Goal: Task Accomplishment & Management: Complete application form

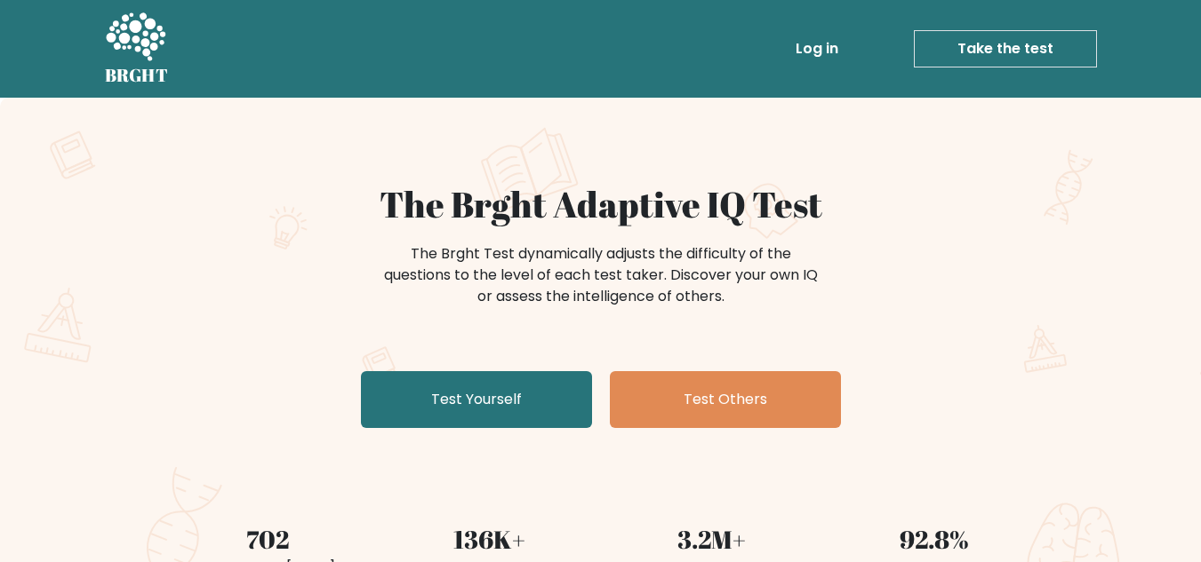
scroll to position [89, 0]
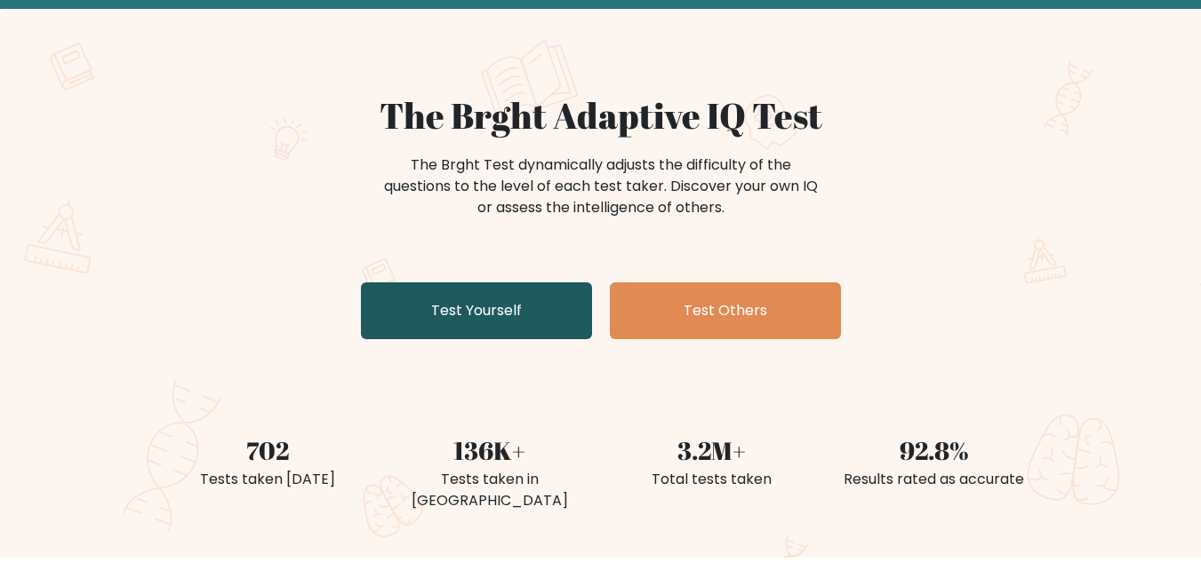
click at [465, 324] on link "Test Yourself" at bounding box center [476, 311] width 231 height 57
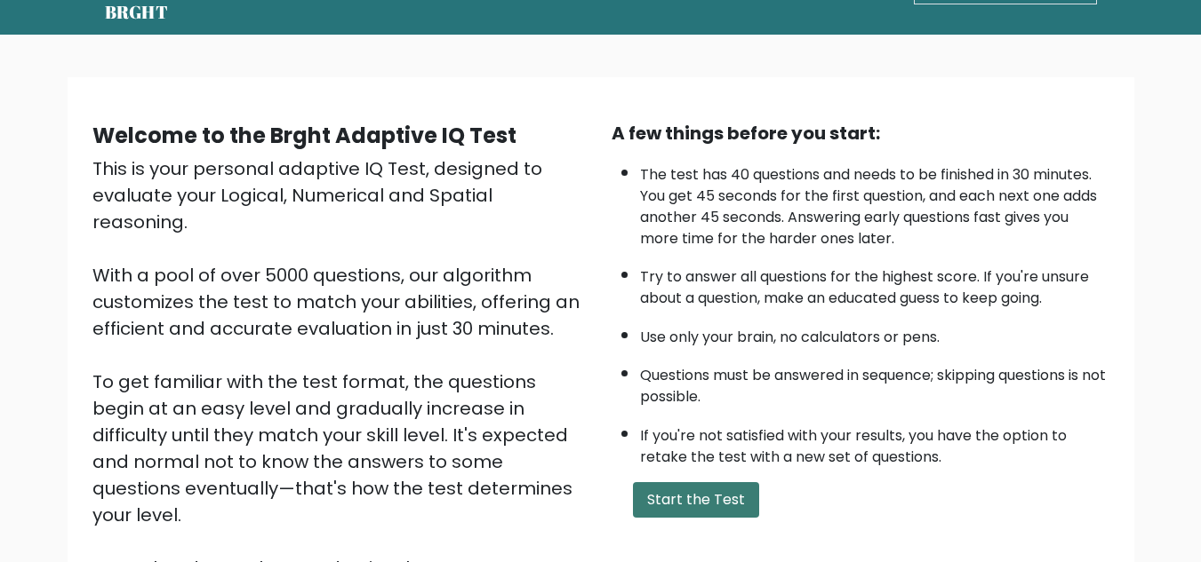
scroll to position [251, 0]
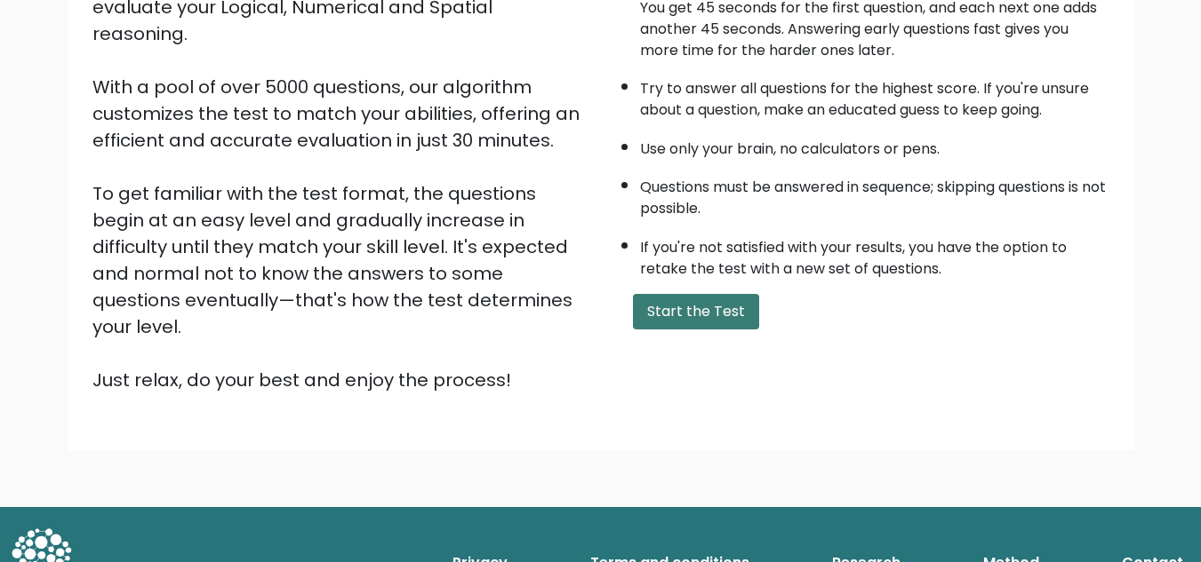
click at [722, 313] on button "Start the Test" at bounding box center [696, 312] width 126 height 36
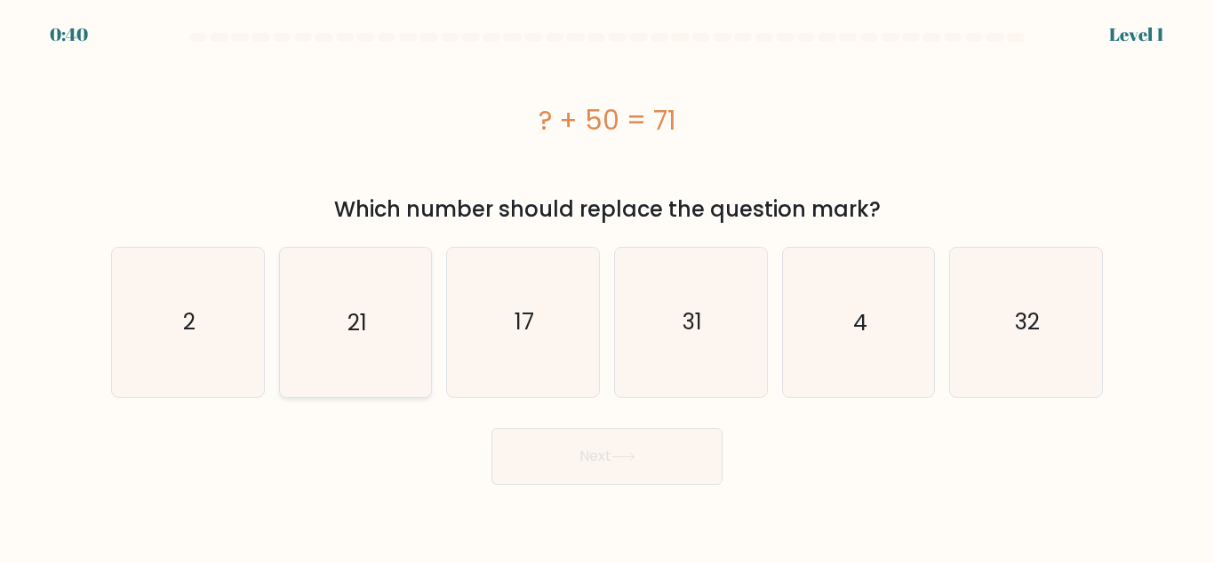
click at [359, 339] on icon "21" at bounding box center [355, 322] width 148 height 148
click at [607, 286] on input "b. 21" at bounding box center [607, 284] width 1 height 4
radio input "true"
click at [602, 460] on button "Next" at bounding box center [606, 456] width 231 height 57
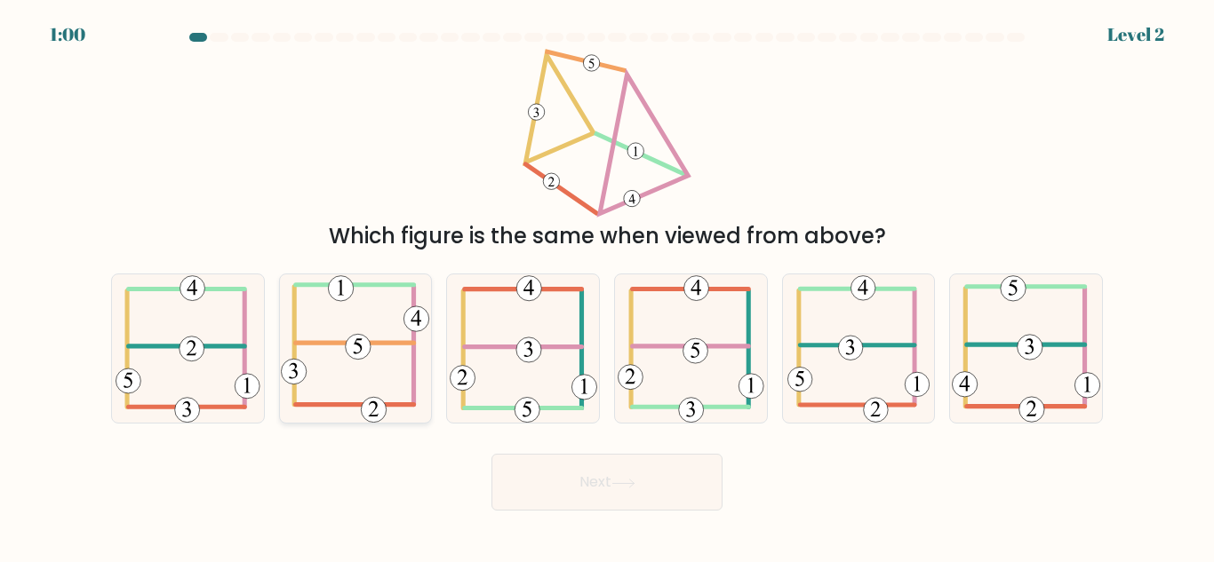
click at [364, 367] on icon at bounding box center [355, 349] width 148 height 148
click at [607, 286] on input "b." at bounding box center [607, 284] width 1 height 4
radio input "true"
click at [620, 494] on button "Next" at bounding box center [606, 482] width 231 height 57
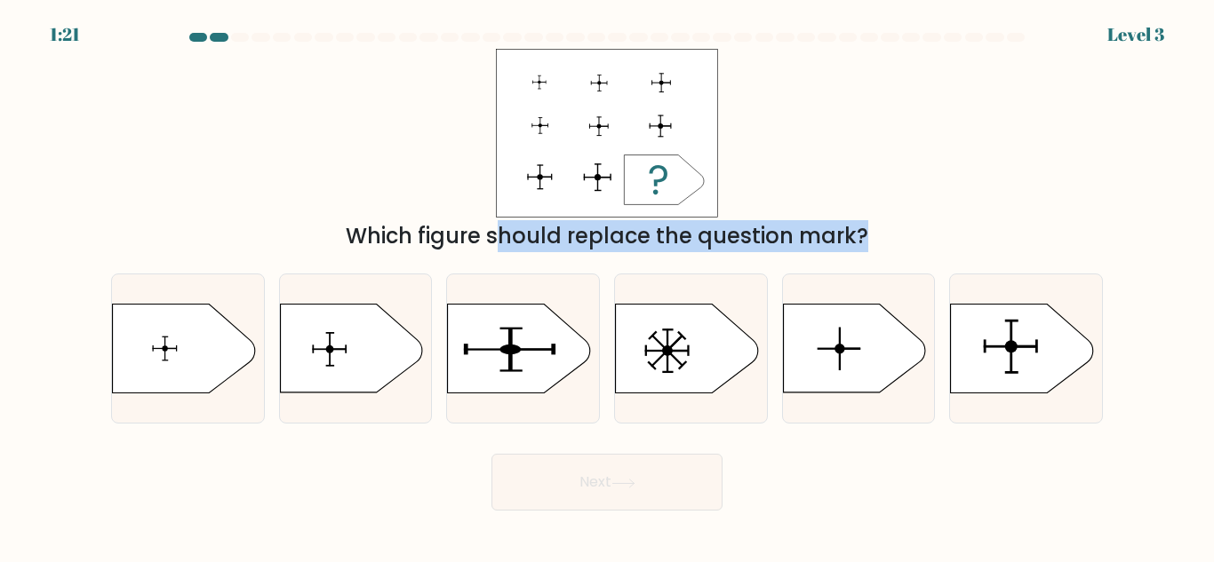
drag, startPoint x: 978, startPoint y: 359, endPoint x: 666, endPoint y: 207, distance: 346.9
click at [666, 207] on form "a." at bounding box center [607, 272] width 1214 height 478
click at [1025, 375] on icon at bounding box center [1022, 349] width 142 height 89
click at [608, 286] on input "f." at bounding box center [607, 284] width 1 height 4
radio input "true"
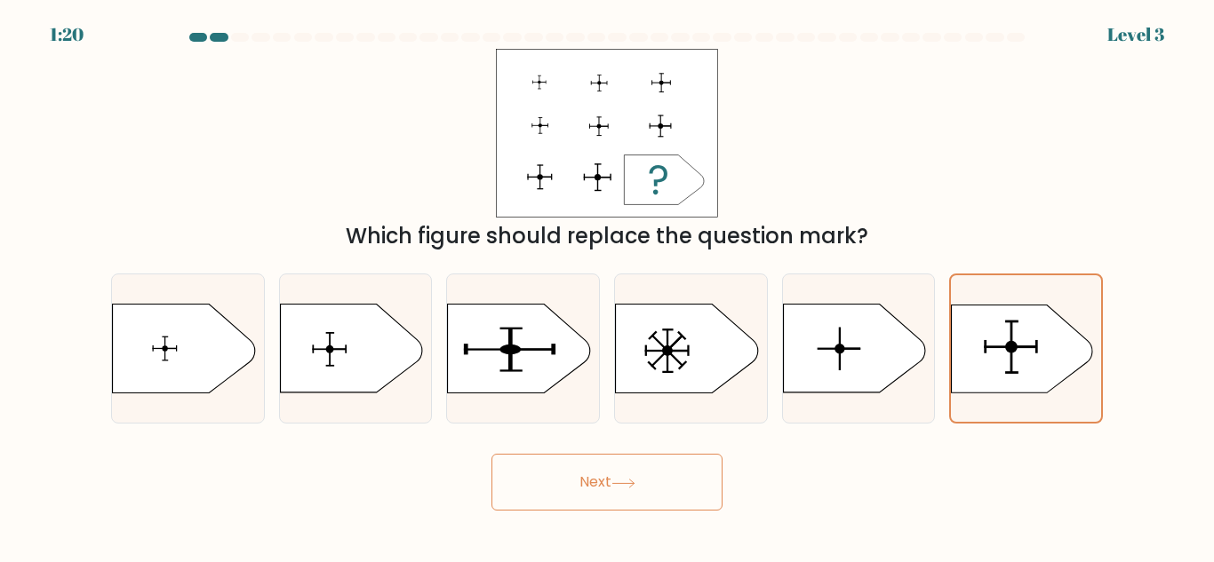
click at [676, 476] on button "Next" at bounding box center [606, 482] width 231 height 57
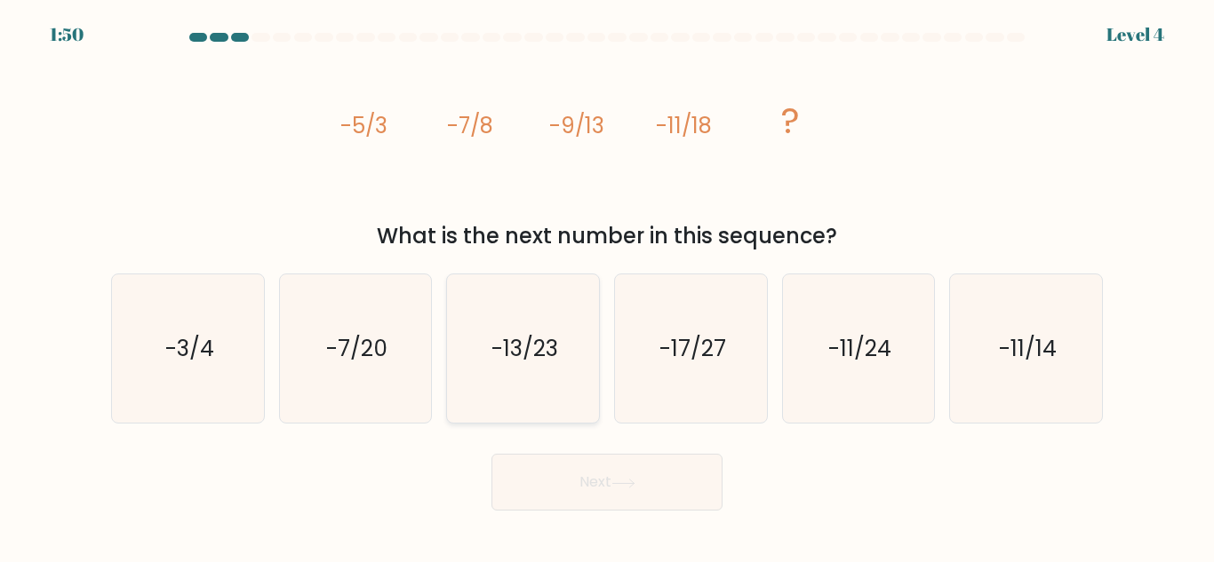
click at [537, 378] on icon "-13/23" at bounding box center [523, 349] width 148 height 148
click at [607, 286] on input "c. -13/23" at bounding box center [607, 284] width 1 height 4
radio input "true"
click at [580, 471] on button "Next" at bounding box center [606, 482] width 231 height 57
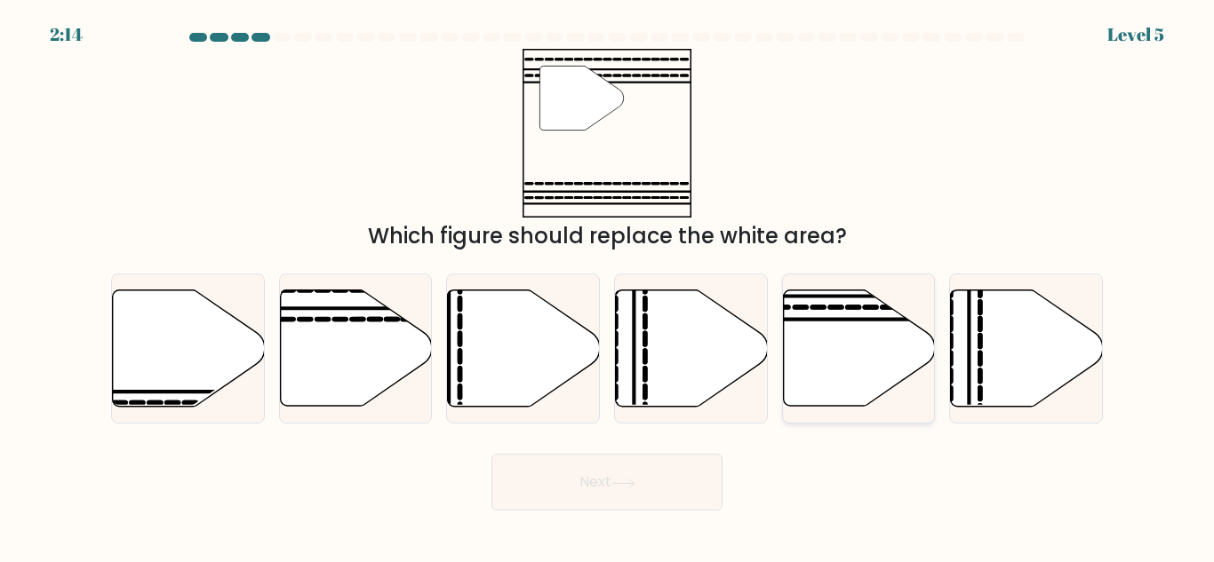
click at [851, 320] on line at bounding box center [907, 320] width 306 height 0
click at [608, 286] on input "e." at bounding box center [607, 284] width 1 height 4
radio input "true"
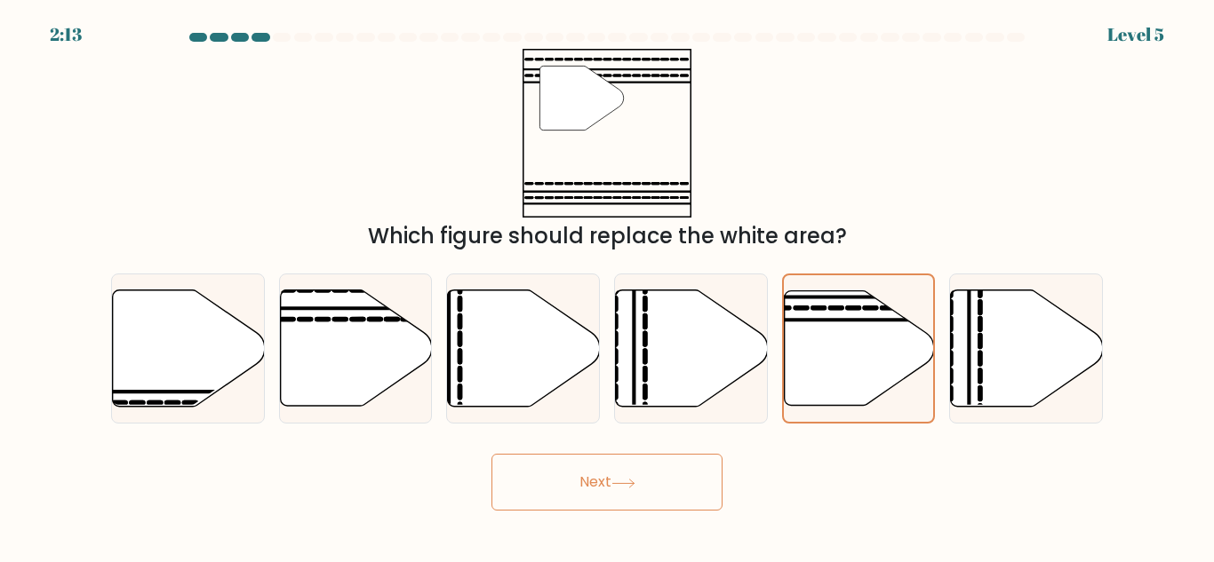
click at [640, 472] on button "Next" at bounding box center [606, 482] width 231 height 57
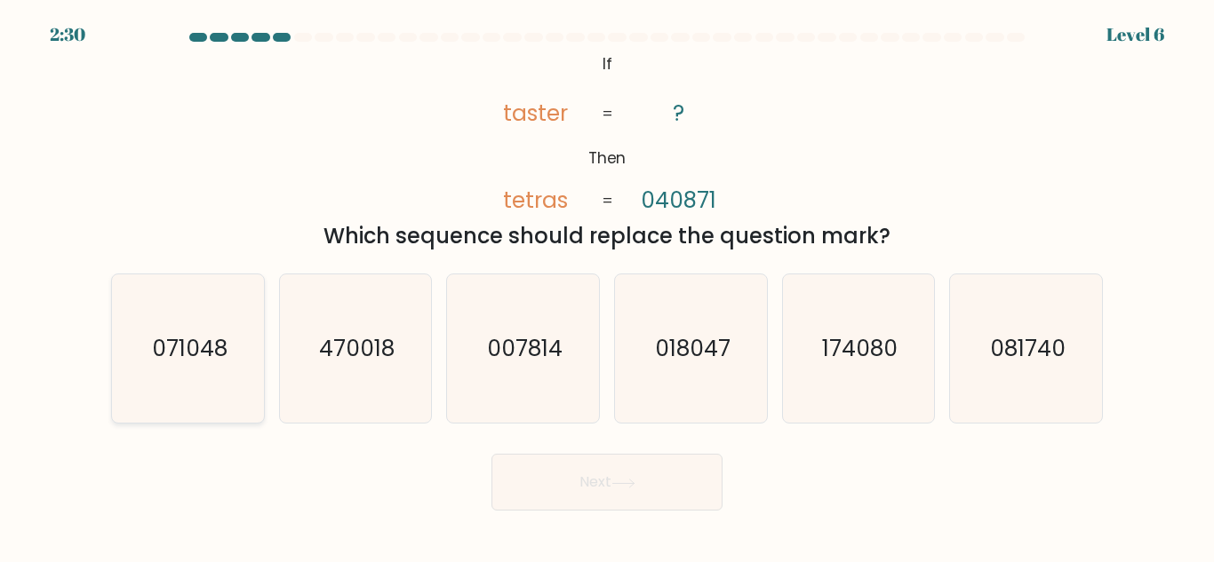
click at [205, 370] on icon "071048" at bounding box center [188, 349] width 148 height 148
click at [607, 286] on input "a. 071048" at bounding box center [607, 284] width 1 height 4
radio input "true"
click at [689, 503] on button "Next" at bounding box center [606, 482] width 231 height 57
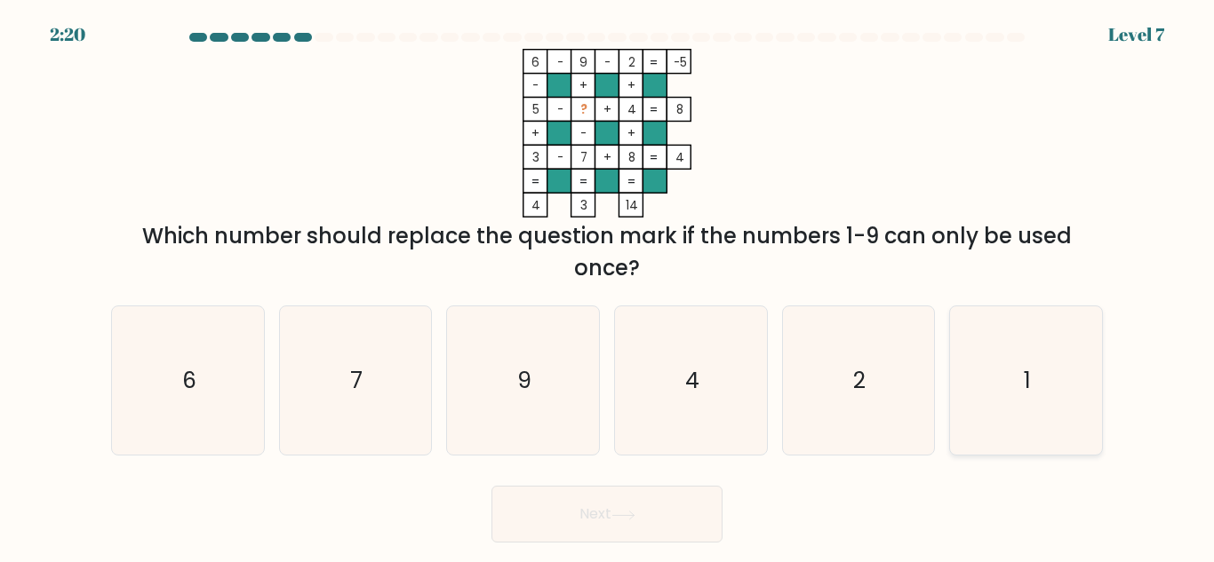
click at [1038, 368] on icon "1" at bounding box center [1026, 381] width 148 height 148
click at [608, 286] on input "f. 1" at bounding box center [607, 284] width 1 height 4
radio input "true"
click at [617, 514] on icon at bounding box center [623, 516] width 24 height 10
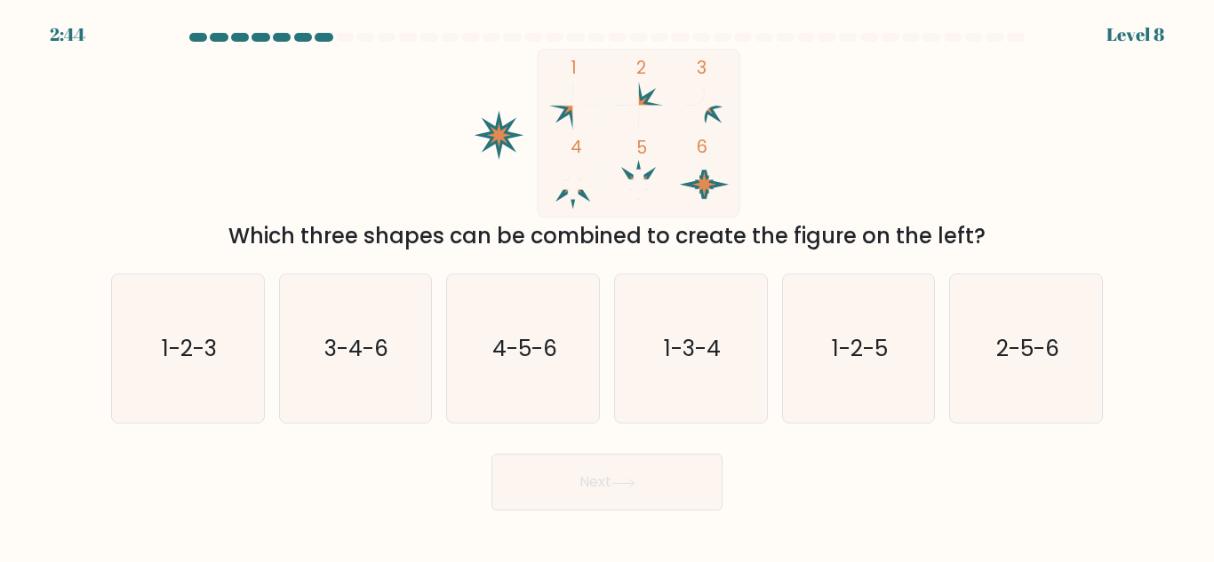
drag, startPoint x: 648, startPoint y: 100, endPoint x: 612, endPoint y: 100, distance: 35.5
click at [612, 100] on icon "1 2 3 4 5 6" at bounding box center [607, 133] width 478 height 169
click at [187, 377] on icon "1-2-3" at bounding box center [188, 349] width 148 height 148
click at [607, 286] on input "a. 1-2-3" at bounding box center [607, 284] width 1 height 4
radio input "true"
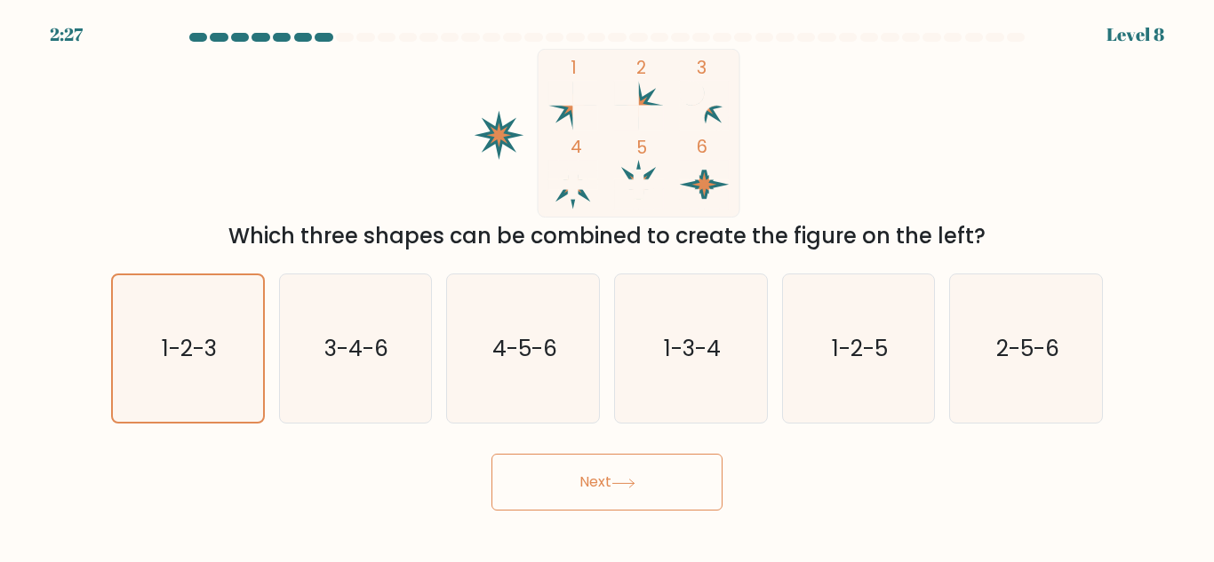
click at [643, 489] on button "Next" at bounding box center [606, 482] width 231 height 57
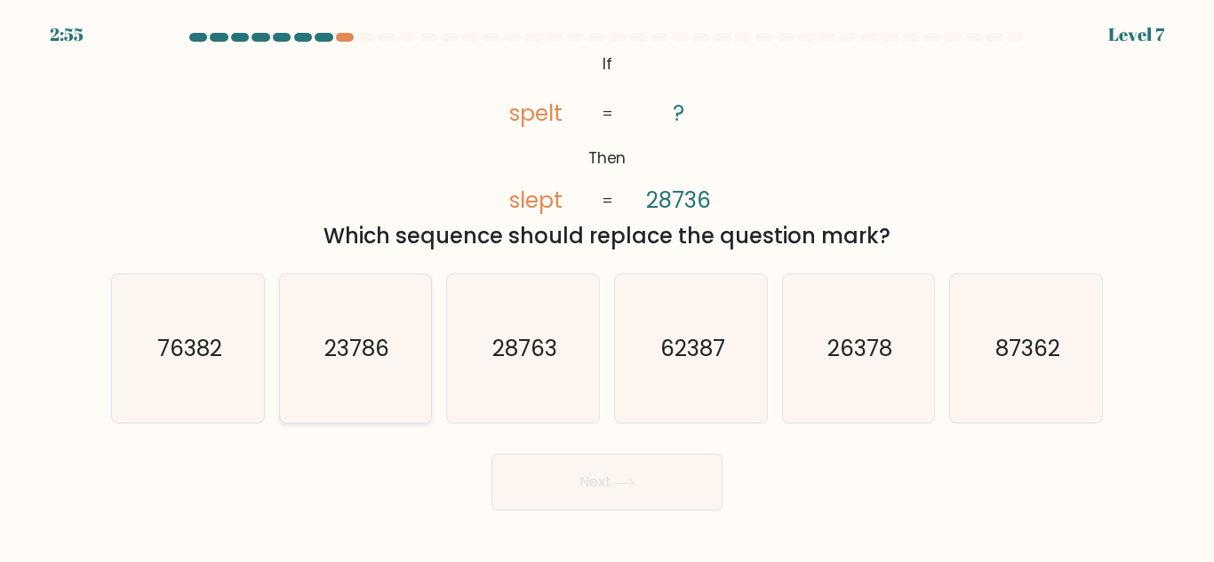
click at [371, 353] on text "23786" at bounding box center [356, 348] width 65 height 31
click at [607, 286] on input "b. 23786" at bounding box center [607, 284] width 1 height 4
radio input "true"
click at [635, 487] on icon at bounding box center [623, 484] width 24 height 10
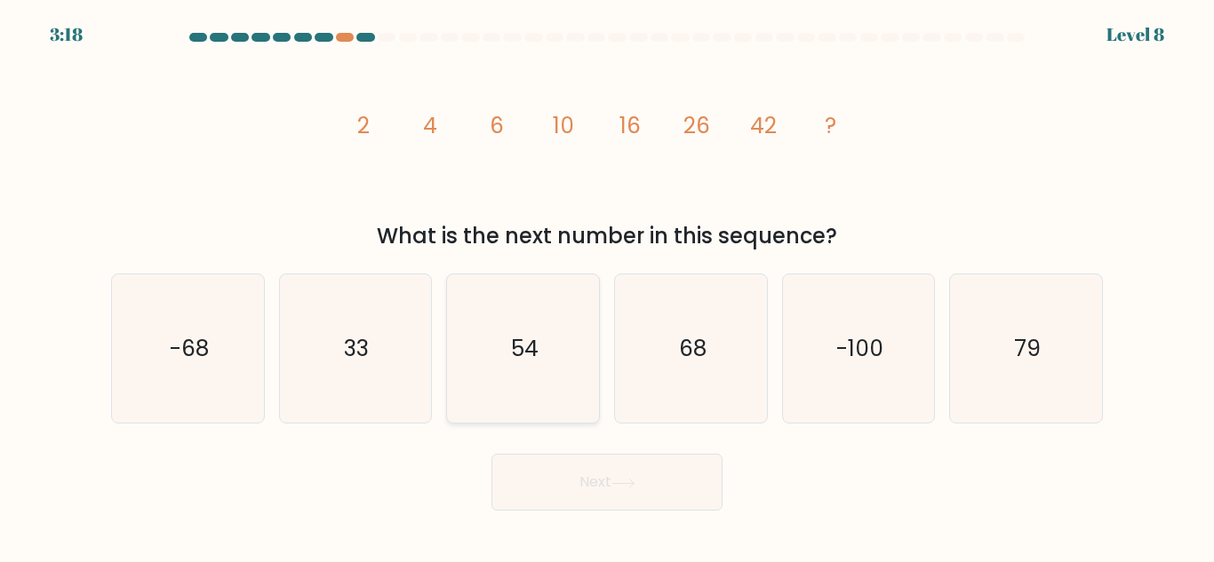
click at [546, 355] on icon "54" at bounding box center [523, 349] width 148 height 148
click at [607, 286] on input "c. 54" at bounding box center [607, 284] width 1 height 4
radio input "true"
click at [607, 486] on button "Next" at bounding box center [606, 482] width 231 height 57
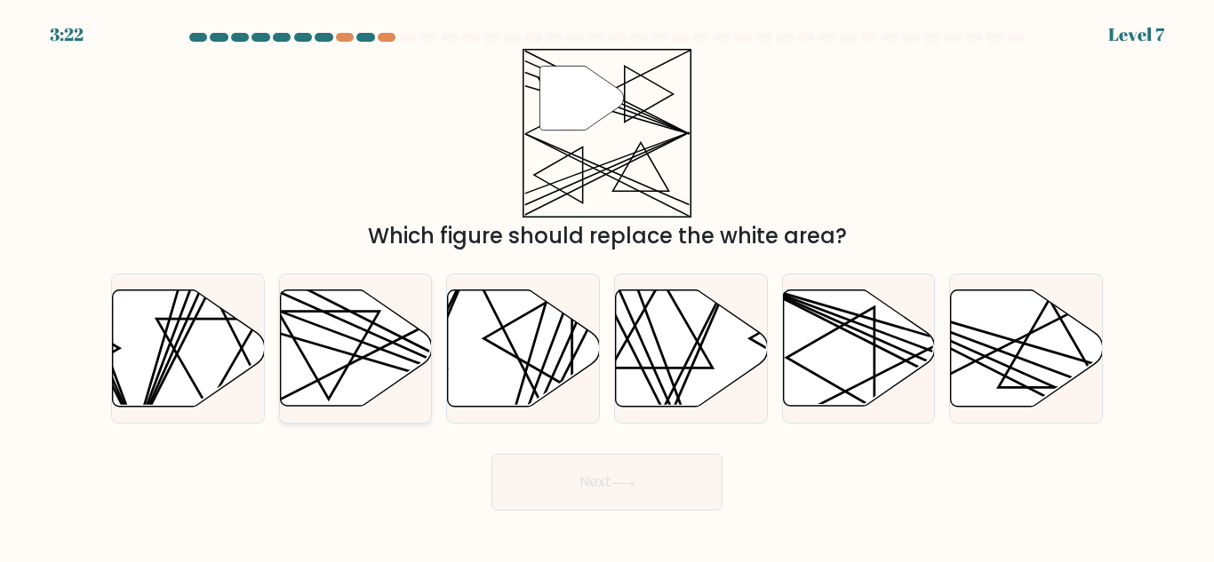
drag, startPoint x: 327, startPoint y: 335, endPoint x: 353, endPoint y: 353, distance: 31.3
click at [329, 334] on icon at bounding box center [356, 349] width 152 height 116
click at [607, 286] on input "b." at bounding box center [607, 284] width 1 height 4
radio input "true"
click at [554, 478] on button "Next" at bounding box center [606, 482] width 231 height 57
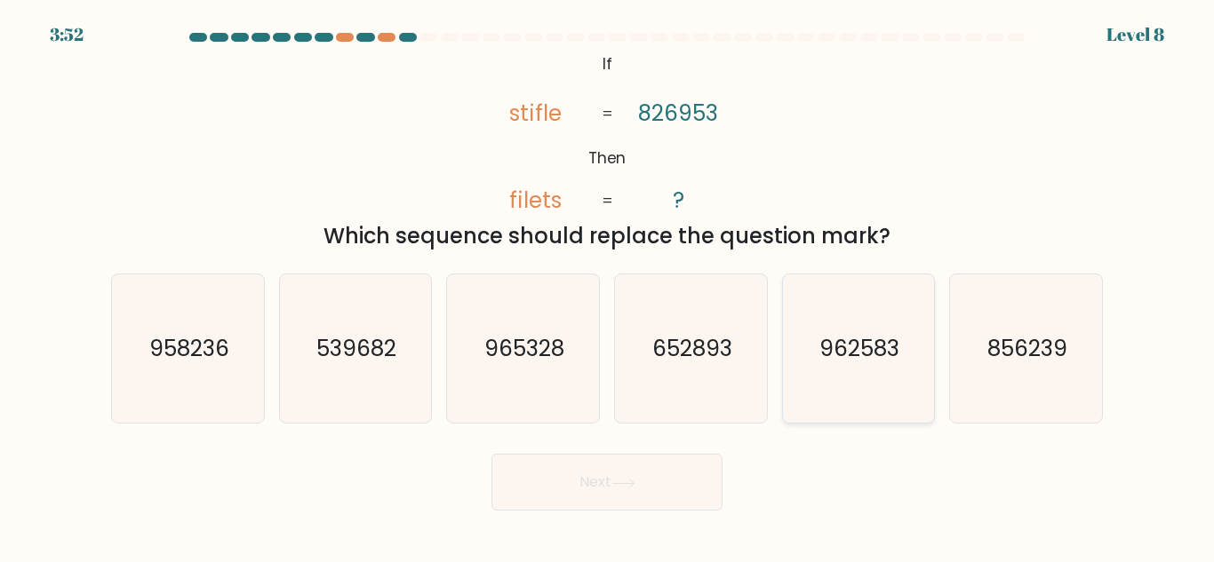
click at [846, 372] on icon "962583" at bounding box center [858, 349] width 148 height 148
click at [608, 286] on input "e. 962583" at bounding box center [607, 284] width 1 height 4
radio input "true"
click at [697, 475] on button "Next" at bounding box center [606, 482] width 231 height 57
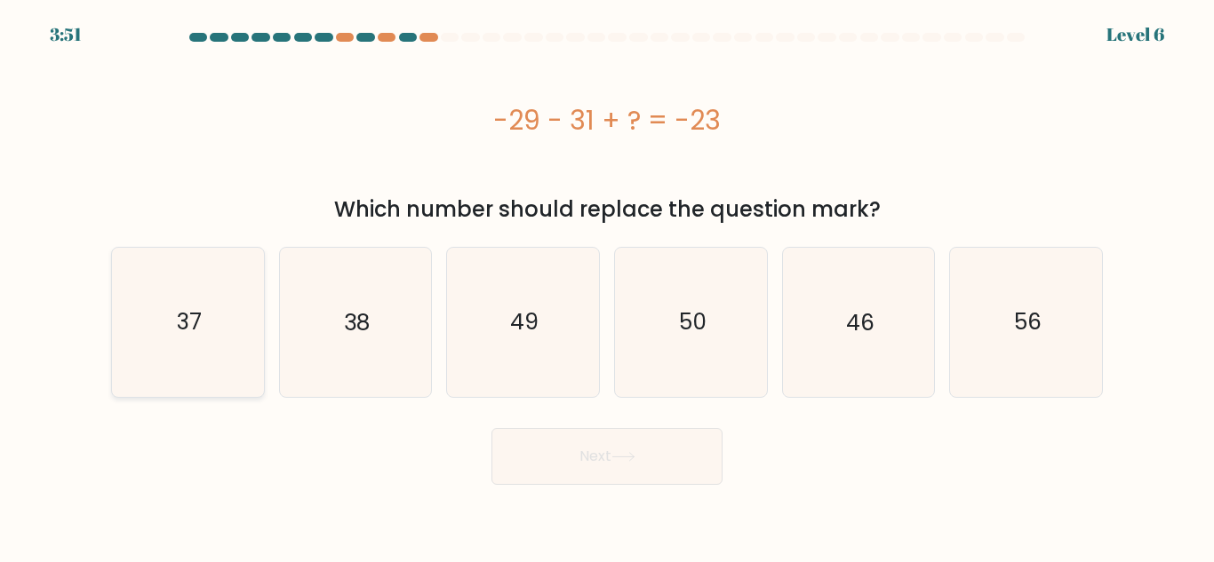
click at [206, 347] on icon "37" at bounding box center [188, 322] width 148 height 148
click at [607, 286] on input "a. 37" at bounding box center [607, 284] width 1 height 4
radio input "true"
click at [629, 456] on icon at bounding box center [623, 457] width 24 height 10
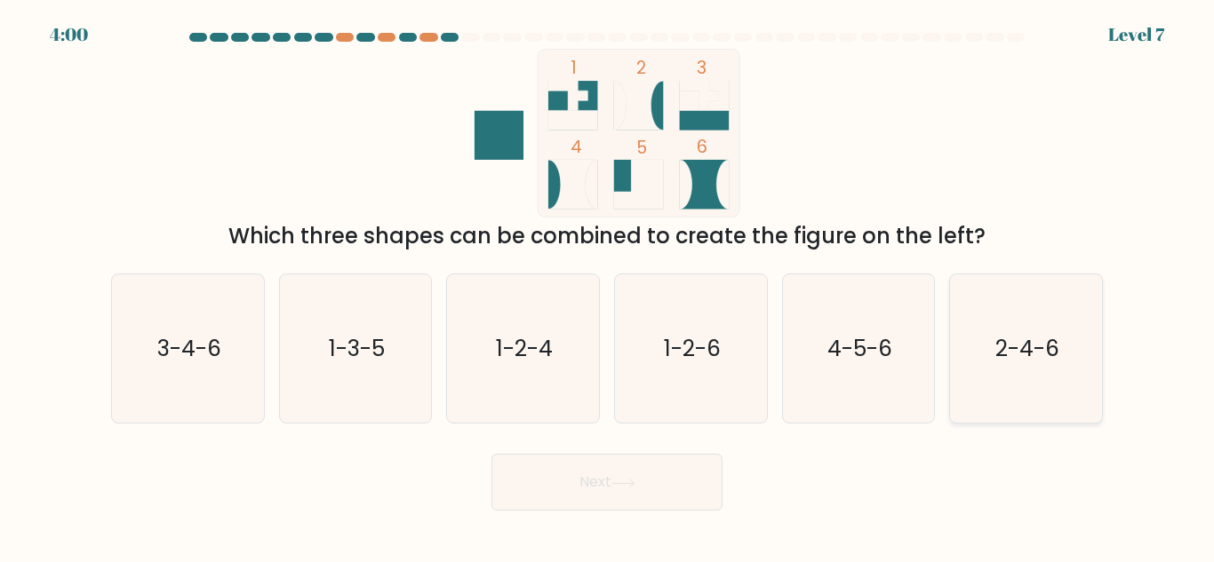
click at [1017, 360] on text "2-4-6" at bounding box center [1027, 348] width 64 height 31
click at [608, 286] on input "f. 2-4-6" at bounding box center [607, 284] width 1 height 4
radio input "true"
click at [682, 488] on button "Next" at bounding box center [606, 482] width 231 height 57
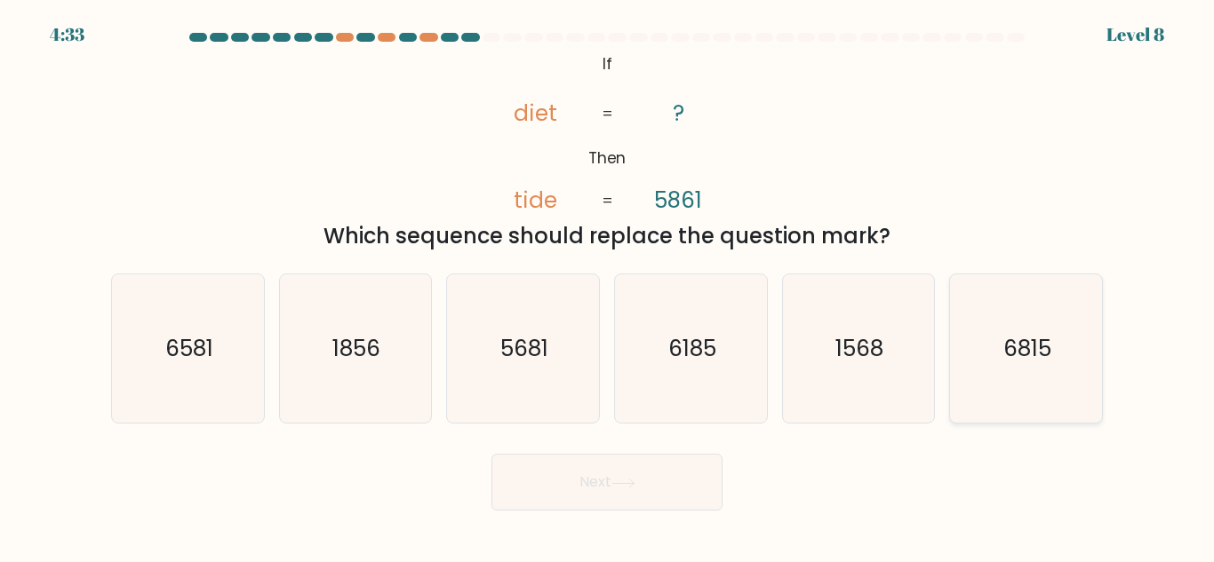
click at [1013, 370] on icon "6815" at bounding box center [1026, 349] width 148 height 148
click at [608, 286] on input "f. 6815" at bounding box center [607, 284] width 1 height 4
radio input "true"
click at [647, 468] on button "Next" at bounding box center [606, 482] width 231 height 57
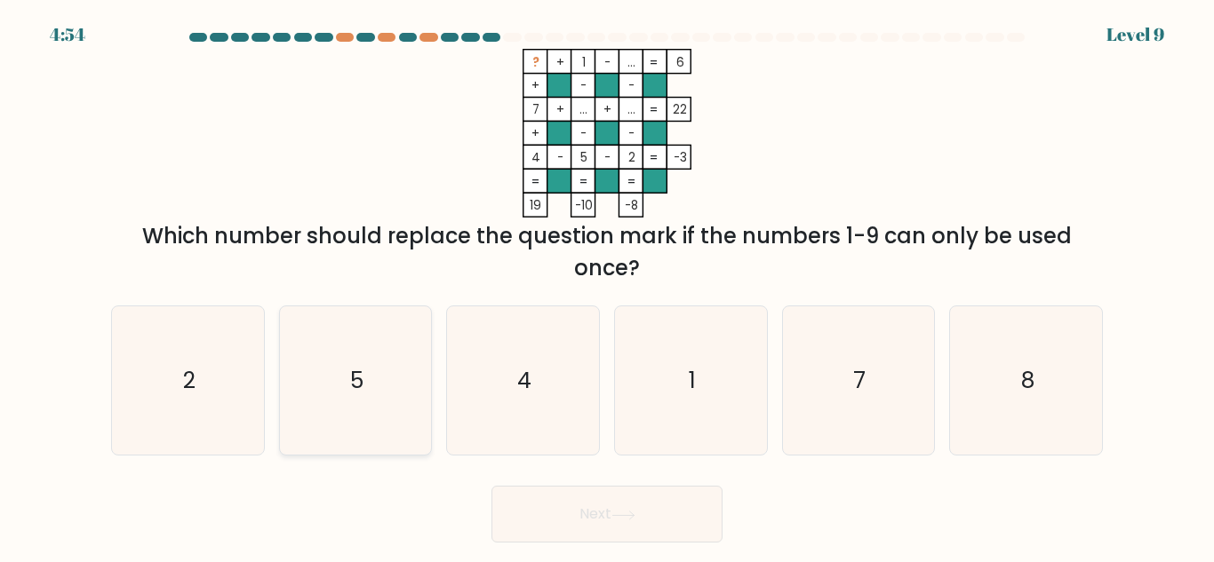
click at [371, 412] on icon "5" at bounding box center [355, 381] width 148 height 148
click at [607, 286] on input "b. 5" at bounding box center [607, 284] width 1 height 4
radio input "true"
click at [604, 500] on button "Next" at bounding box center [606, 514] width 231 height 57
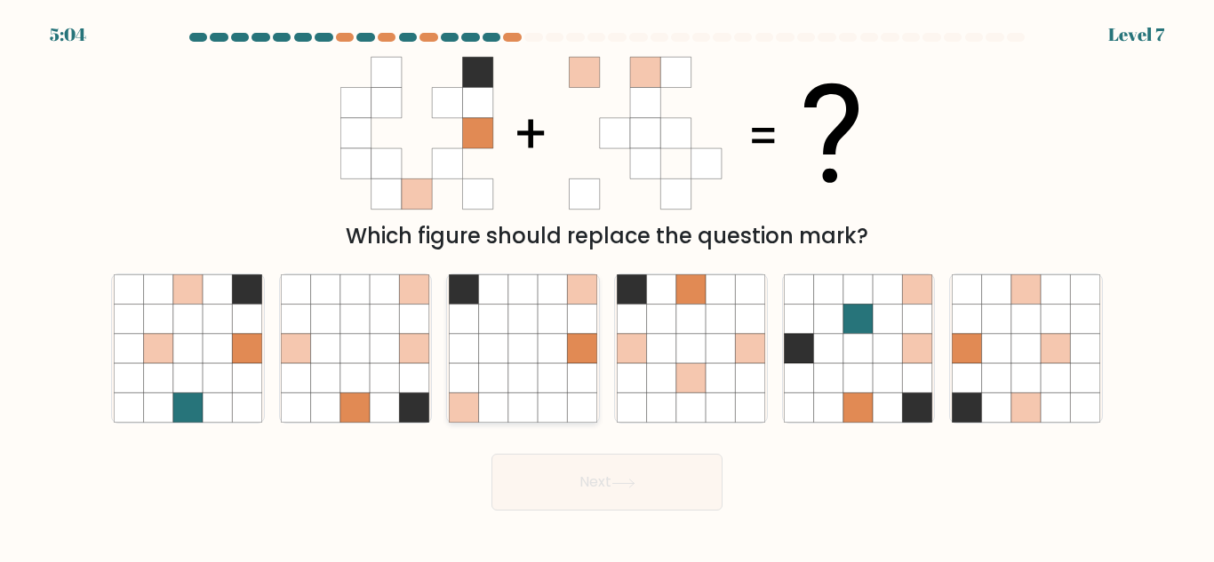
drag, startPoint x: 475, startPoint y: 362, endPoint x: 501, endPoint y: 372, distance: 28.7
click at [477, 360] on icon at bounding box center [463, 348] width 29 height 29
click at [607, 286] on input "c." at bounding box center [607, 284] width 1 height 4
radio input "true"
click at [652, 475] on button "Next" at bounding box center [606, 482] width 231 height 57
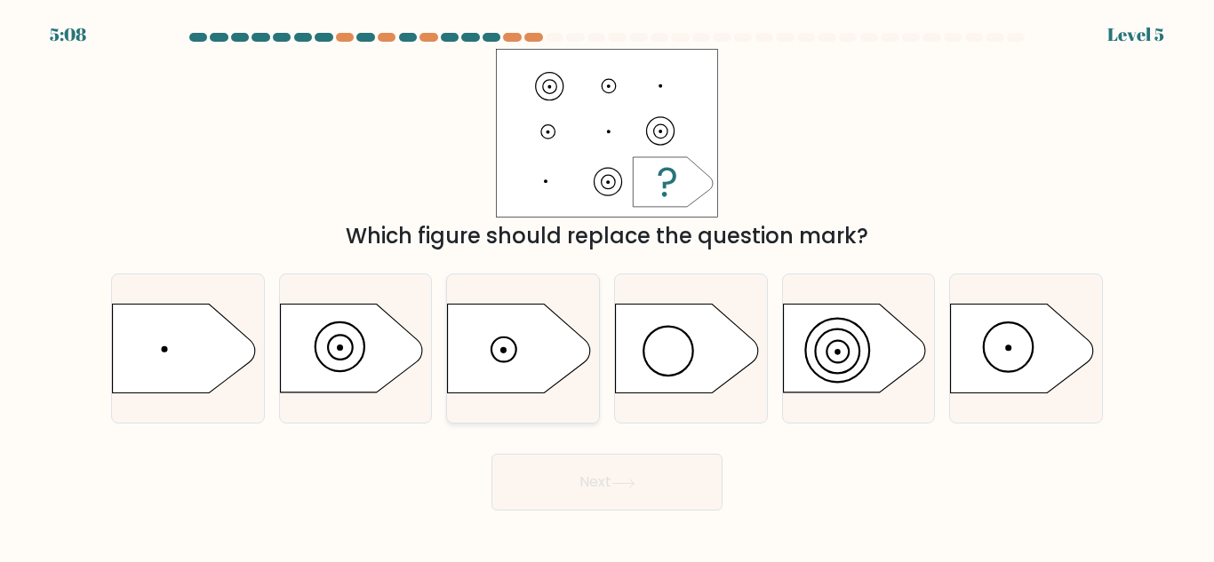
click at [555, 335] on icon at bounding box center [519, 349] width 142 height 89
click at [607, 286] on input "c." at bounding box center [607, 284] width 1 height 4
radio input "true"
click at [656, 495] on button "Next" at bounding box center [606, 482] width 231 height 57
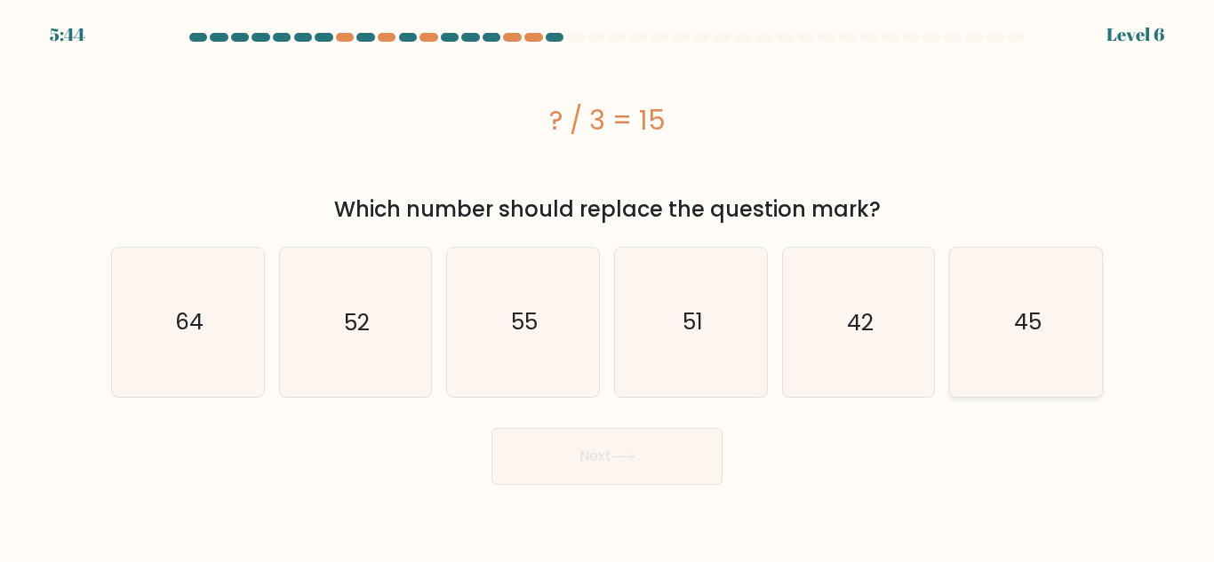
click at [1009, 354] on icon "45" at bounding box center [1026, 322] width 148 height 148
click at [608, 286] on input "f. 45" at bounding box center [607, 284] width 1 height 4
radio input "true"
click at [572, 461] on button "Next" at bounding box center [606, 456] width 231 height 57
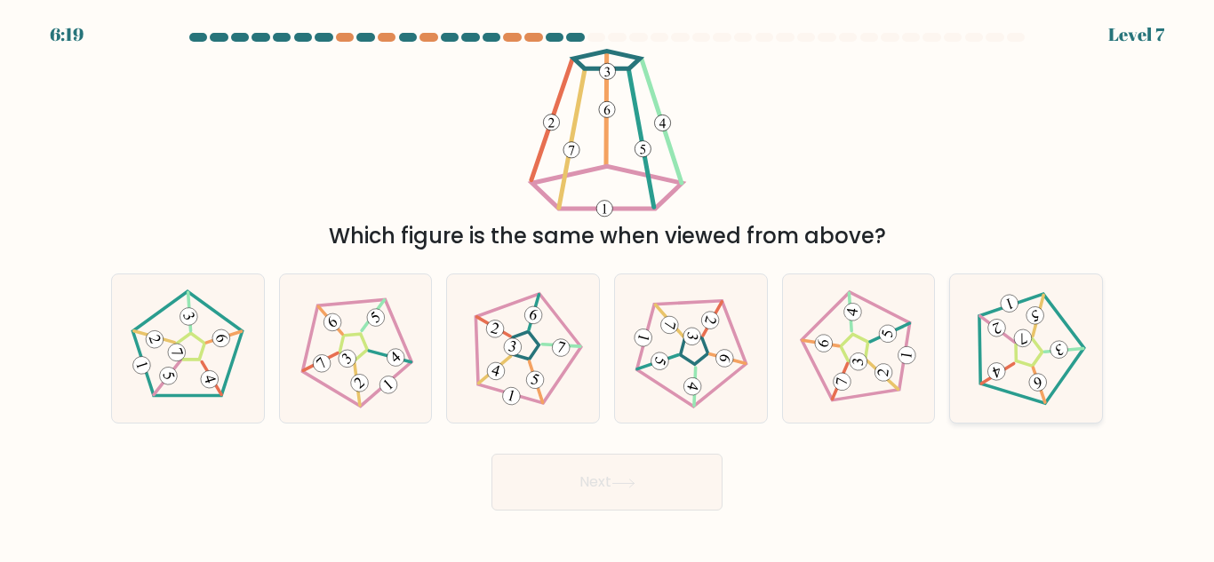
click at [1032, 336] on 360 at bounding box center [1038, 315] width 34 height 41
click at [608, 286] on input "f." at bounding box center [607, 284] width 1 height 4
radio input "true"
click at [631, 490] on button "Next" at bounding box center [606, 482] width 231 height 57
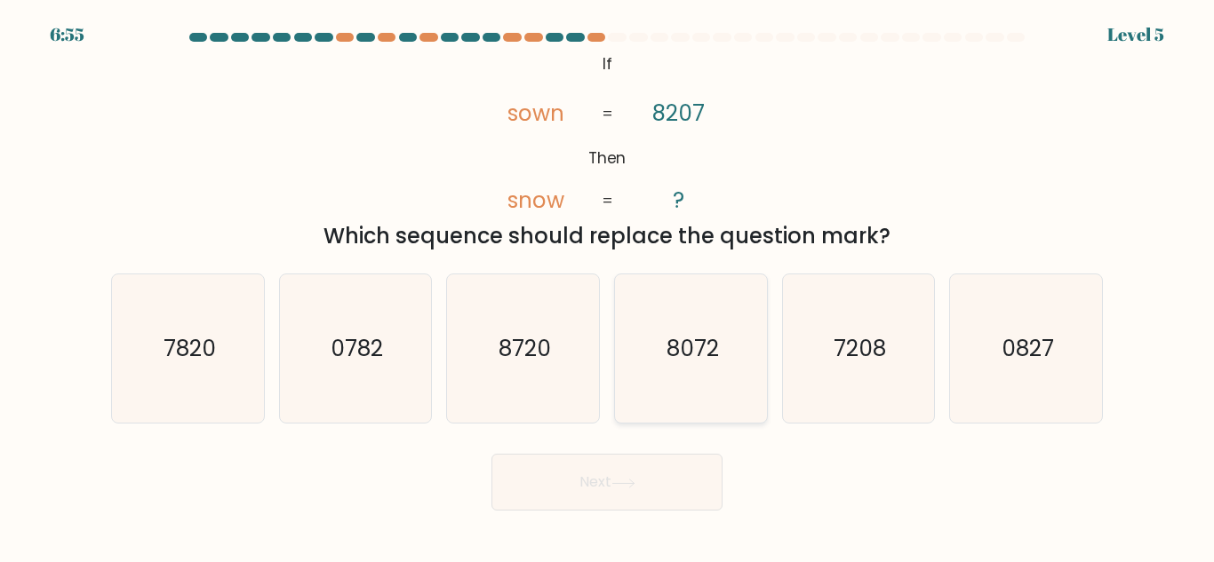
click at [710, 371] on icon "8072" at bounding box center [691, 349] width 148 height 148
click at [608, 286] on input "d. 8072" at bounding box center [607, 284] width 1 height 4
radio input "true"
click at [566, 370] on icon "8720" at bounding box center [523, 349] width 148 height 148
click at [607, 286] on input "c. 8720" at bounding box center [607, 284] width 1 height 4
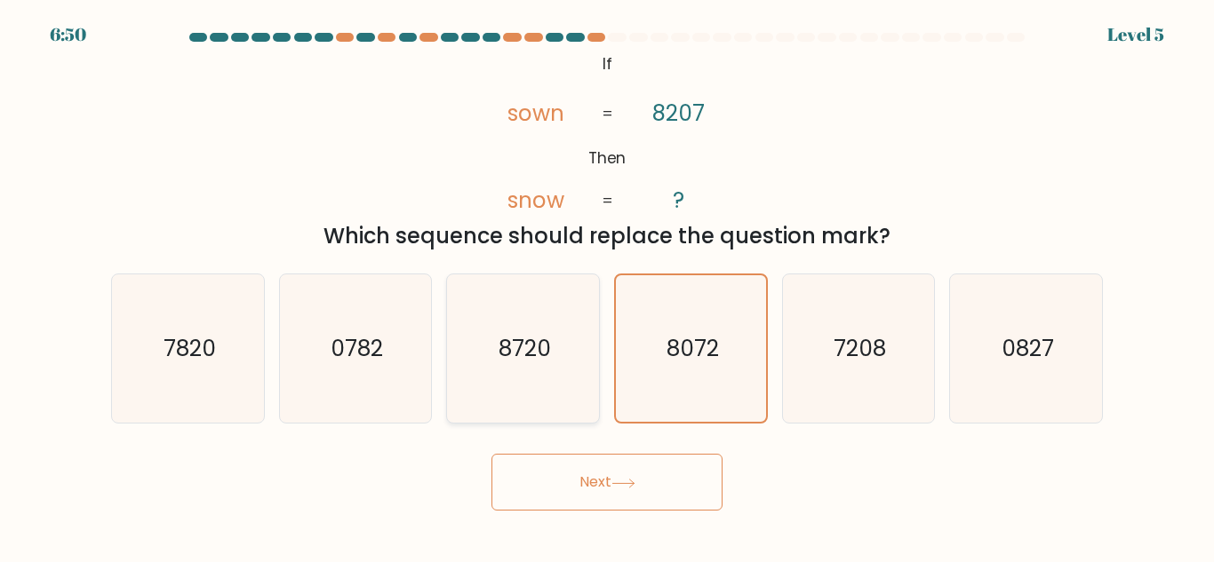
radio input "true"
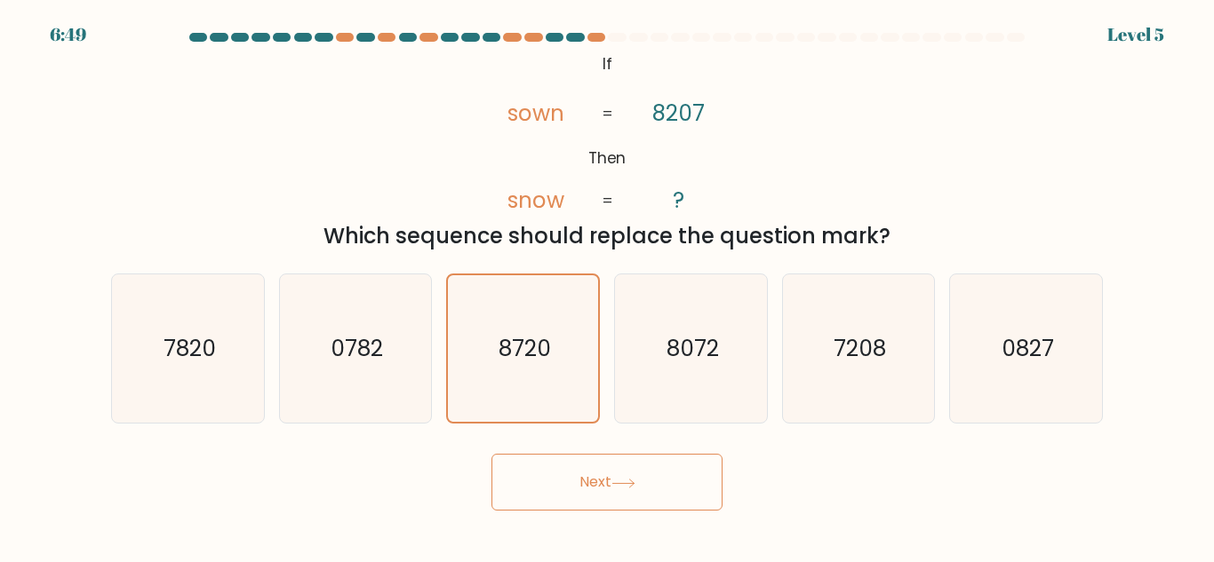
click at [618, 479] on icon at bounding box center [623, 484] width 24 height 10
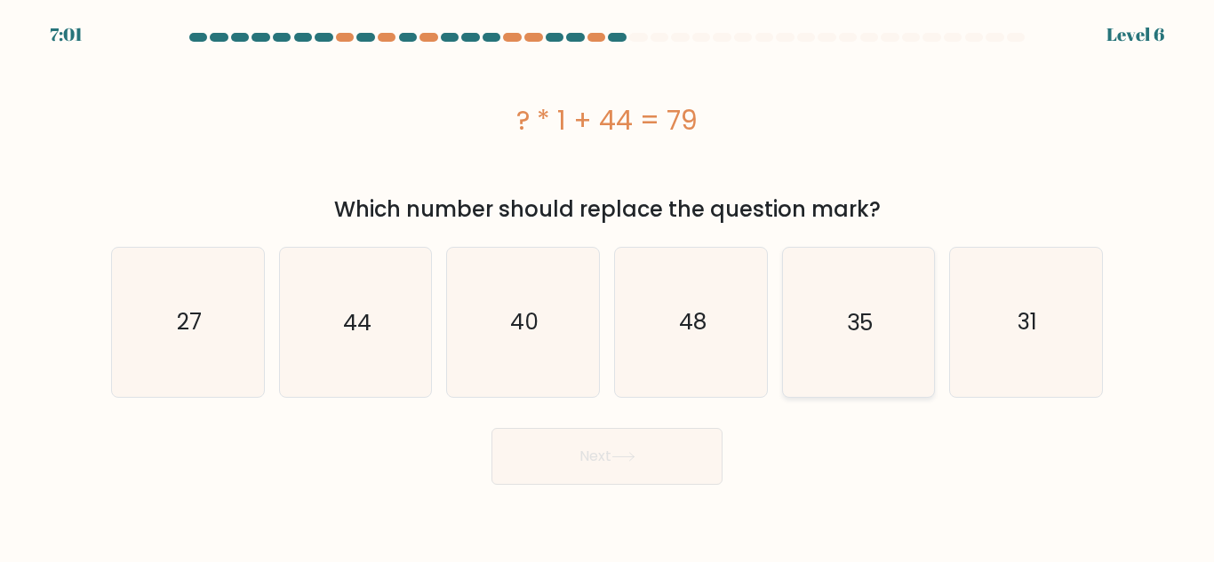
drag, startPoint x: 783, startPoint y: 290, endPoint x: 791, endPoint y: 282, distance: 11.3
click at [787, 286] on div "35" at bounding box center [859, 322] width 154 height 150
click at [608, 286] on input "e. 35" at bounding box center [607, 284] width 1 height 4
radio input "true"
click at [671, 449] on button "Next" at bounding box center [606, 456] width 231 height 57
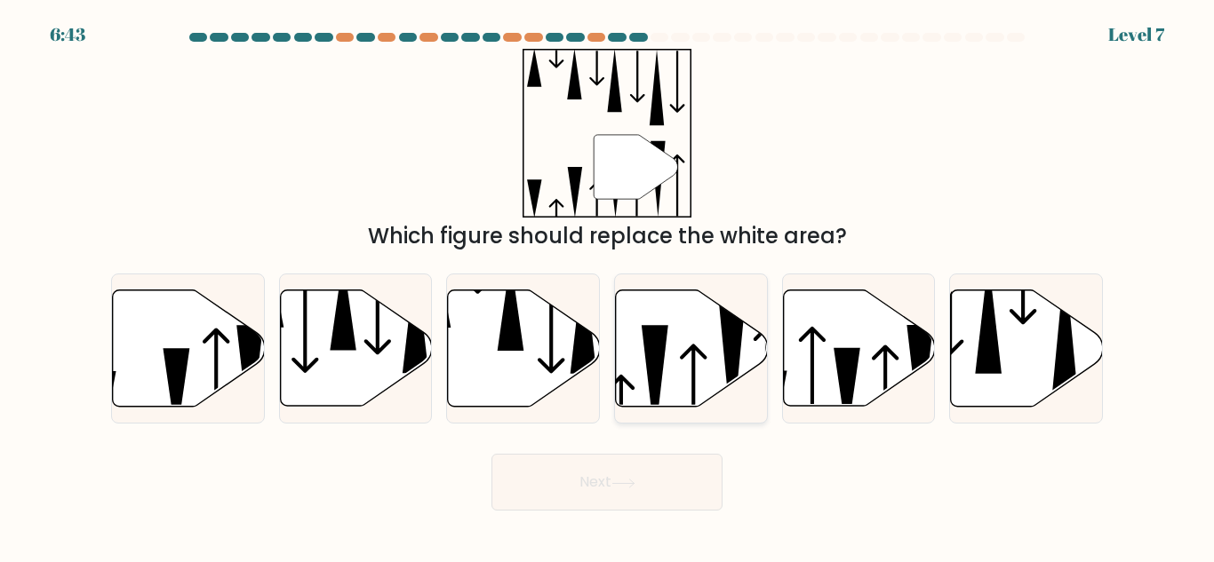
click at [680, 392] on icon at bounding box center [692, 349] width 152 height 116
click at [608, 286] on input "d." at bounding box center [607, 284] width 1 height 4
radio input "true"
click at [618, 482] on icon at bounding box center [623, 484] width 24 height 10
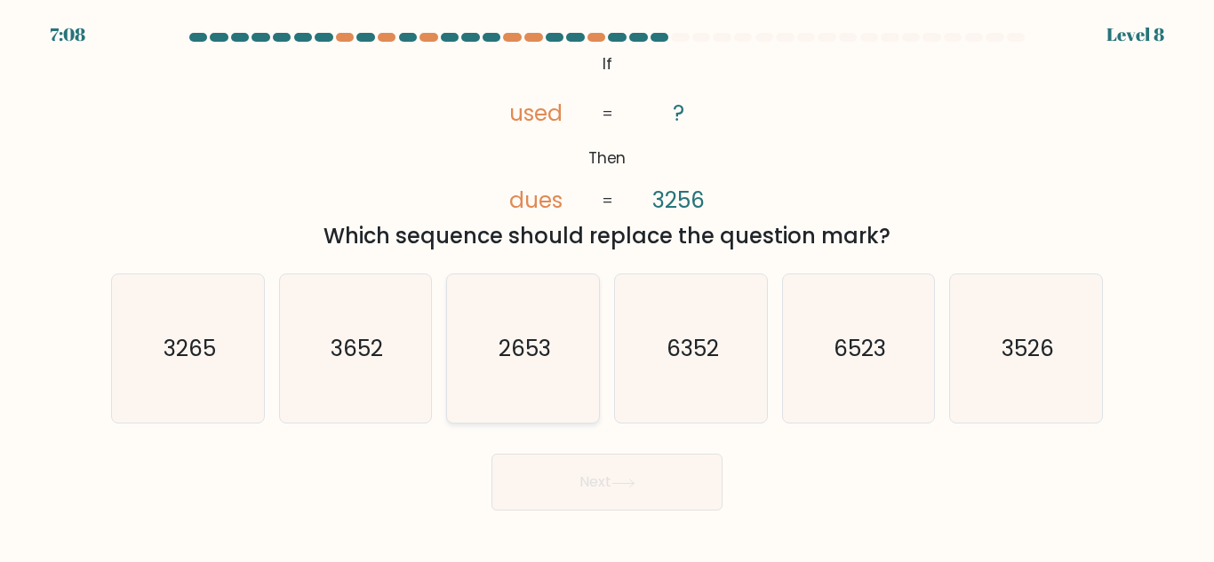
click at [545, 360] on text "2653" at bounding box center [525, 348] width 52 height 31
click at [607, 286] on input "c. 2653" at bounding box center [607, 284] width 1 height 4
radio input "true"
click at [617, 467] on button "Next" at bounding box center [606, 482] width 231 height 57
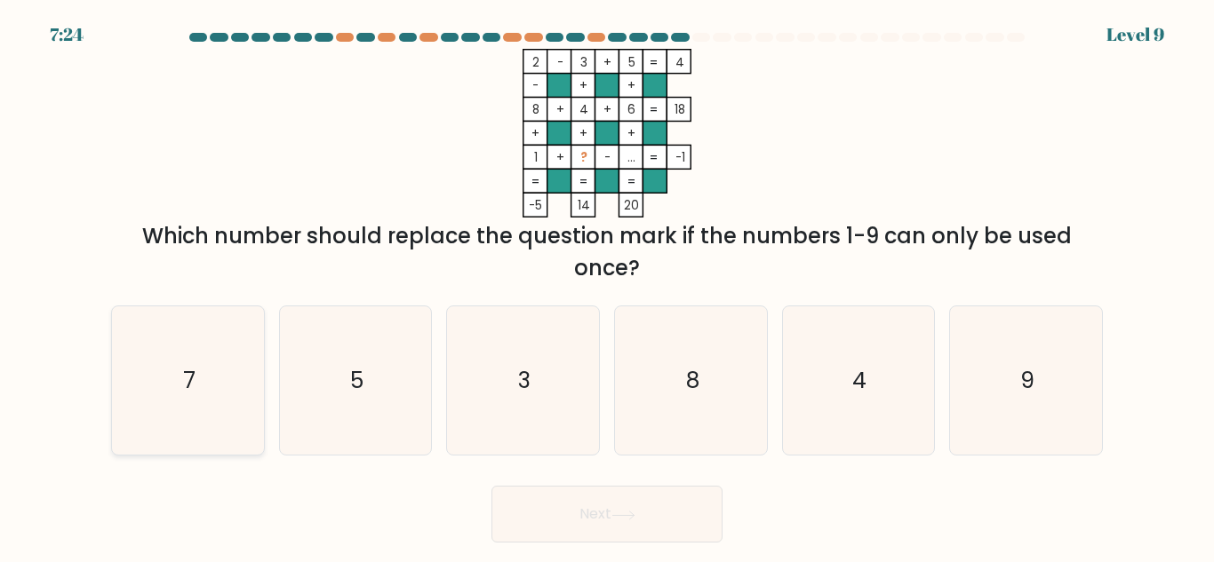
drag, startPoint x: 217, startPoint y: 383, endPoint x: 309, endPoint y: 355, distance: 96.4
click at [218, 381] on icon "7" at bounding box center [188, 381] width 148 height 148
click at [607, 286] on input "a. 7" at bounding box center [607, 284] width 1 height 4
radio input "true"
click at [645, 494] on button "Next" at bounding box center [606, 514] width 231 height 57
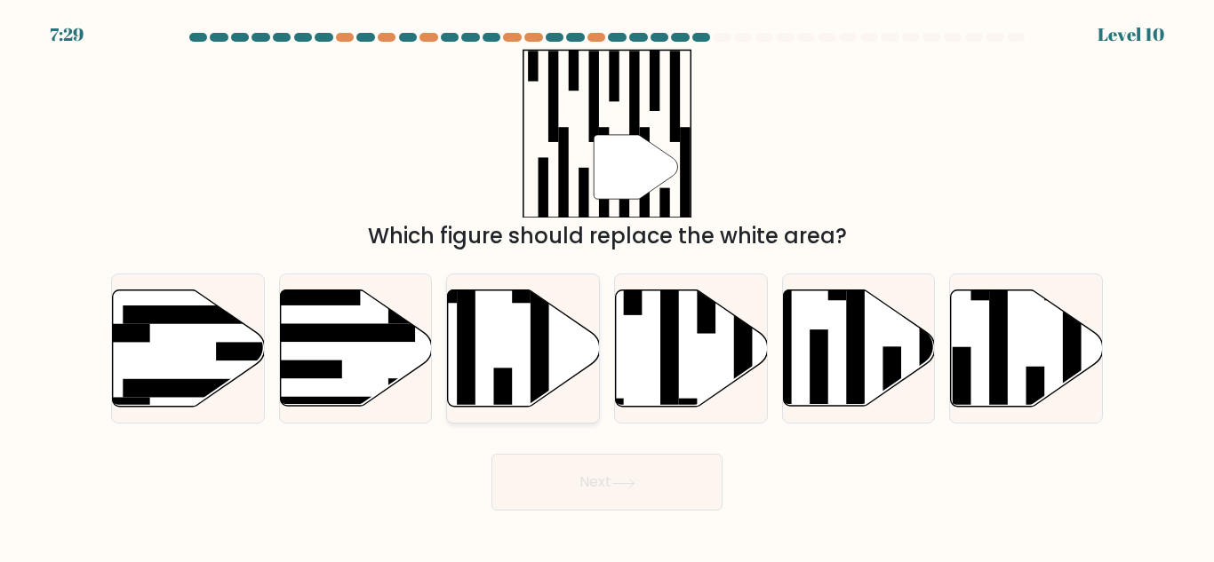
click at [483, 325] on icon at bounding box center [524, 349] width 152 height 116
click at [607, 286] on input "c." at bounding box center [607, 284] width 1 height 4
radio input "true"
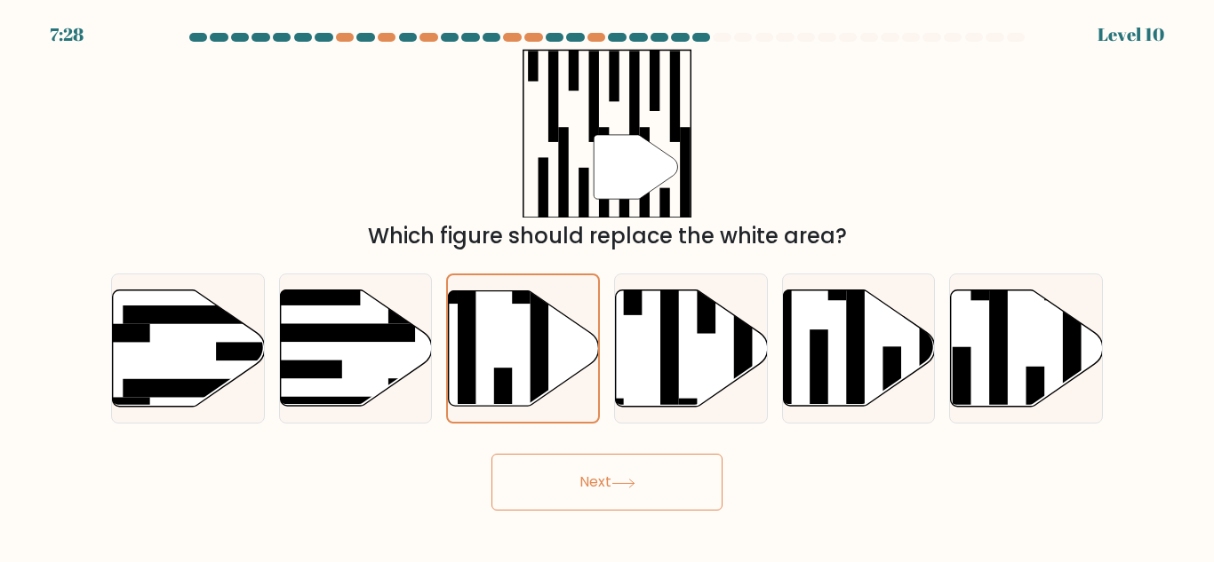
click at [650, 480] on button "Next" at bounding box center [606, 482] width 231 height 57
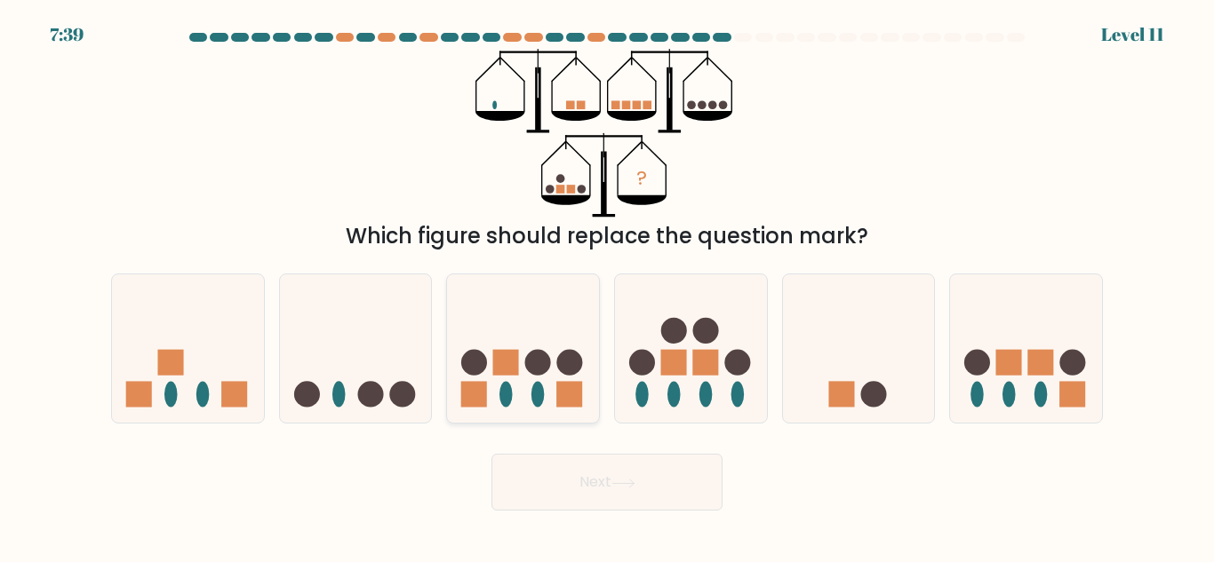
click at [545, 392] on icon at bounding box center [523, 348] width 152 height 125
click at [607, 286] on input "c." at bounding box center [607, 284] width 1 height 4
radio input "true"
click at [667, 478] on button "Next" at bounding box center [606, 482] width 231 height 57
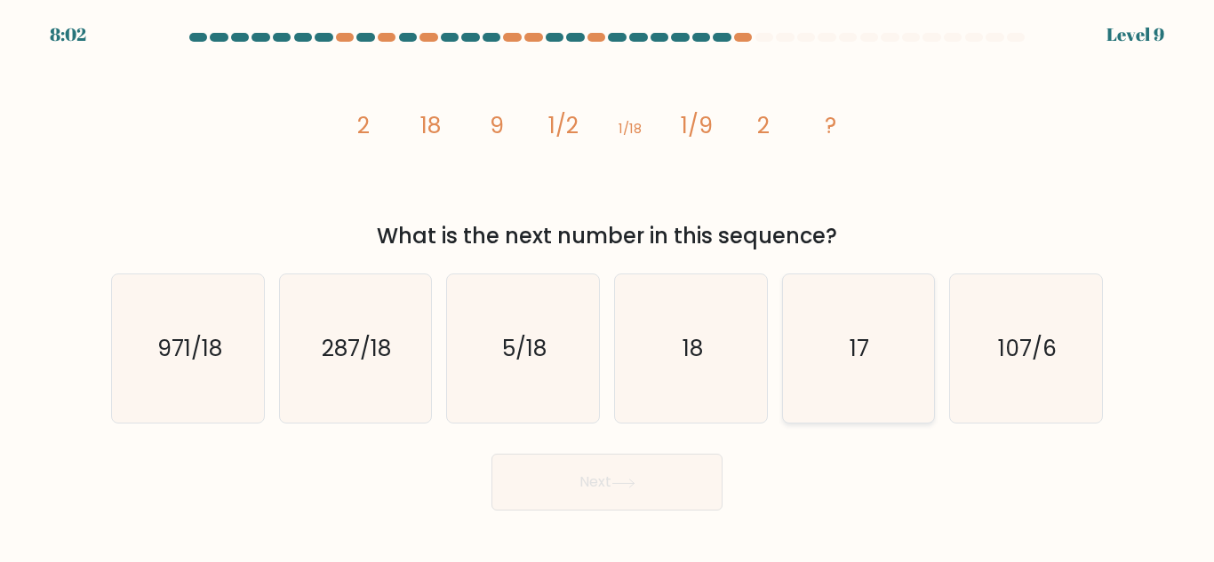
click at [862, 349] on text "17" at bounding box center [860, 348] width 20 height 31
click at [608, 286] on input "e. 17" at bounding box center [607, 284] width 1 height 4
radio input "true"
click at [685, 492] on button "Next" at bounding box center [606, 482] width 231 height 57
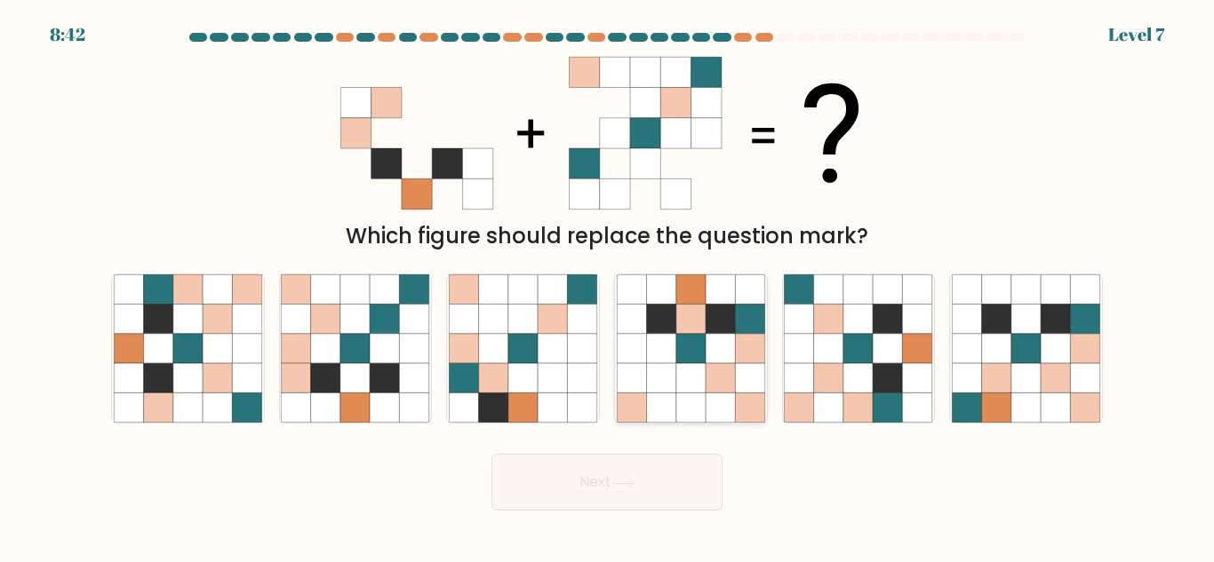
drag, startPoint x: 674, startPoint y: 358, endPoint x: 679, endPoint y: 375, distance: 17.7
click at [674, 358] on icon at bounding box center [660, 348] width 29 height 29
click at [608, 286] on input "d." at bounding box center [607, 284] width 1 height 4
radio input "true"
click at [671, 478] on button "Next" at bounding box center [606, 482] width 231 height 57
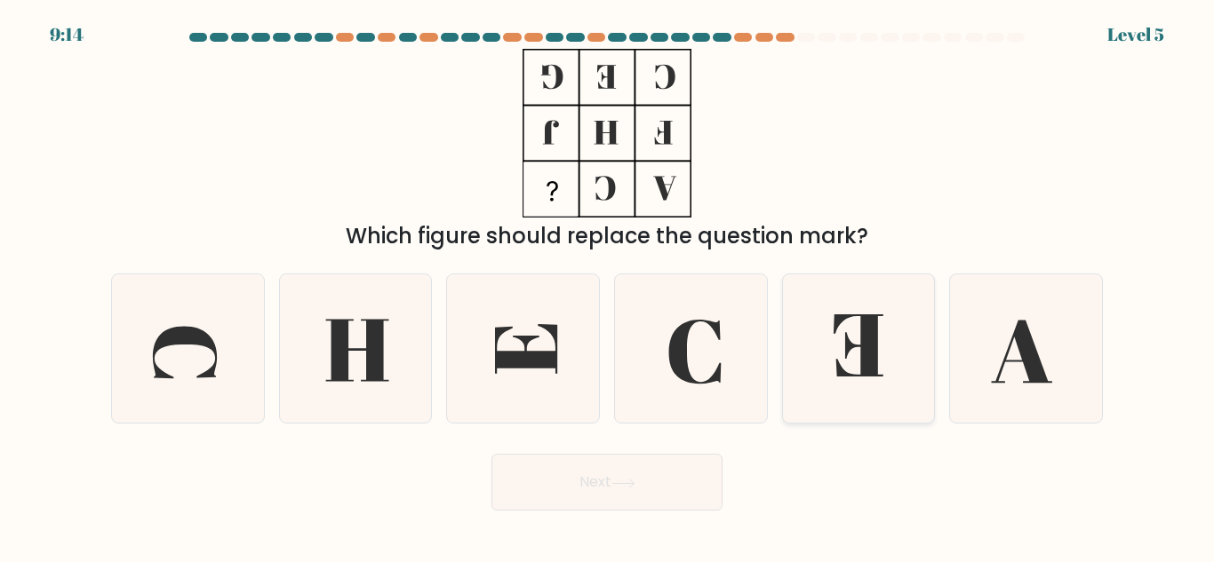
click at [860, 369] on icon at bounding box center [858, 349] width 148 height 148
click at [608, 286] on input "e." at bounding box center [607, 284] width 1 height 4
radio input "true"
click at [619, 471] on button "Next" at bounding box center [606, 482] width 231 height 57
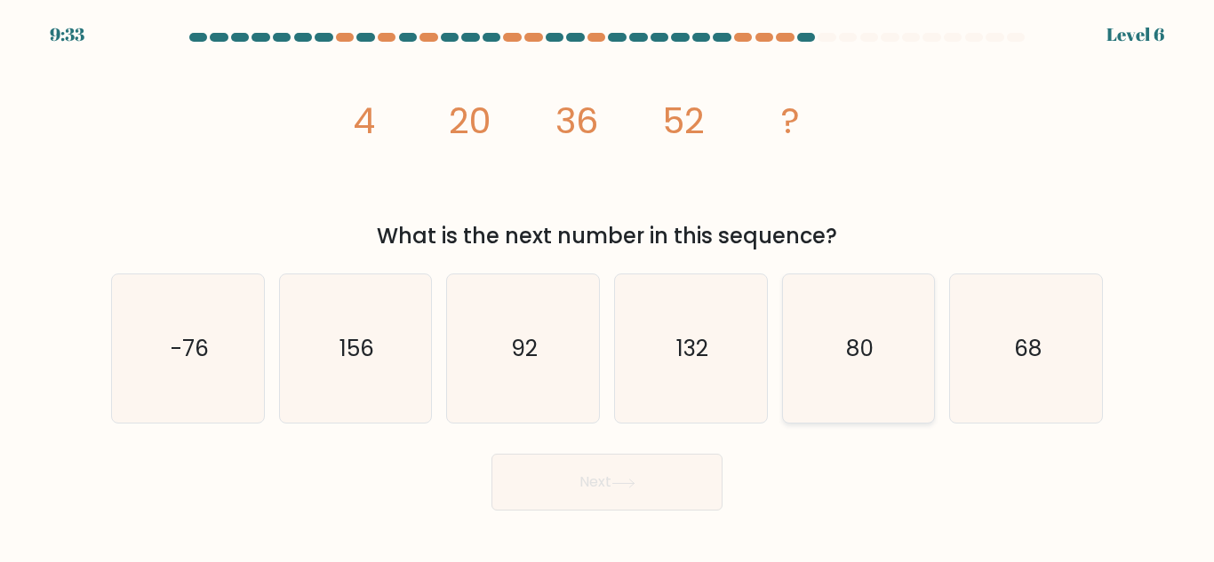
drag, startPoint x: 978, startPoint y: 389, endPoint x: 929, endPoint y: 383, distance: 50.1
click at [979, 388] on icon "68" at bounding box center [1026, 349] width 148 height 148
click at [608, 286] on input "f. 68" at bounding box center [607, 284] width 1 height 4
radio input "true"
click at [651, 452] on div "Next" at bounding box center [606, 478] width 1013 height 66
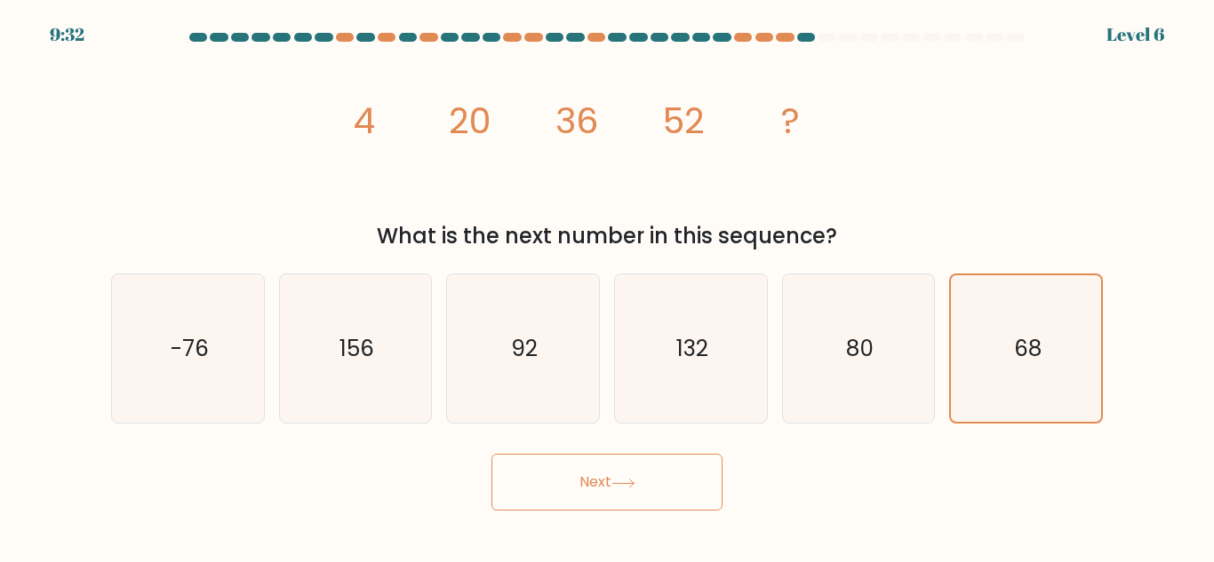
click at [663, 484] on button "Next" at bounding box center [606, 482] width 231 height 57
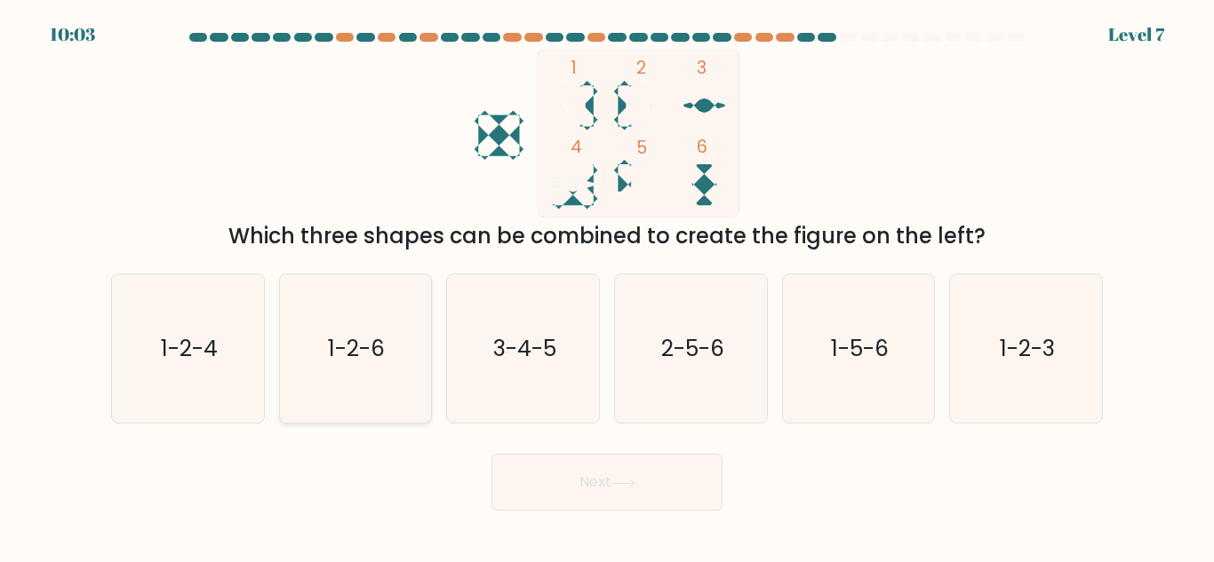
click at [327, 363] on icon "1-2-6" at bounding box center [355, 349] width 148 height 148
click at [607, 286] on input "b. 1-2-6" at bounding box center [607, 284] width 1 height 4
radio input "true"
click at [621, 492] on button "Next" at bounding box center [606, 482] width 231 height 57
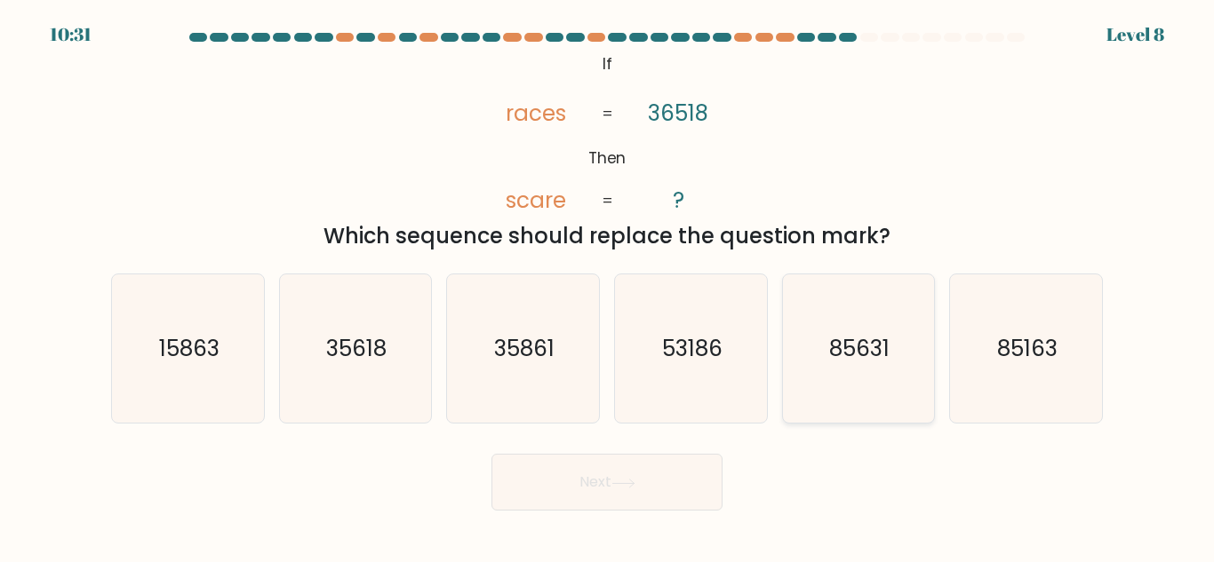
click at [871, 355] on text "85631" at bounding box center [860, 348] width 60 height 31
click at [608, 286] on input "e. 85631" at bounding box center [607, 284] width 1 height 4
radio input "true"
click at [676, 483] on button "Next" at bounding box center [606, 482] width 231 height 57
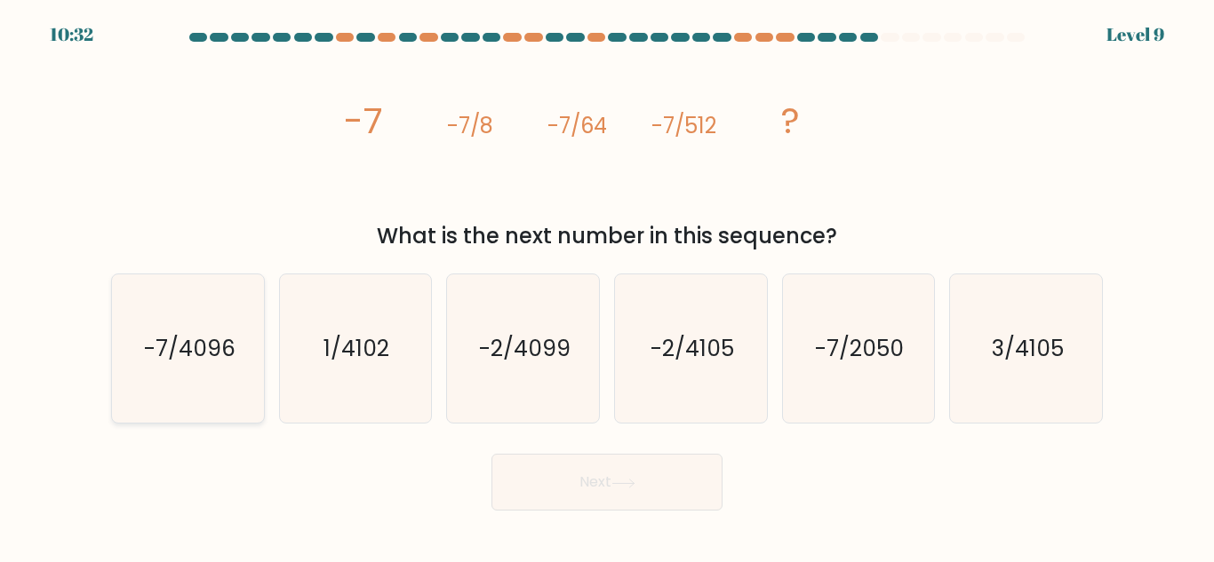
click at [230, 371] on icon "-7/4096" at bounding box center [188, 349] width 148 height 148
click at [607, 286] on input "a. -7/4096" at bounding box center [607, 284] width 1 height 4
radio input "true"
click at [647, 483] on button "Next" at bounding box center [606, 482] width 231 height 57
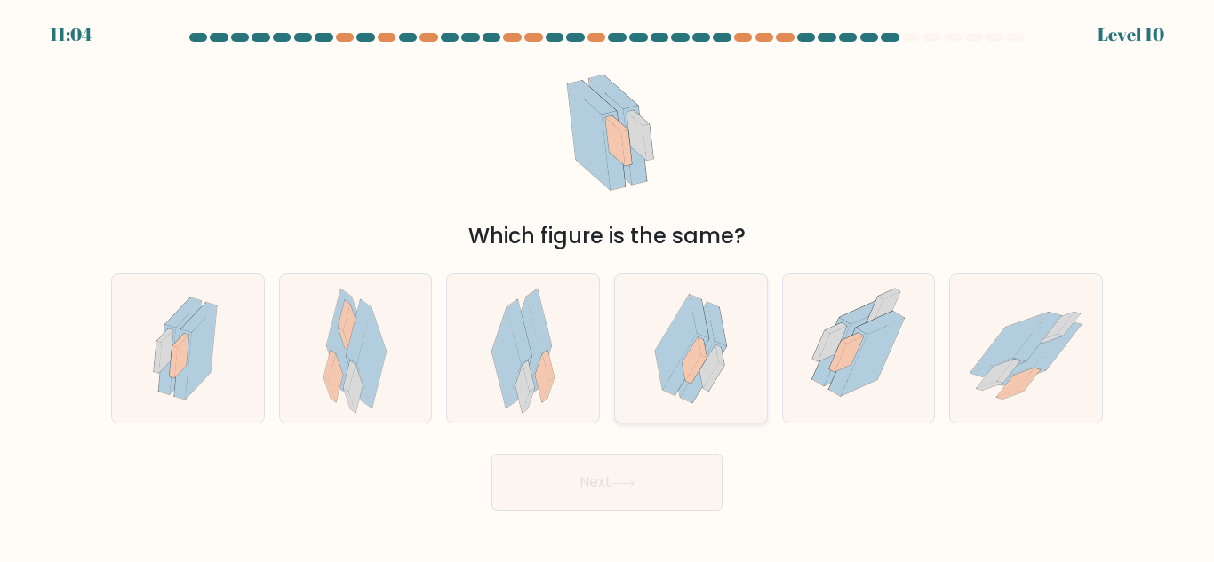
click at [682, 378] on icon at bounding box center [686, 364] width 46 height 61
click at [608, 286] on input "d." at bounding box center [607, 284] width 1 height 4
radio input "true"
click at [654, 474] on button "Next" at bounding box center [606, 482] width 231 height 57
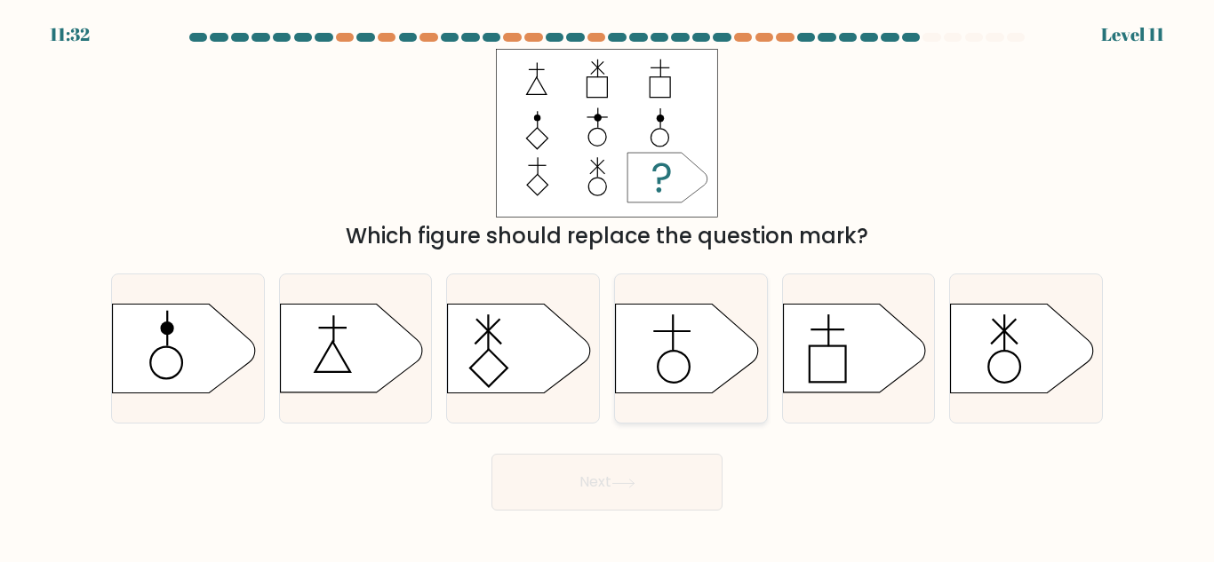
click at [702, 367] on icon at bounding box center [687, 349] width 142 height 89
click at [608, 286] on input "d." at bounding box center [607, 284] width 1 height 4
radio input "true"
click at [805, 367] on icon at bounding box center [854, 349] width 142 height 89
click at [608, 286] on input "e." at bounding box center [607, 284] width 1 height 4
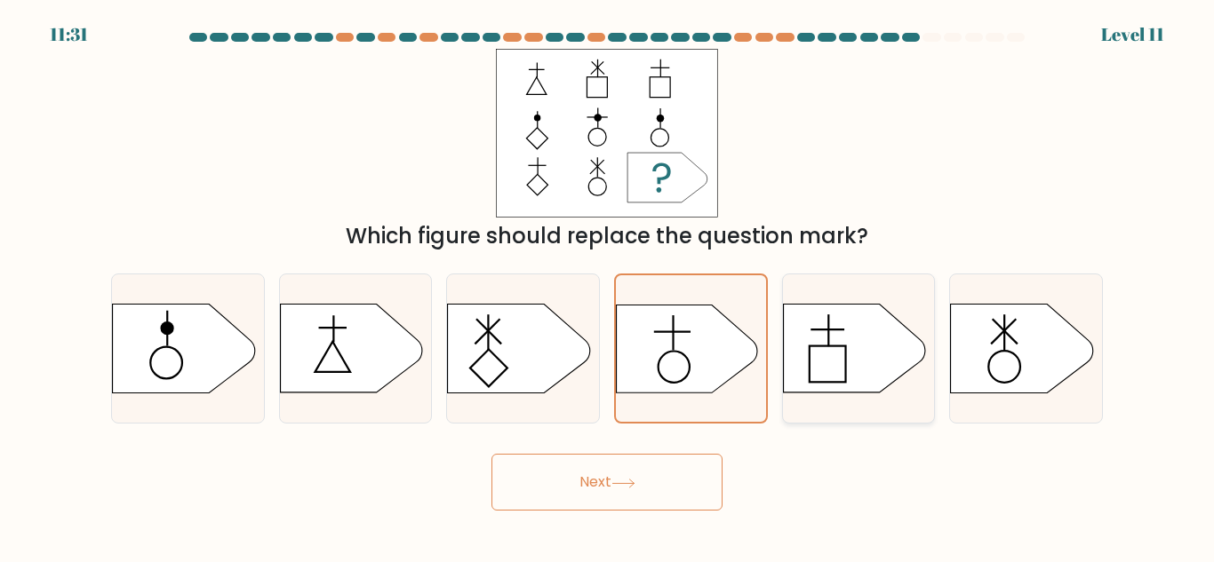
radio input "true"
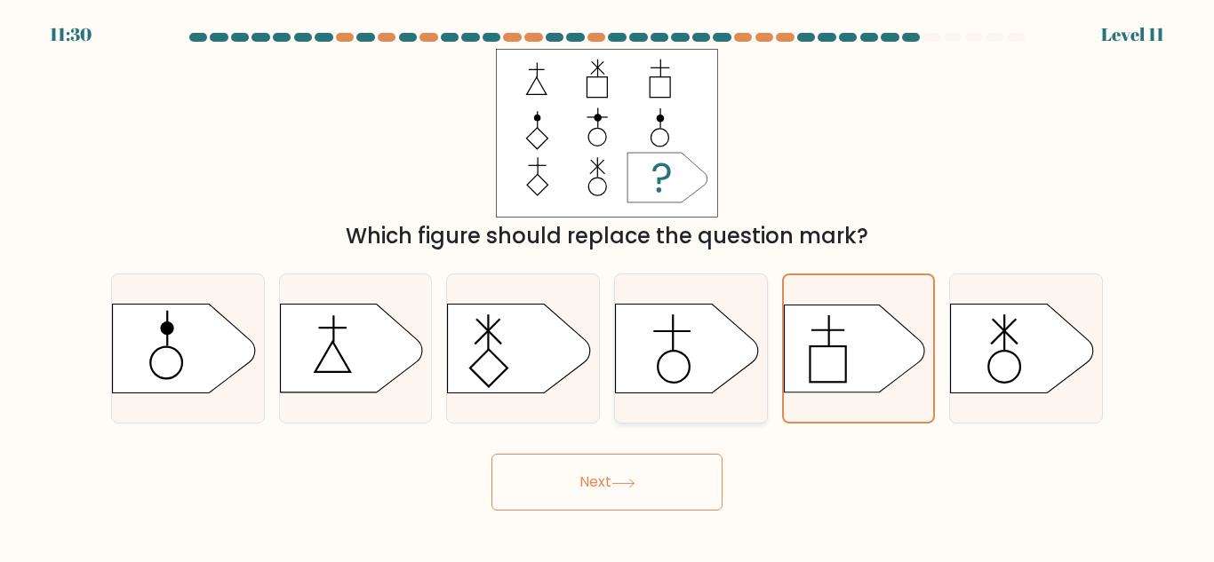
click at [695, 326] on icon at bounding box center [687, 349] width 142 height 89
click at [608, 286] on input "d." at bounding box center [607, 284] width 1 height 4
radio input "true"
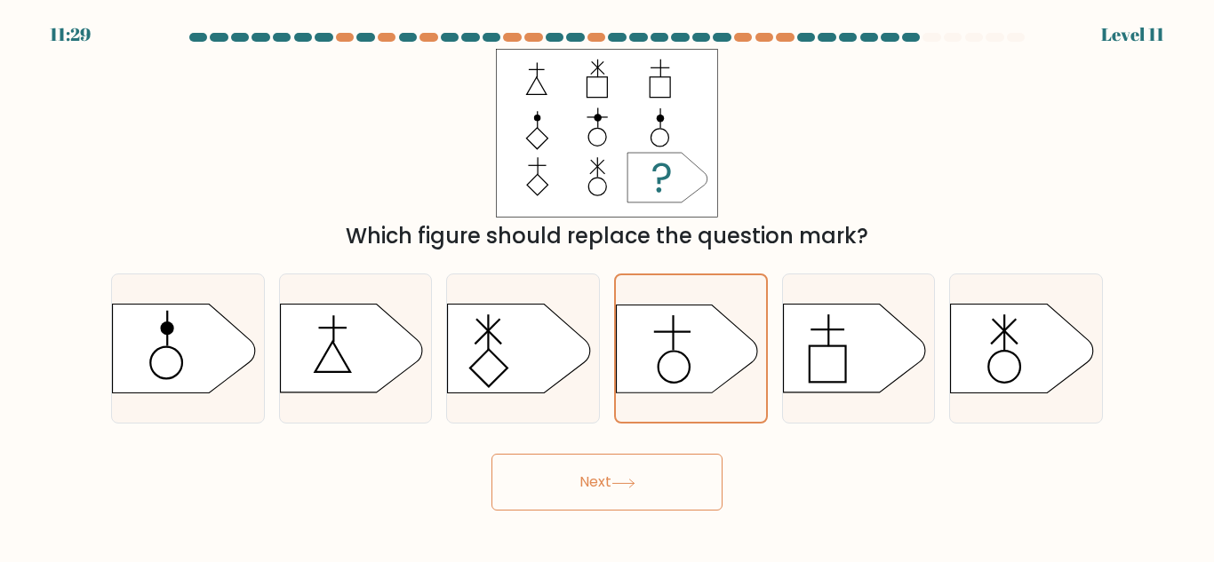
click at [623, 490] on button "Next" at bounding box center [606, 482] width 231 height 57
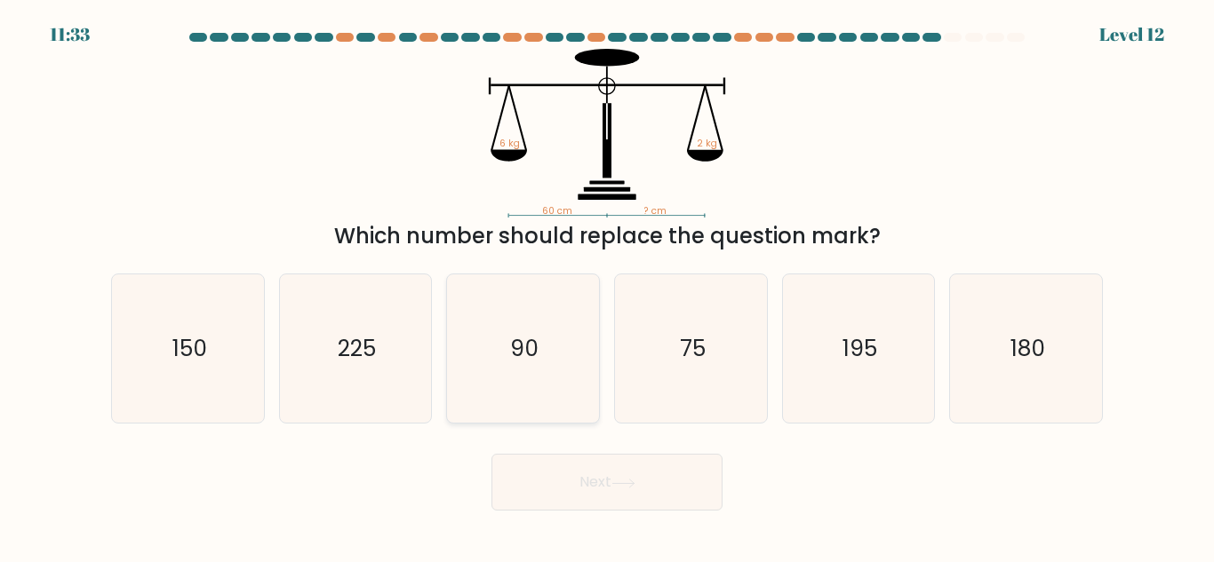
click at [527, 347] on text "90" at bounding box center [524, 348] width 28 height 31
click at [607, 286] on input "c. 90" at bounding box center [607, 284] width 1 height 4
radio input "true"
click at [646, 494] on button "Next" at bounding box center [606, 482] width 231 height 57
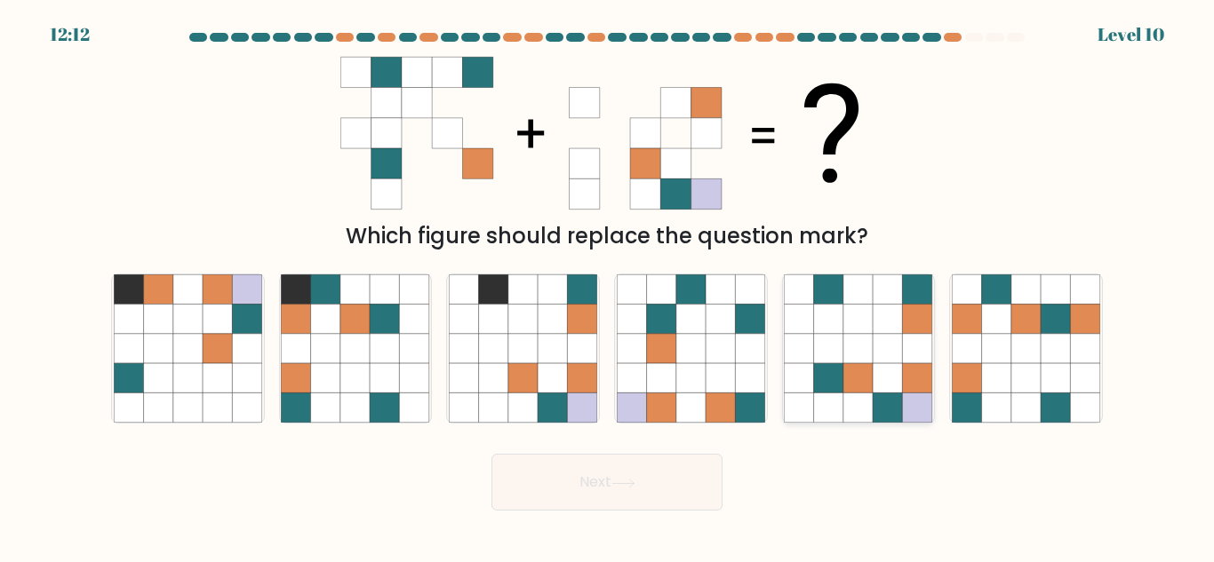
click at [896, 365] on icon at bounding box center [888, 377] width 29 height 29
click at [608, 286] on input "e." at bounding box center [607, 284] width 1 height 4
radio input "true"
click at [683, 484] on button "Next" at bounding box center [606, 482] width 231 height 57
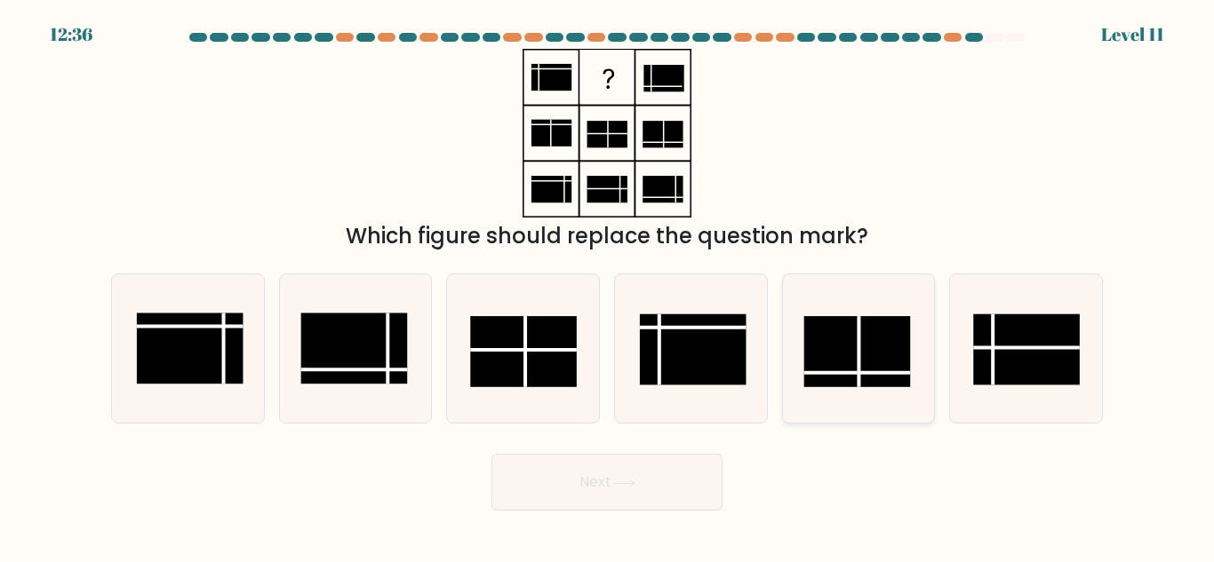
click at [869, 379] on rect at bounding box center [857, 351] width 107 height 71
click at [608, 286] on input "e." at bounding box center [607, 284] width 1 height 4
radio input "true"
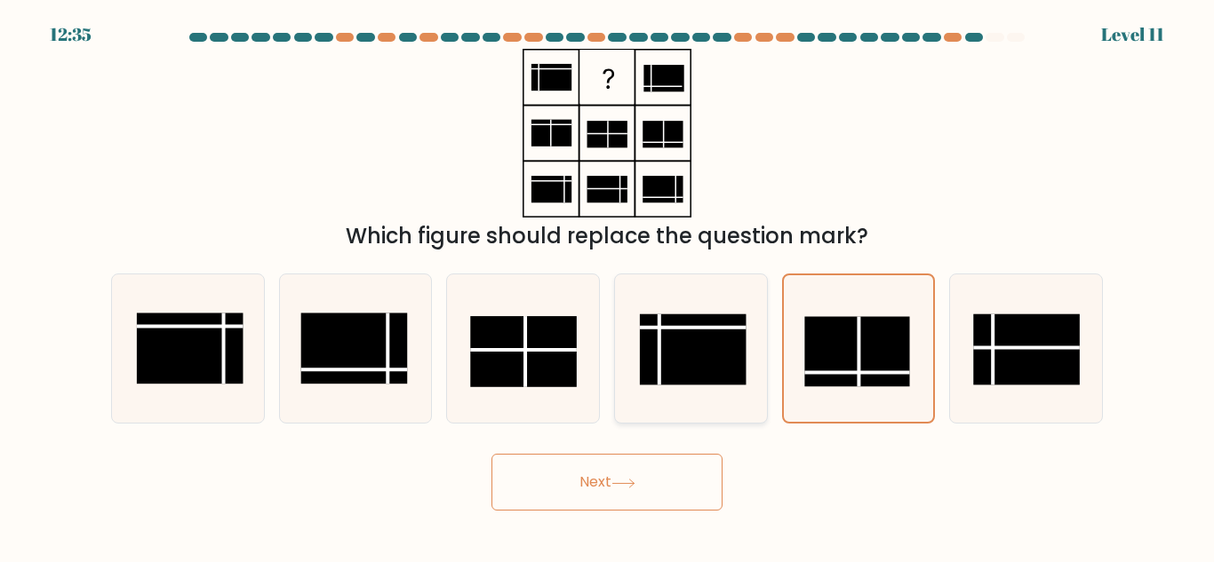
click at [670, 360] on rect at bounding box center [693, 350] width 107 height 71
click at [608, 286] on input "d." at bounding box center [607, 284] width 1 height 4
radio input "true"
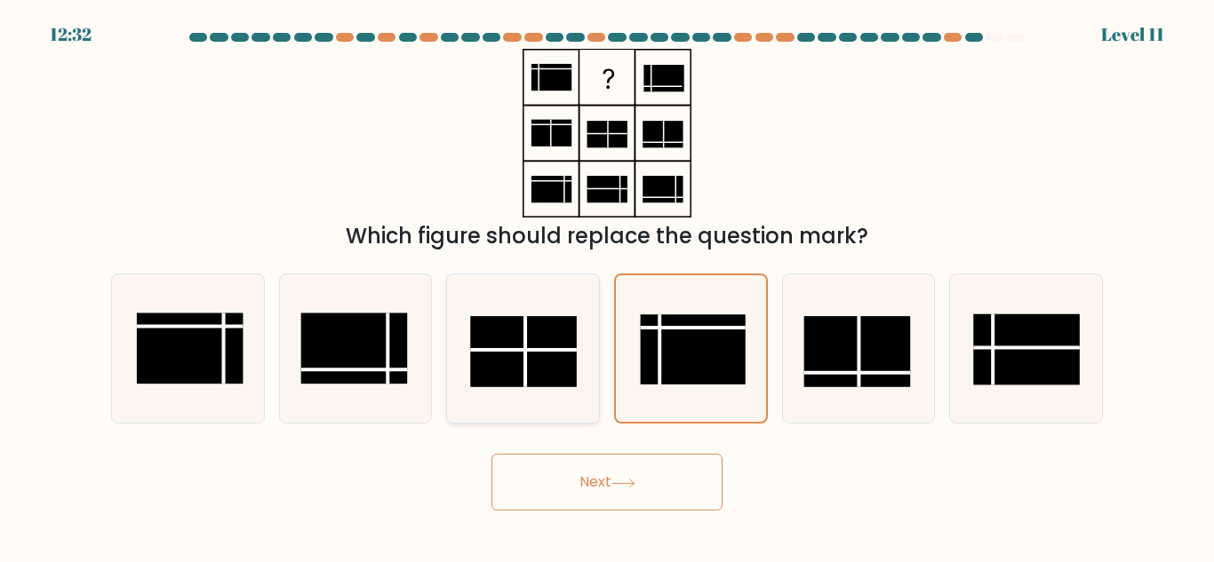
click at [523, 355] on rect at bounding box center [523, 351] width 107 height 71
click at [607, 286] on input "c." at bounding box center [607, 284] width 1 height 4
radio input "true"
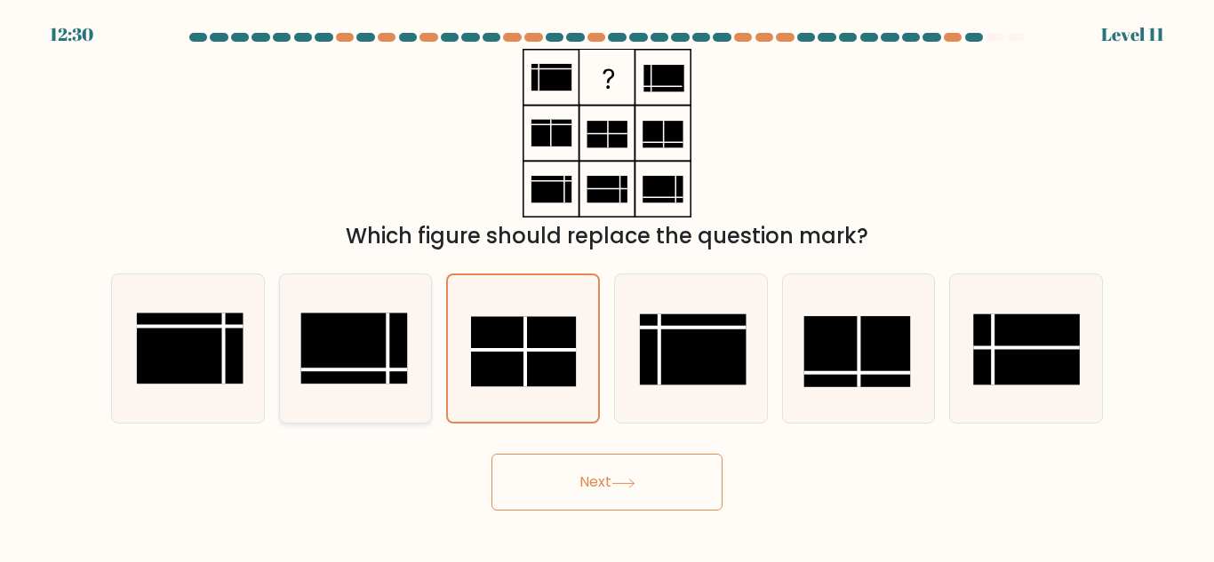
click at [328, 332] on rect at bounding box center [354, 349] width 107 height 71
click at [607, 286] on input "b." at bounding box center [607, 284] width 1 height 4
radio input "true"
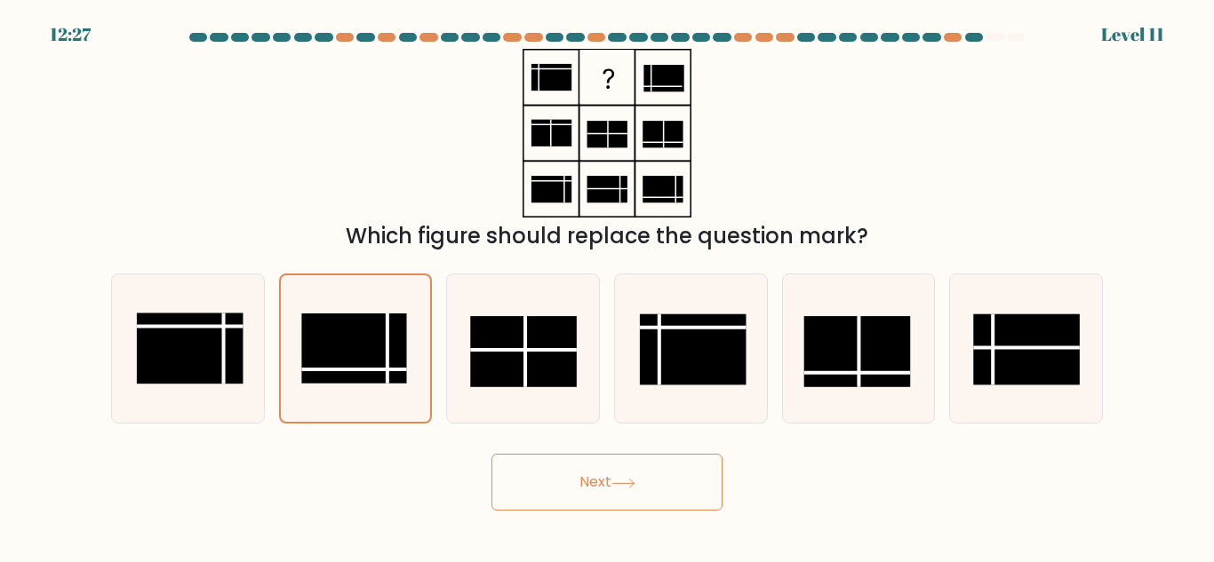
click at [591, 483] on button "Next" at bounding box center [606, 482] width 231 height 57
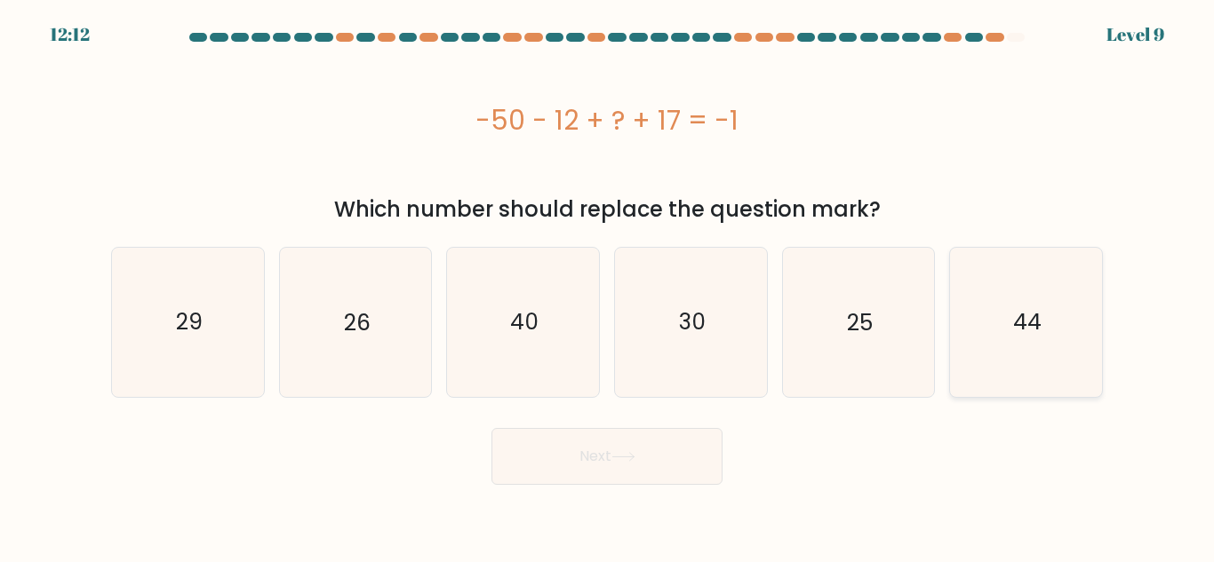
click at [1085, 347] on icon "44" at bounding box center [1026, 322] width 148 height 148
click at [608, 286] on input "f. 44" at bounding box center [607, 284] width 1 height 4
radio input "true"
click at [584, 476] on button "Next" at bounding box center [606, 456] width 231 height 57
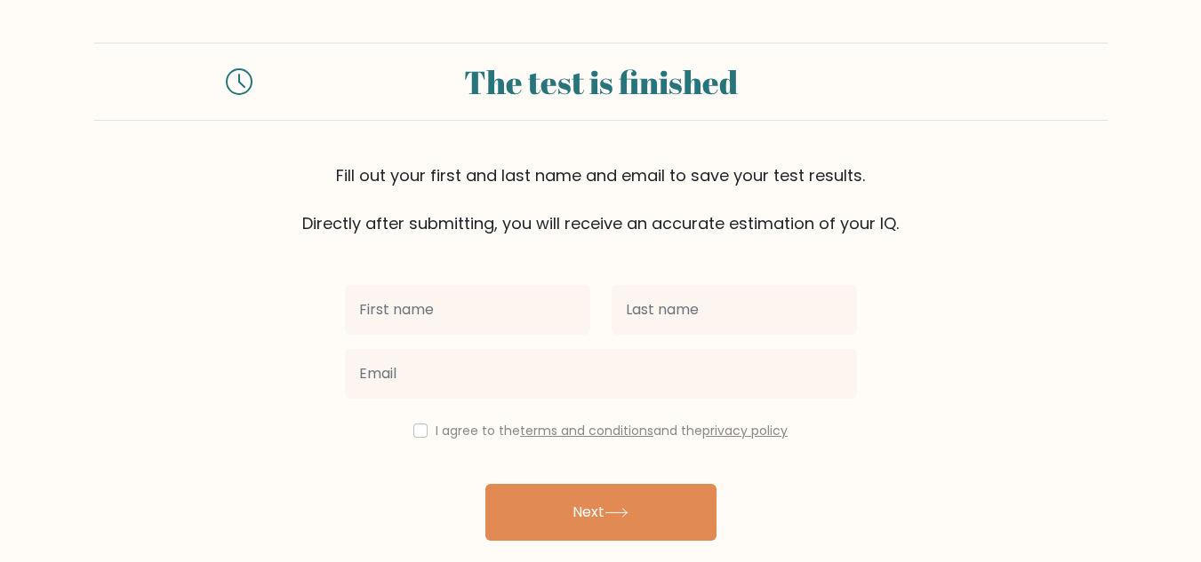
click at [491, 314] on input "text" at bounding box center [467, 310] width 245 height 50
type input "Alyssa Micaela"
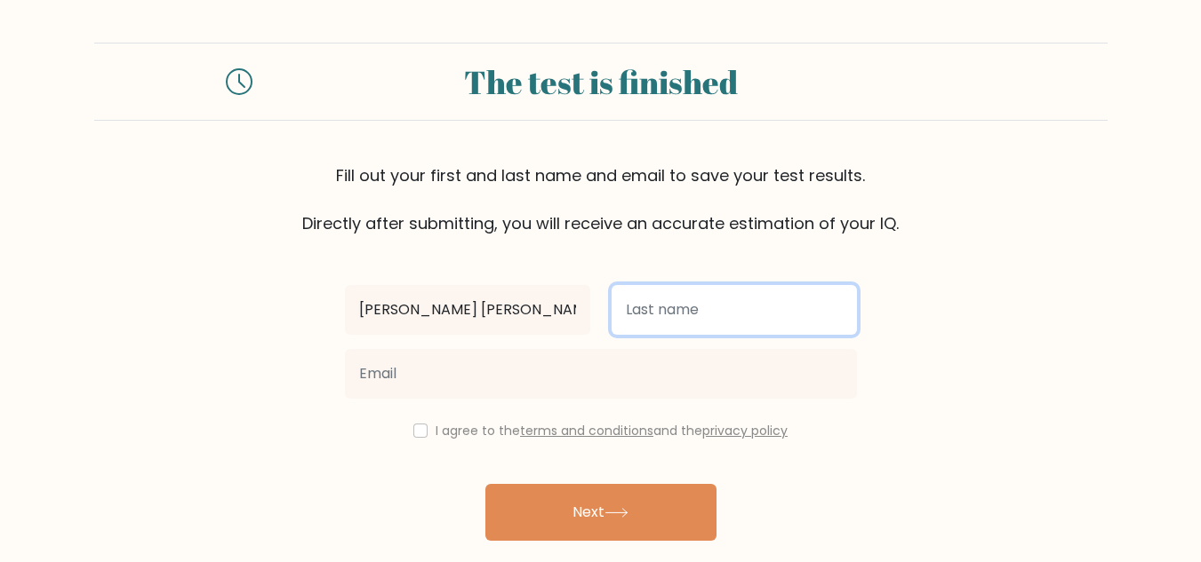
click at [665, 302] on input "text" at bounding box center [733, 310] width 245 height 50
type input "Bacarra"
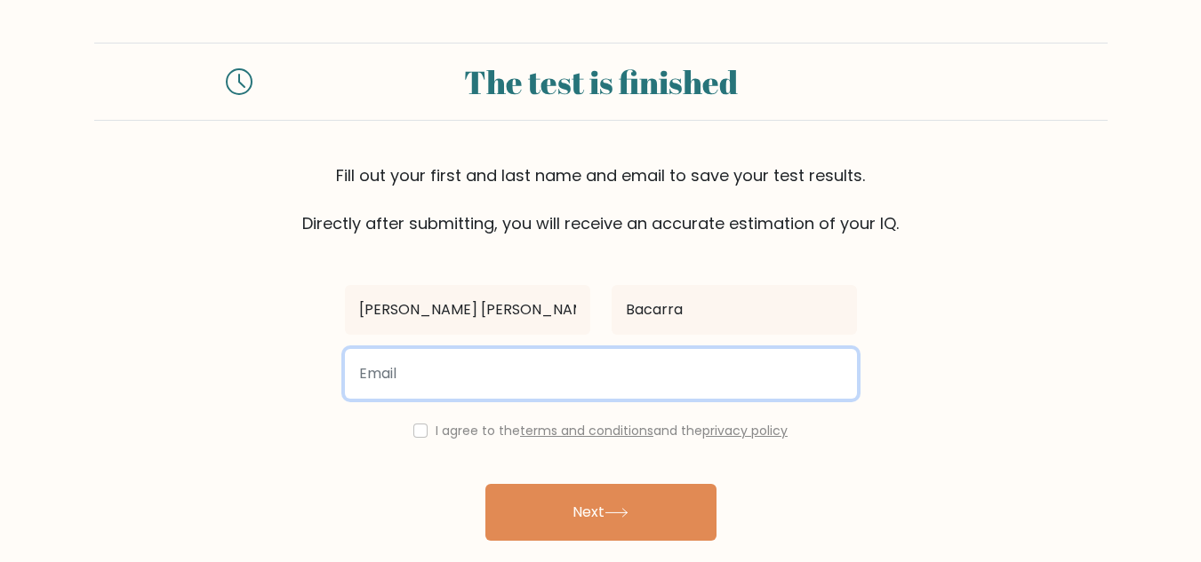
click at [543, 364] on input "email" at bounding box center [601, 374] width 512 height 50
type input "alyssabacarra17@gmail.com"
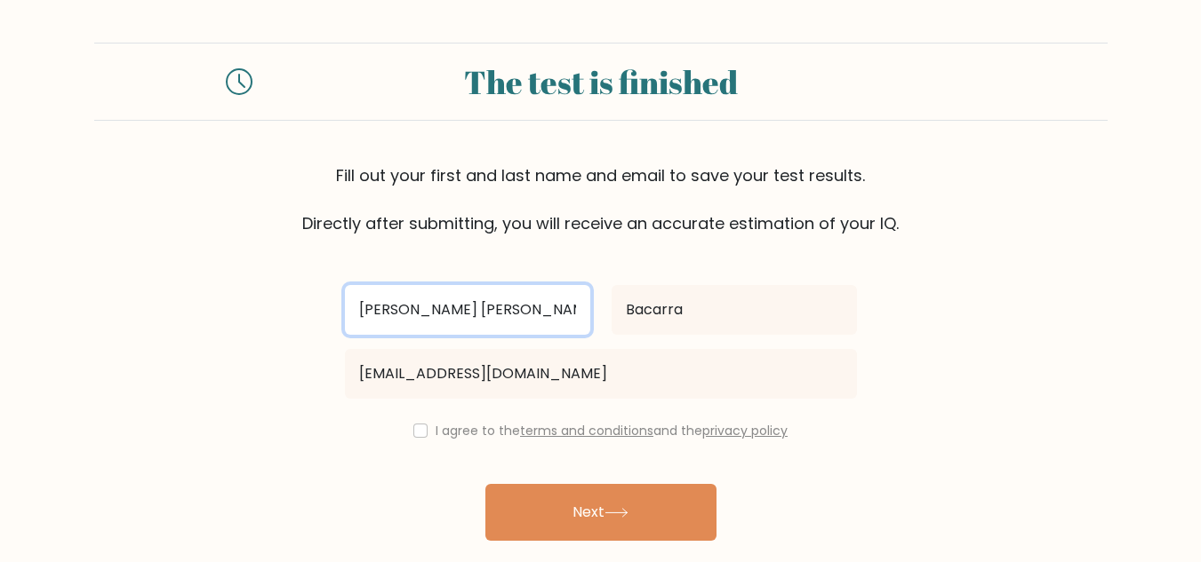
click at [507, 326] on input "[PERSON_NAME] [PERSON_NAME]" at bounding box center [467, 310] width 245 height 50
type input "[PERSON_NAME] [PERSON_NAME]"
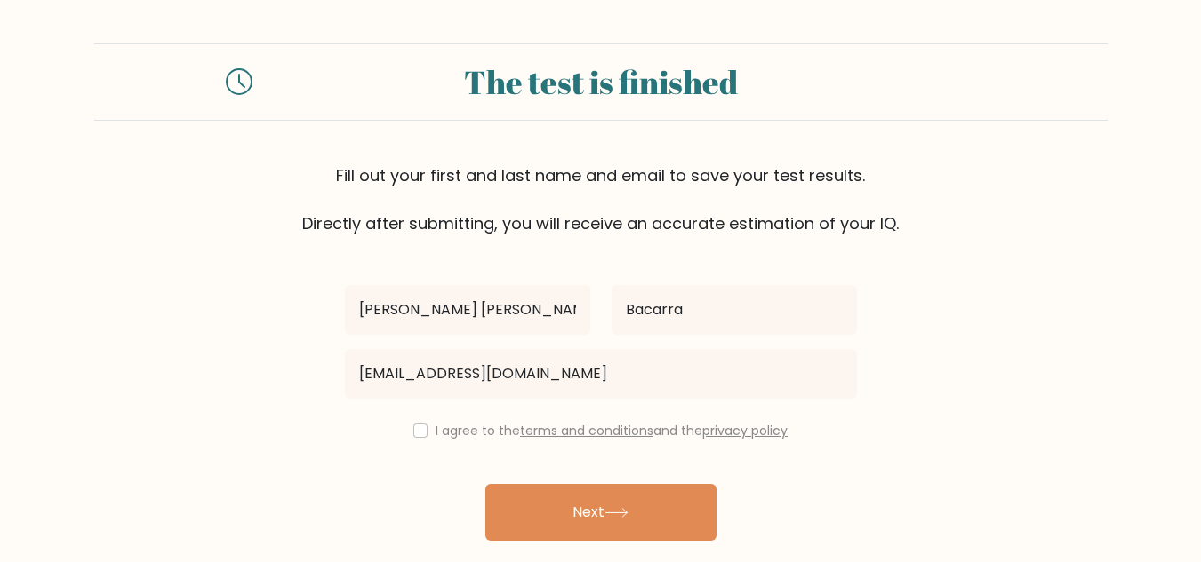
click at [416, 438] on div "I agree to the terms and conditions and the privacy policy" at bounding box center [600, 430] width 533 height 21
click at [413, 433] on input "checkbox" at bounding box center [420, 431] width 14 height 14
checkbox input "true"
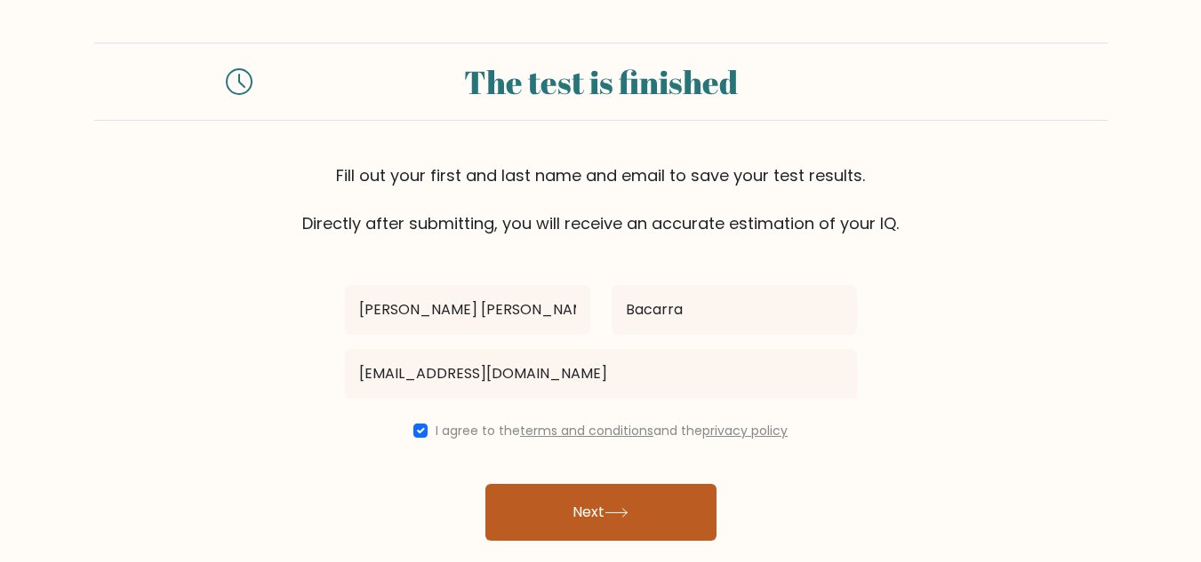
click at [540, 506] on button "Next" at bounding box center [600, 512] width 231 height 57
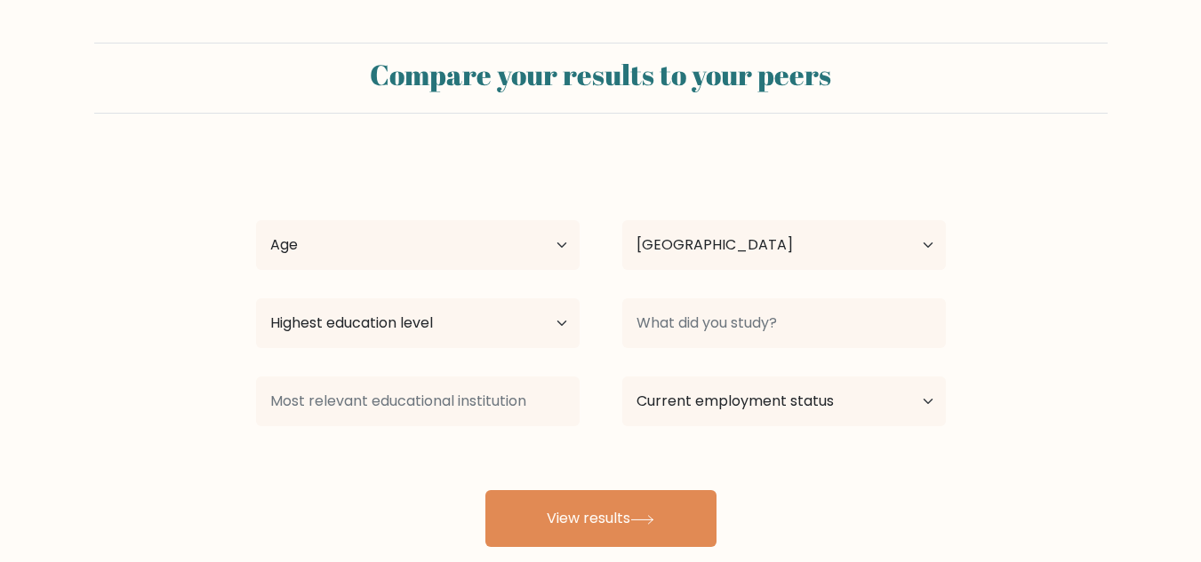
select select "US"
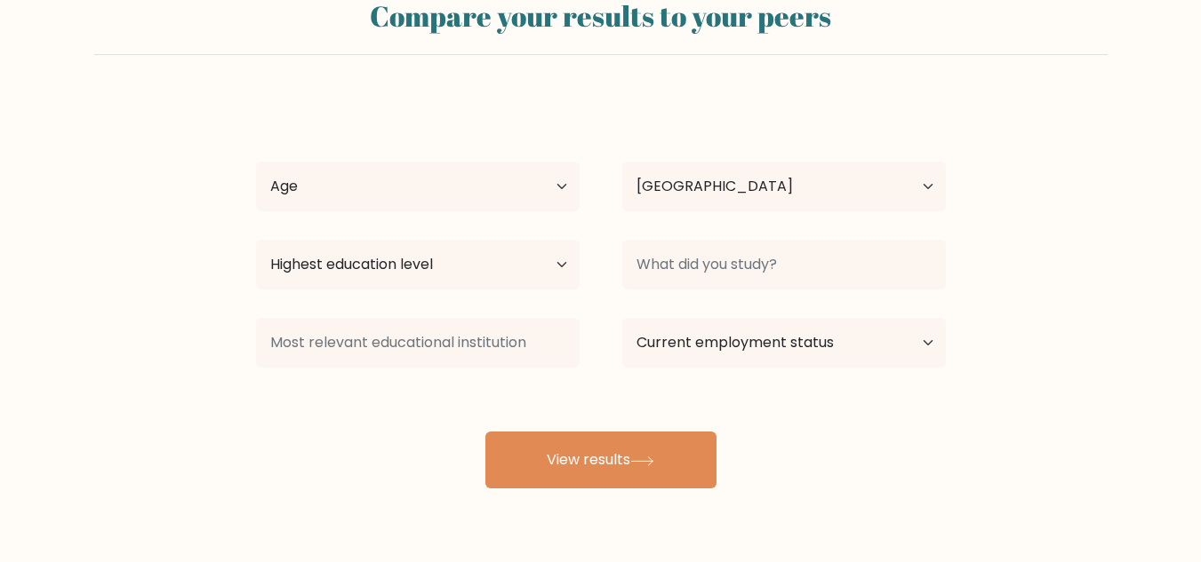
scroll to position [111, 0]
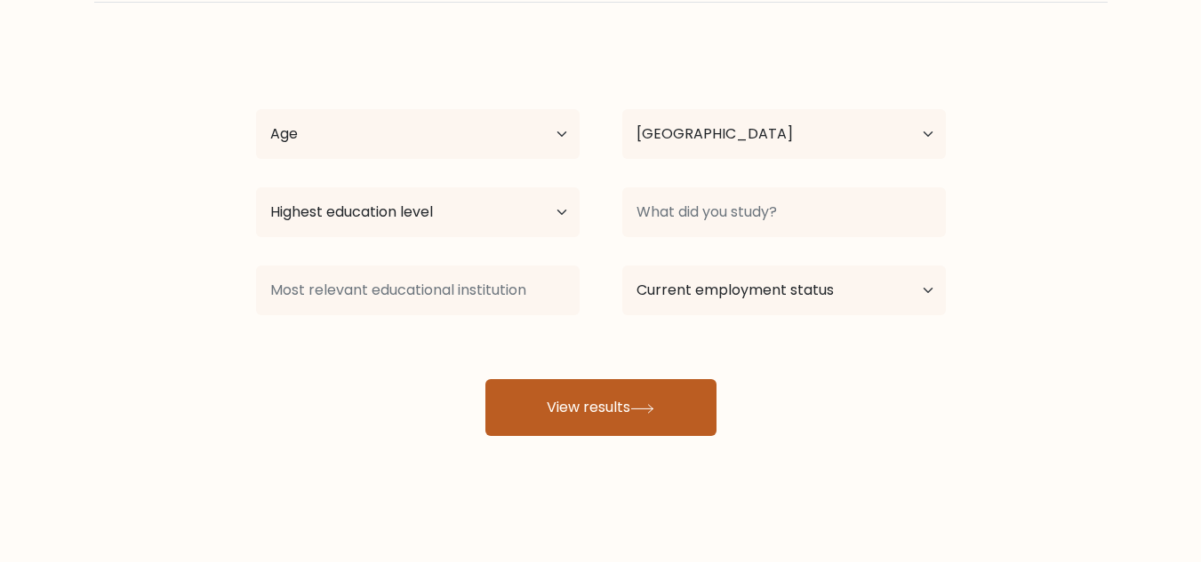
click at [633, 398] on button "View results" at bounding box center [600, 407] width 231 height 57
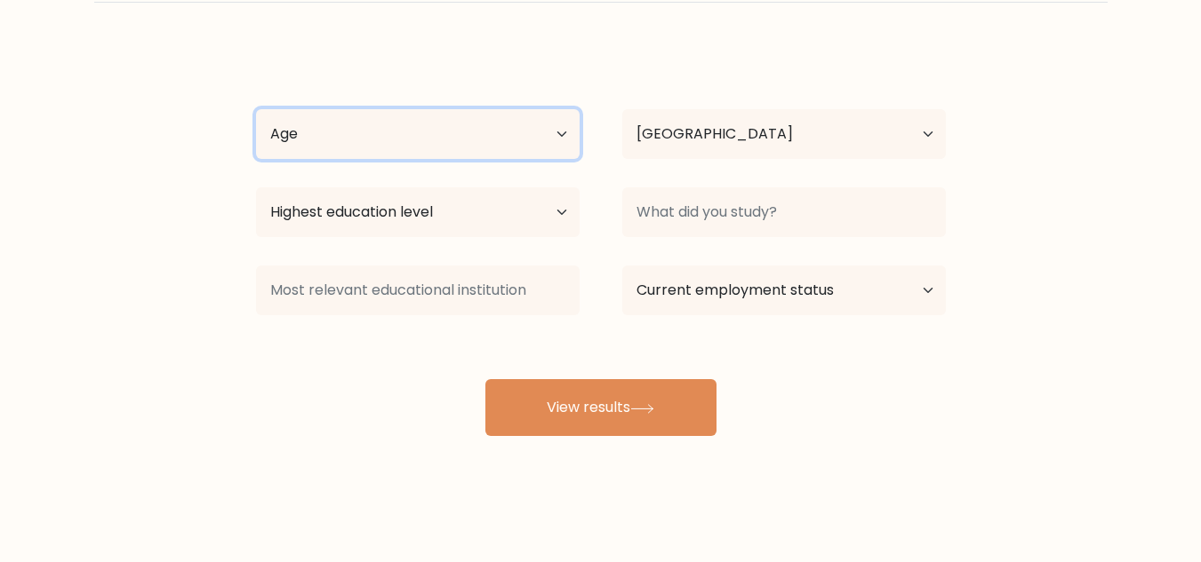
drag, startPoint x: 405, startPoint y: 133, endPoint x: 424, endPoint y: 143, distance: 21.1
click at [405, 133] on select "Age Under [DEMOGRAPHIC_DATA] [DEMOGRAPHIC_DATA] [DEMOGRAPHIC_DATA] [DEMOGRAPHIC…" at bounding box center [417, 134] width 323 height 50
select select "25_34"
click at [256, 109] on select "Age Under [DEMOGRAPHIC_DATA] [DEMOGRAPHIC_DATA] [DEMOGRAPHIC_DATA] [DEMOGRAPHIC…" at bounding box center [417, 134] width 323 height 50
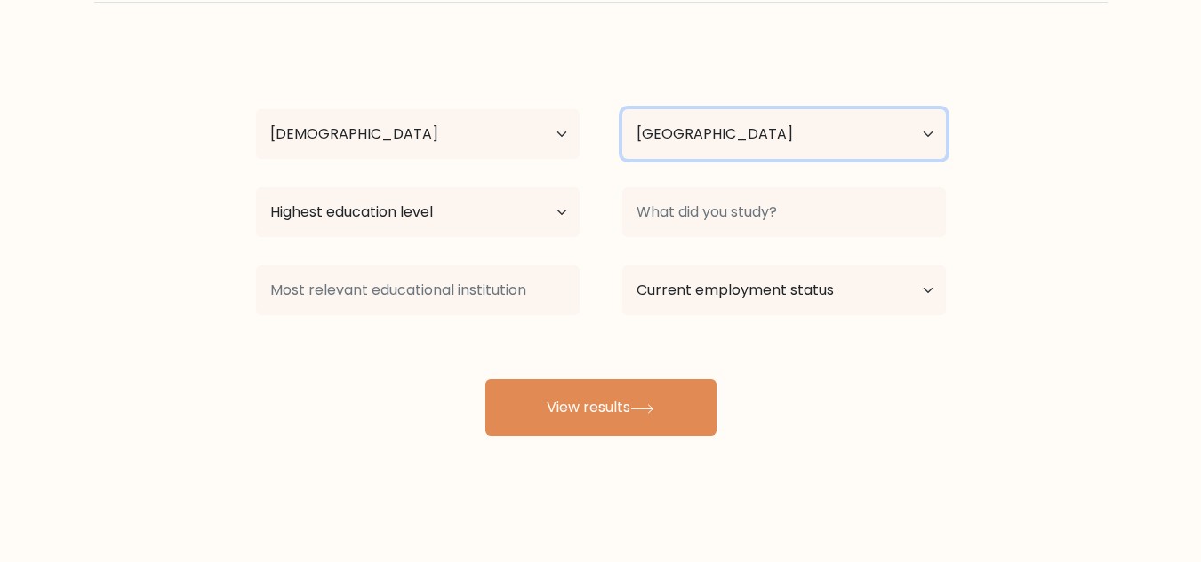
click at [801, 132] on select "Country [GEOGRAPHIC_DATA] [GEOGRAPHIC_DATA] [GEOGRAPHIC_DATA] [US_STATE] [GEOGR…" at bounding box center [783, 134] width 323 height 50
select select "PH"
click at [622, 109] on select "Country [GEOGRAPHIC_DATA] [GEOGRAPHIC_DATA] [GEOGRAPHIC_DATA] [US_STATE] [GEOGR…" at bounding box center [783, 134] width 323 height 50
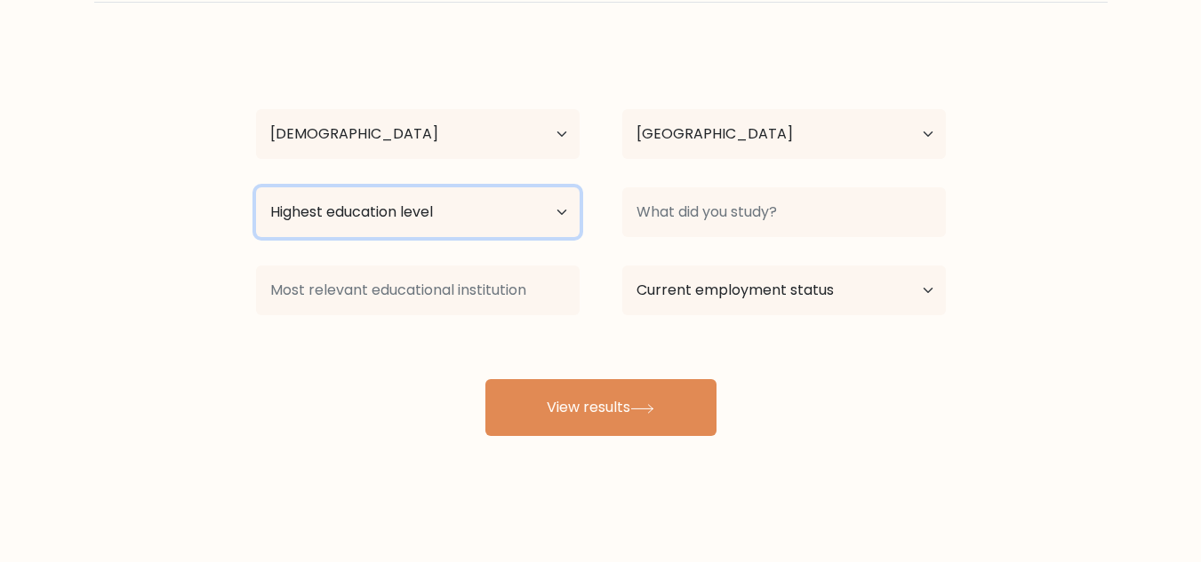
click at [475, 211] on select "Highest education level No schooling Primary Lower Secondary Upper Secondary Oc…" at bounding box center [417, 212] width 323 height 50
select select "bachelors_degree"
click at [256, 187] on select "Highest education level No schooling Primary Lower Secondary Upper Secondary Oc…" at bounding box center [417, 212] width 323 height 50
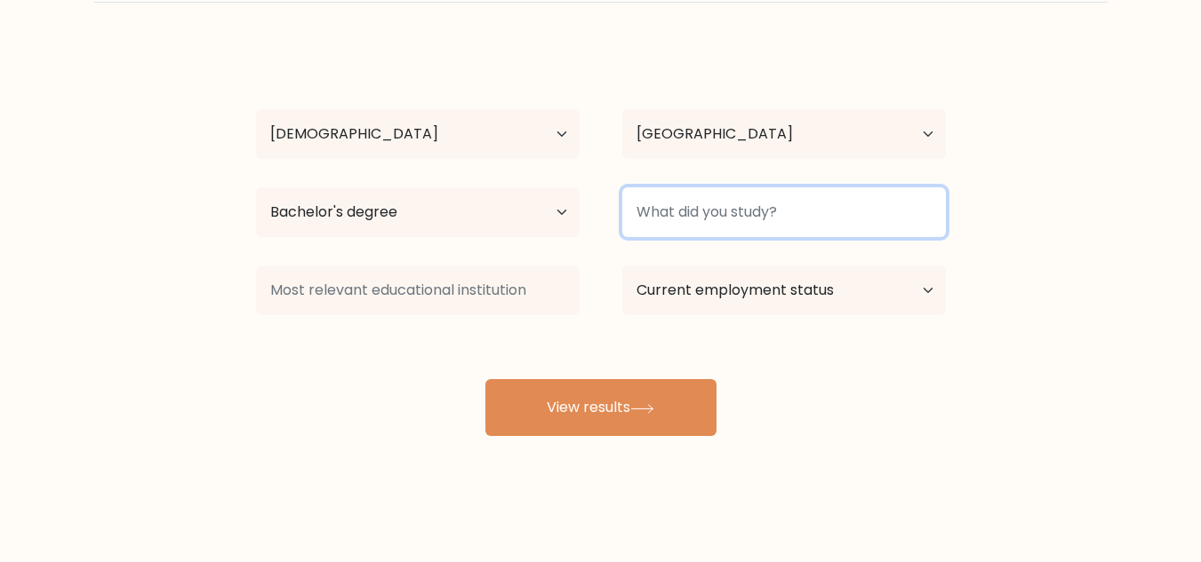
click at [755, 205] on input at bounding box center [783, 212] width 323 height 50
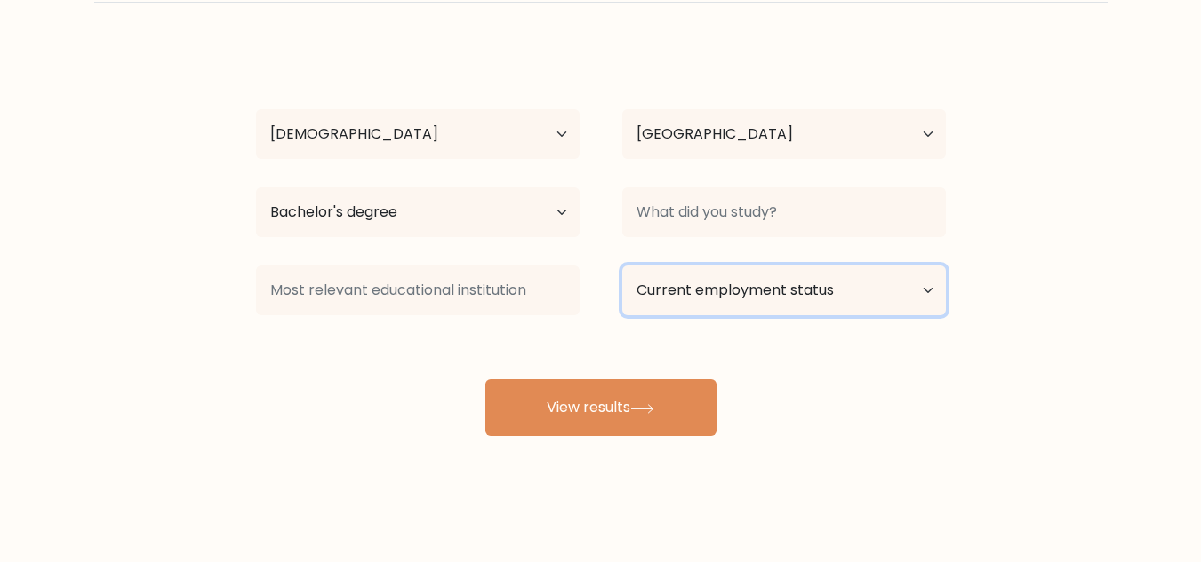
drag, startPoint x: 818, startPoint y: 283, endPoint x: 805, endPoint y: 284, distance: 12.5
click at [818, 283] on select "Current employment status Employed Student Retired Other / prefer not to answer" at bounding box center [783, 291] width 323 height 50
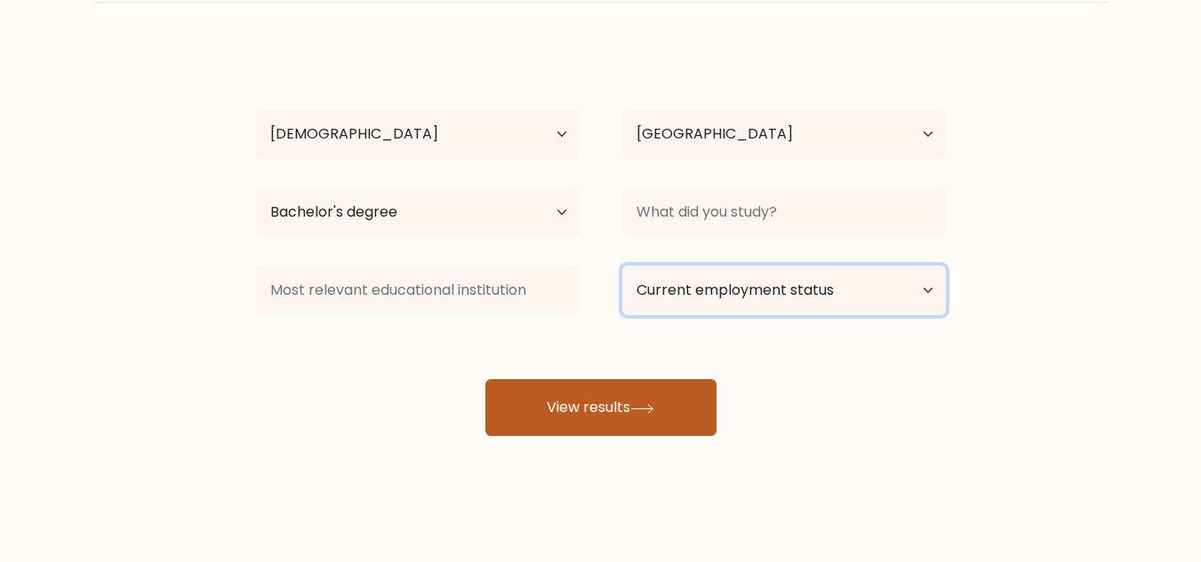
select select "other"
click at [622, 266] on select "Current employment status Employed Student Retired Other / prefer not to answer" at bounding box center [783, 291] width 323 height 50
click at [586, 412] on button "View results" at bounding box center [600, 407] width 231 height 57
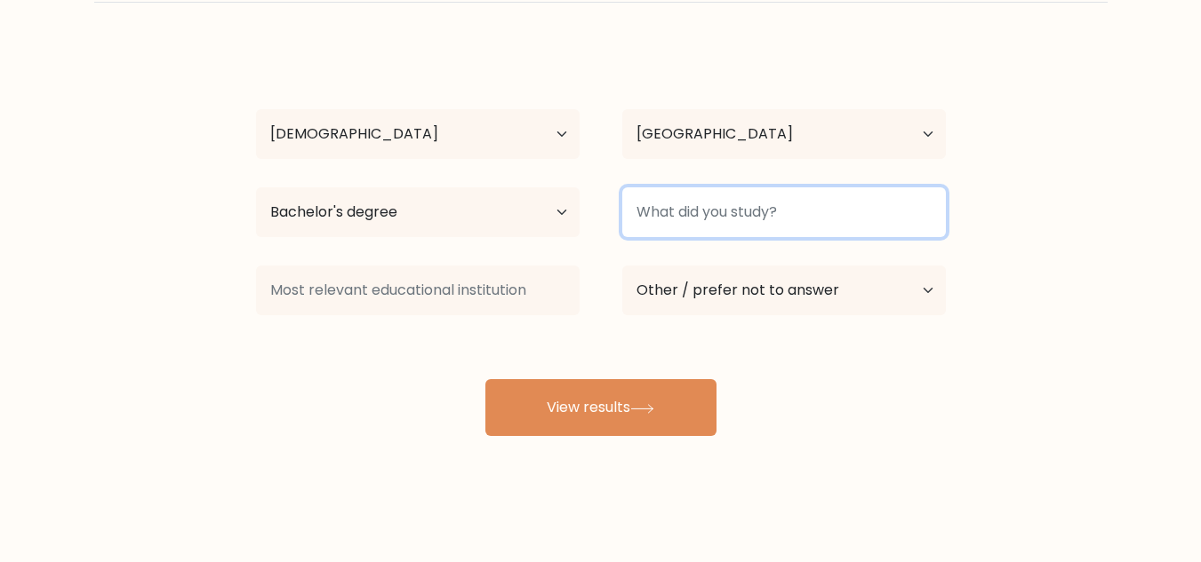
click at [698, 203] on input at bounding box center [783, 212] width 323 height 50
click at [706, 208] on input at bounding box center [783, 212] width 323 height 50
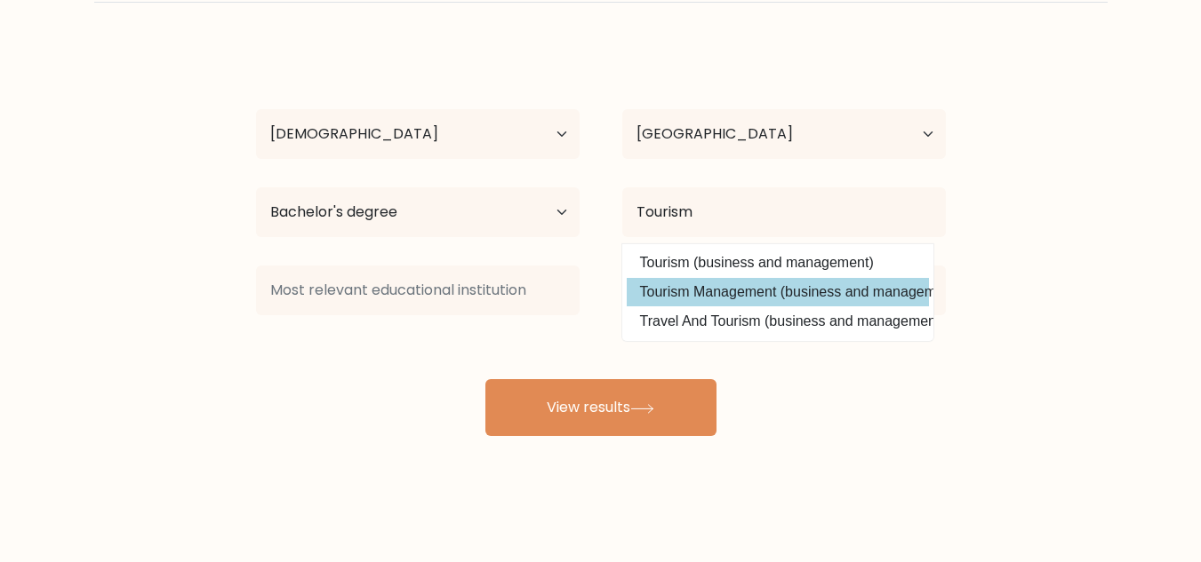
click at [744, 285] on option "Tourism Management (business and management)" at bounding box center [777, 292] width 302 height 28
type input "Tourism Management"
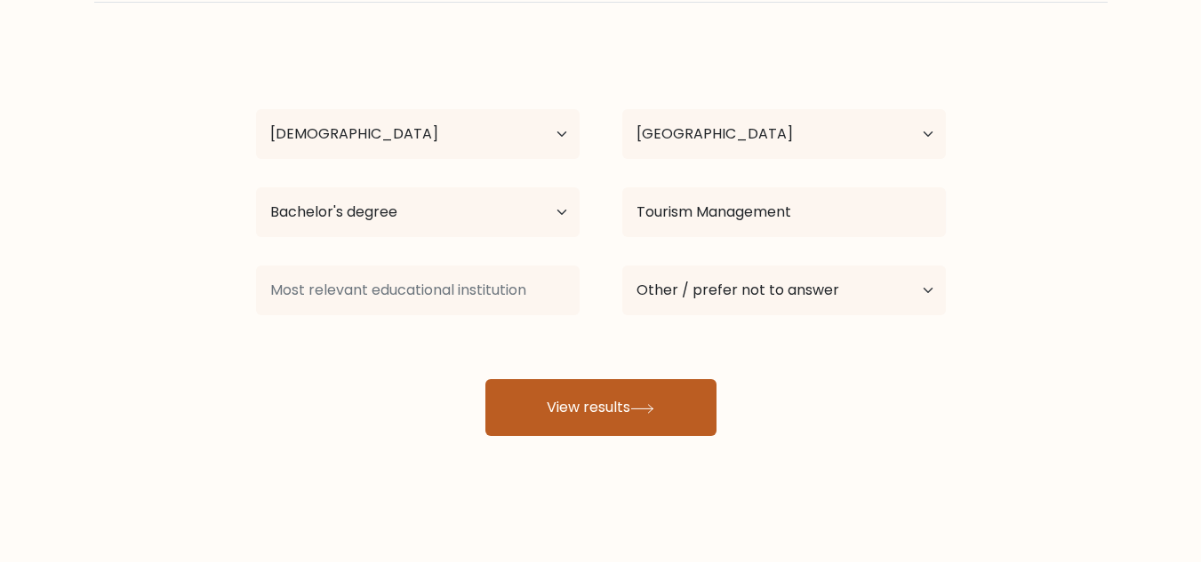
click at [644, 391] on button "View results" at bounding box center [600, 407] width 231 height 57
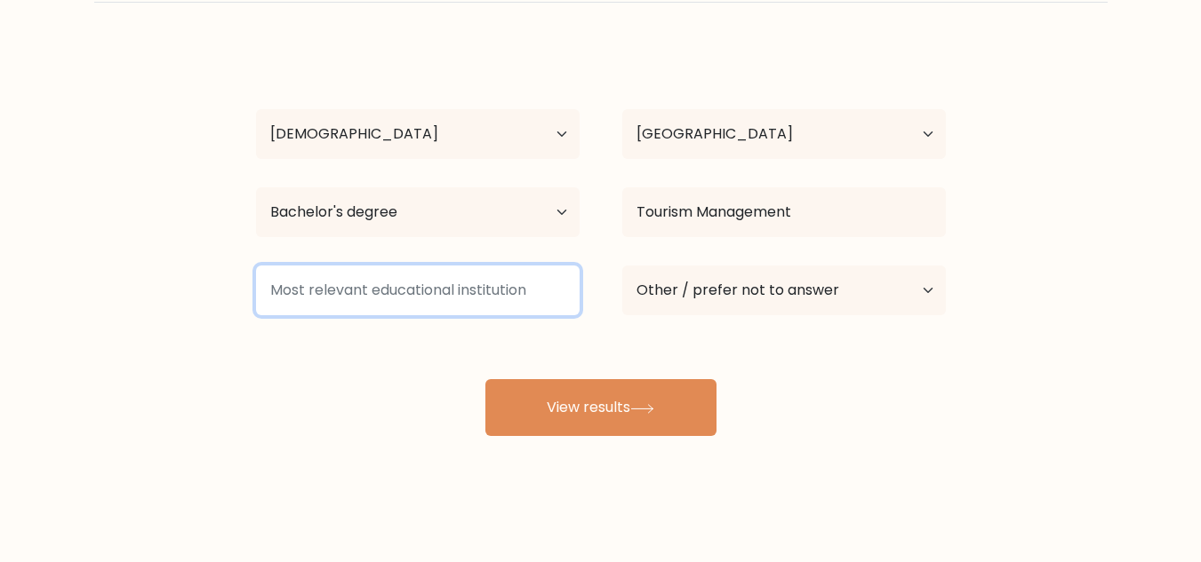
click at [430, 289] on input at bounding box center [417, 291] width 323 height 50
click at [471, 295] on input at bounding box center [417, 291] width 323 height 50
click at [530, 284] on input at bounding box center [417, 291] width 323 height 50
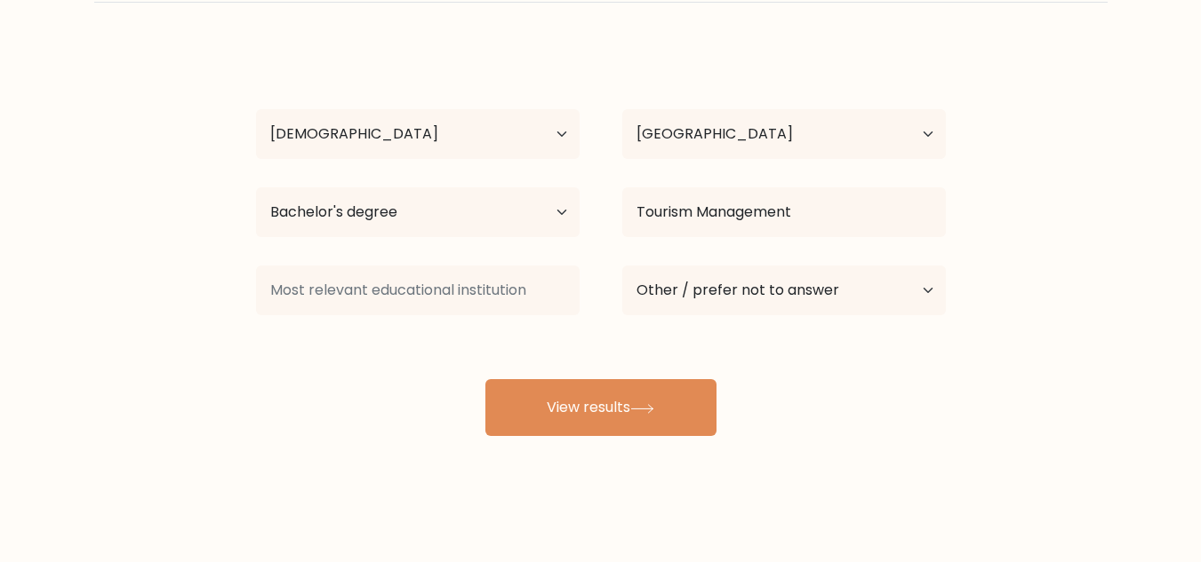
click at [636, 340] on div "Alyssa Micaela Bacarra Age Under 18 years old 18-24 years old 25-34 years old 3…" at bounding box center [600, 240] width 711 height 391
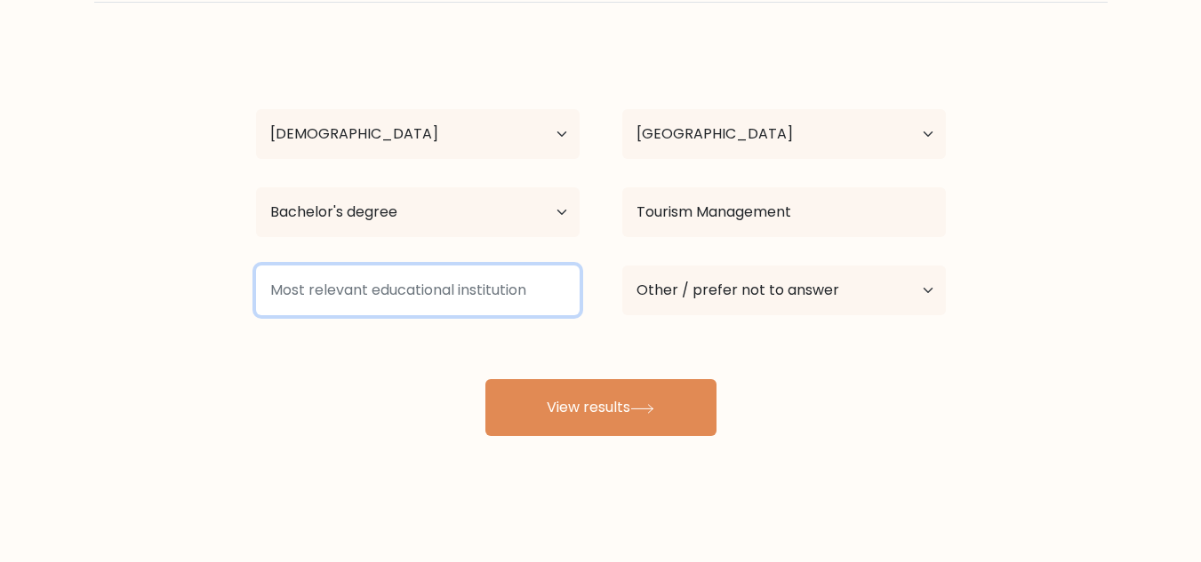
click at [473, 285] on input at bounding box center [417, 291] width 323 height 50
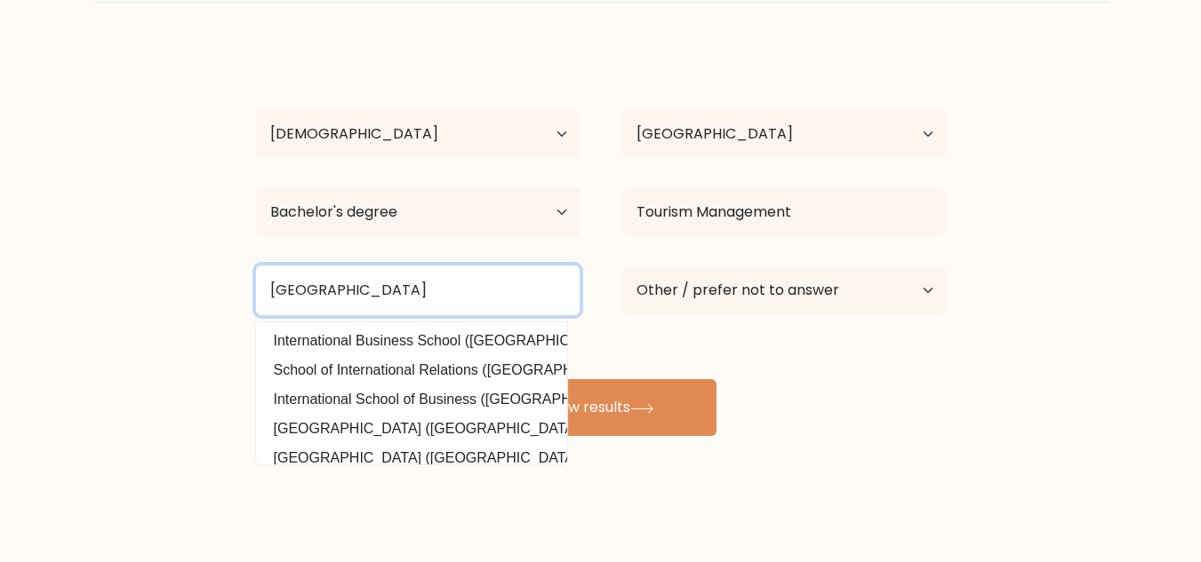
click at [536, 285] on input "Westmead International School" at bounding box center [417, 291] width 323 height 50
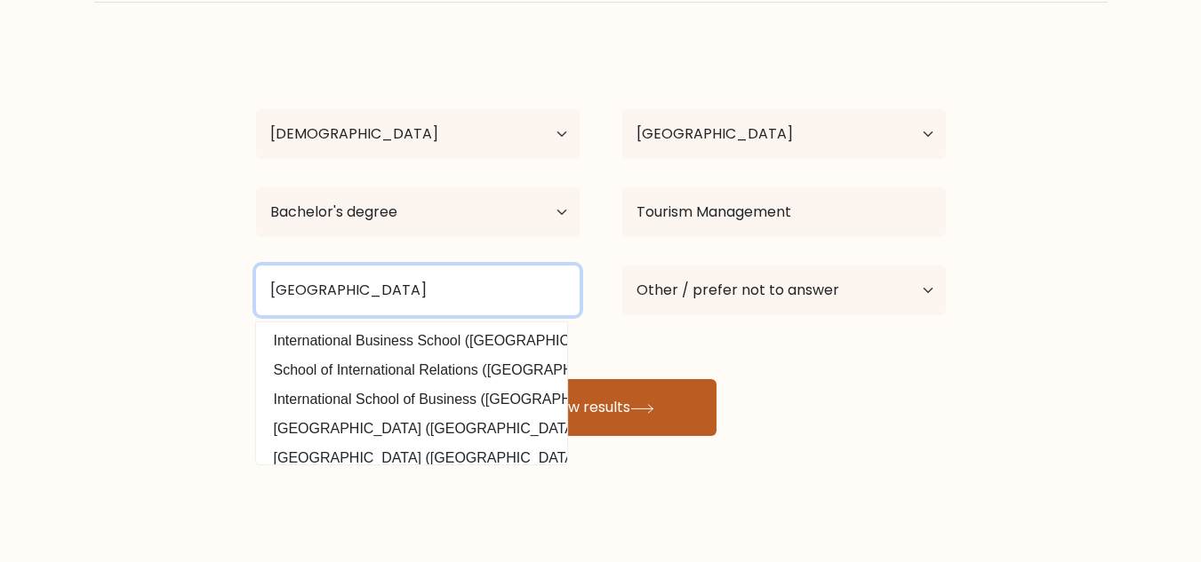
type input "Westmead International School"
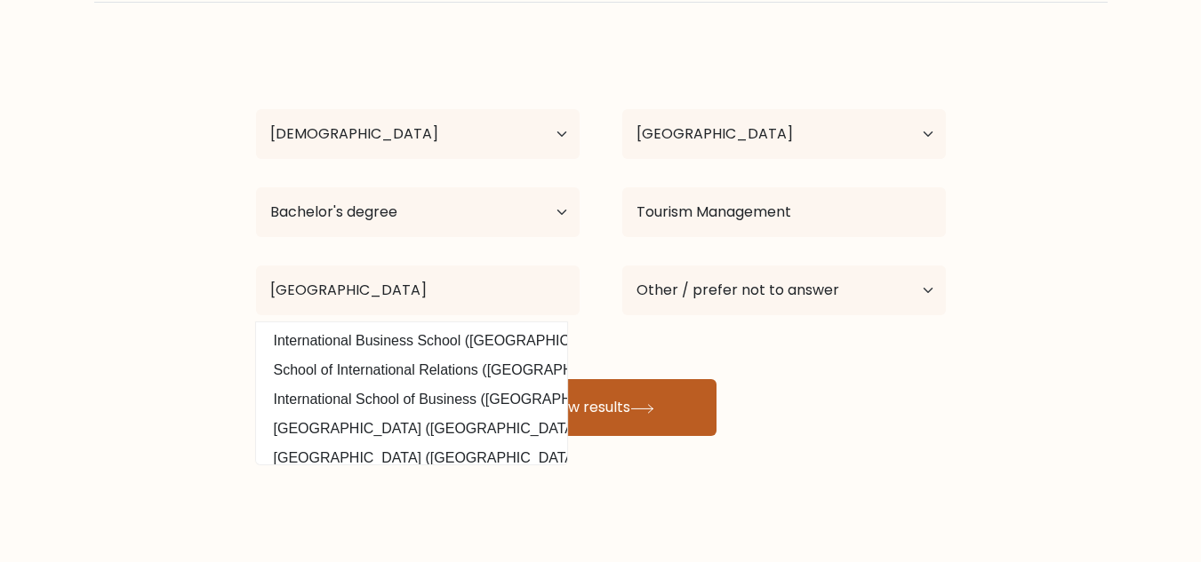
click at [705, 423] on button "View results" at bounding box center [600, 407] width 231 height 57
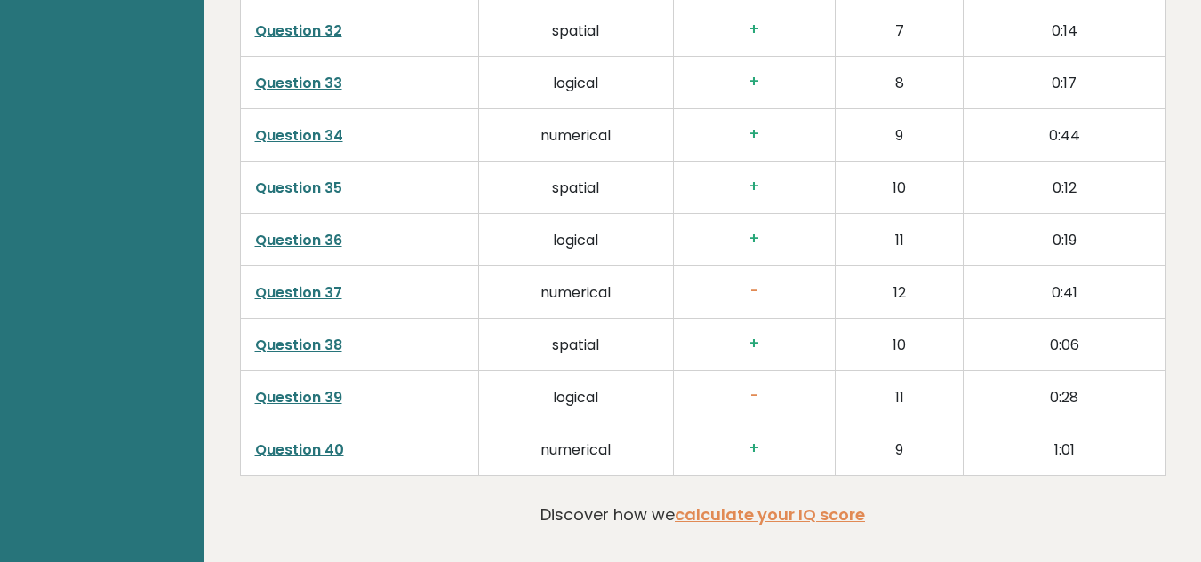
scroll to position [4657, 0]
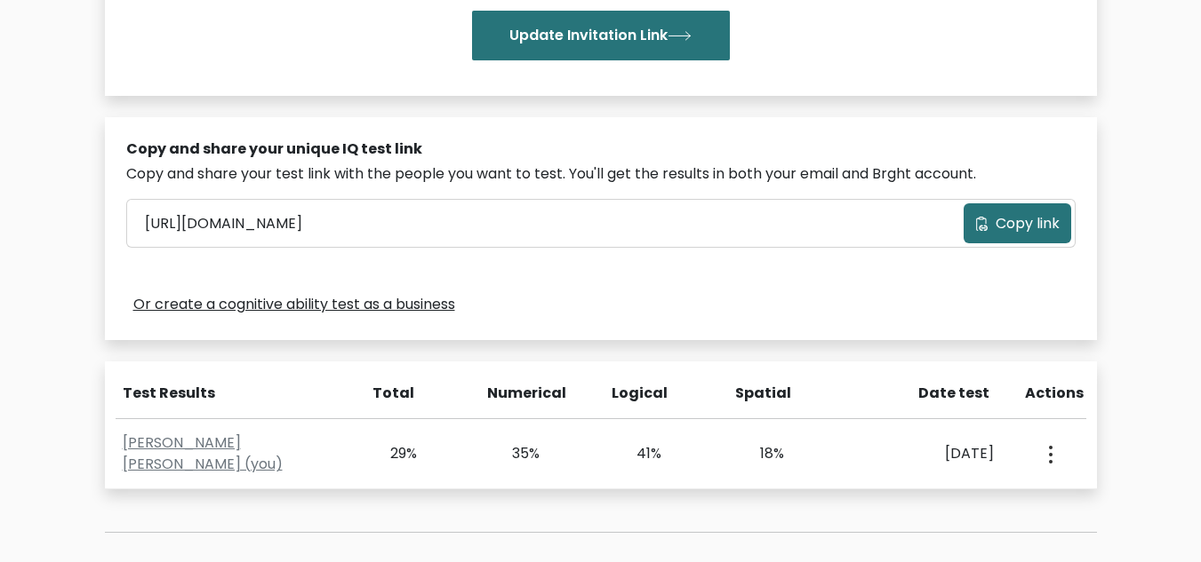
scroll to position [651, 0]
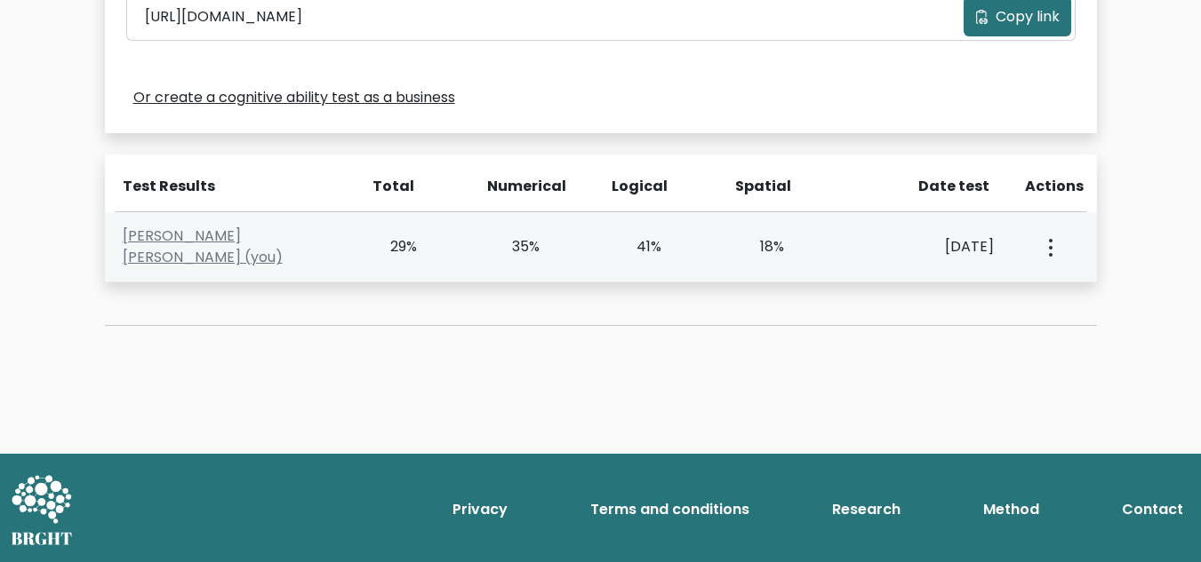
click at [1049, 243] on icon "button" at bounding box center [1051, 248] width 4 height 18
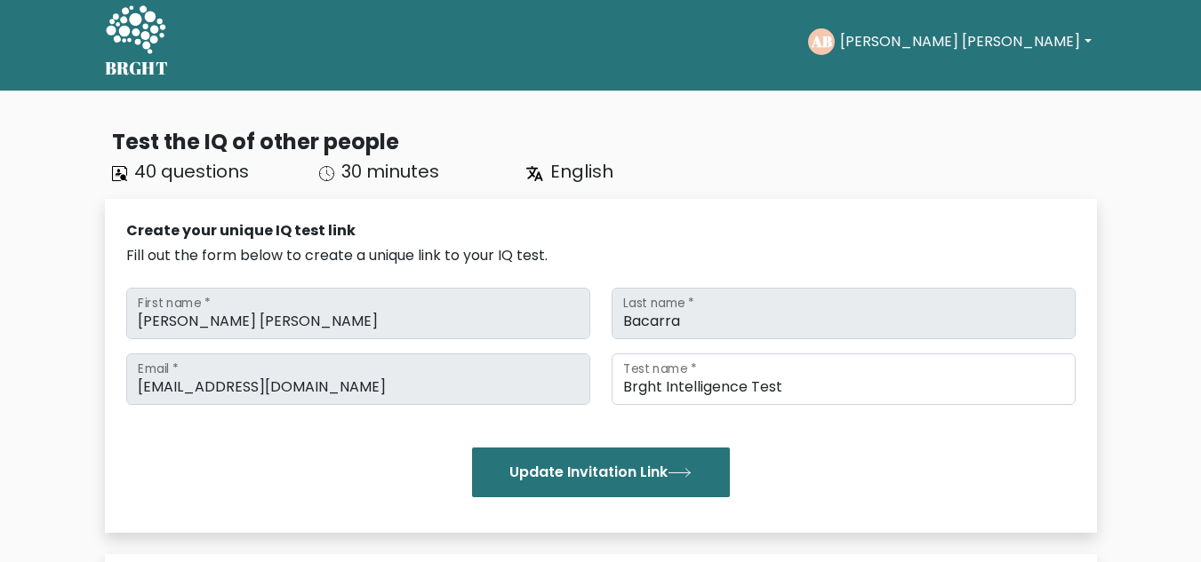
scroll to position [0, 0]
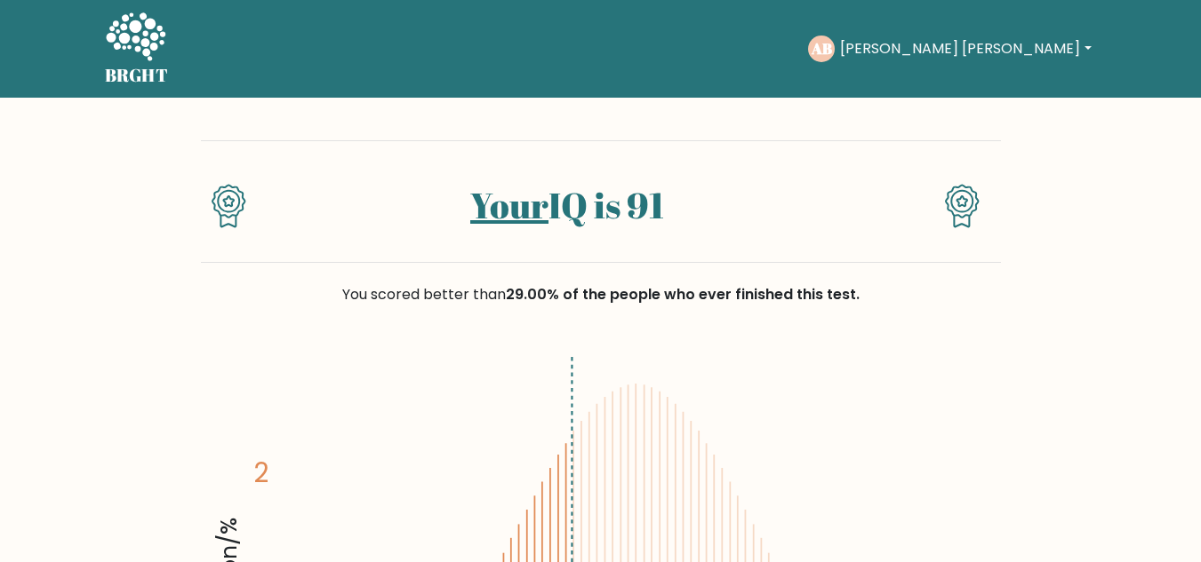
click at [717, 201] on h1 "Your IQ is 91" at bounding box center [566, 205] width 578 height 43
click at [1093, 49] on button "[PERSON_NAME] [PERSON_NAME]" at bounding box center [964, 48] width 261 height 23
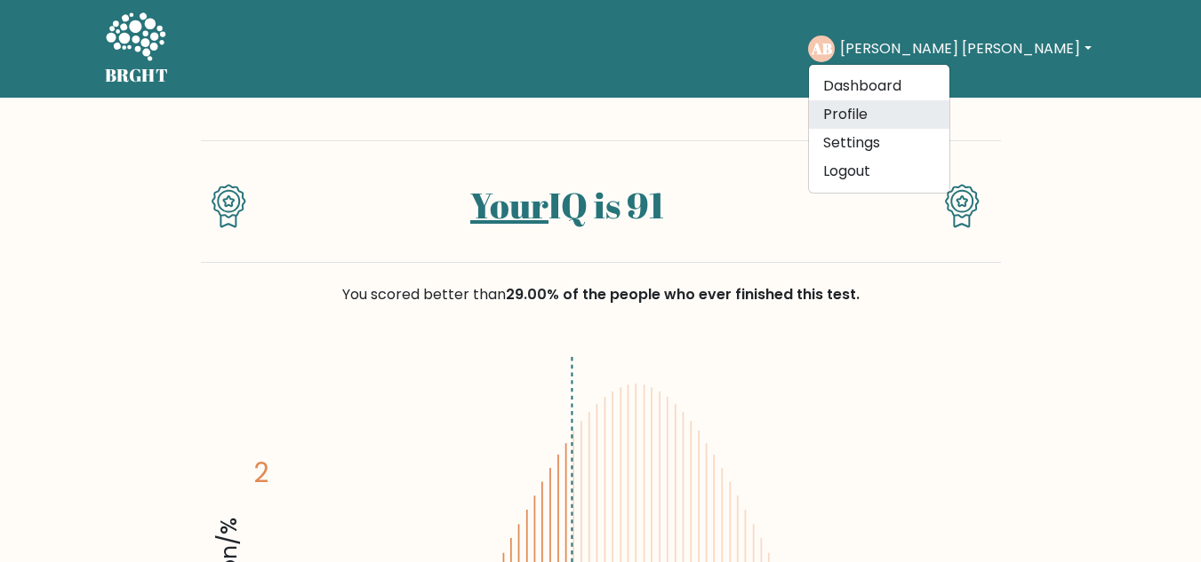
click at [949, 108] on link "Profile" at bounding box center [879, 114] width 140 height 28
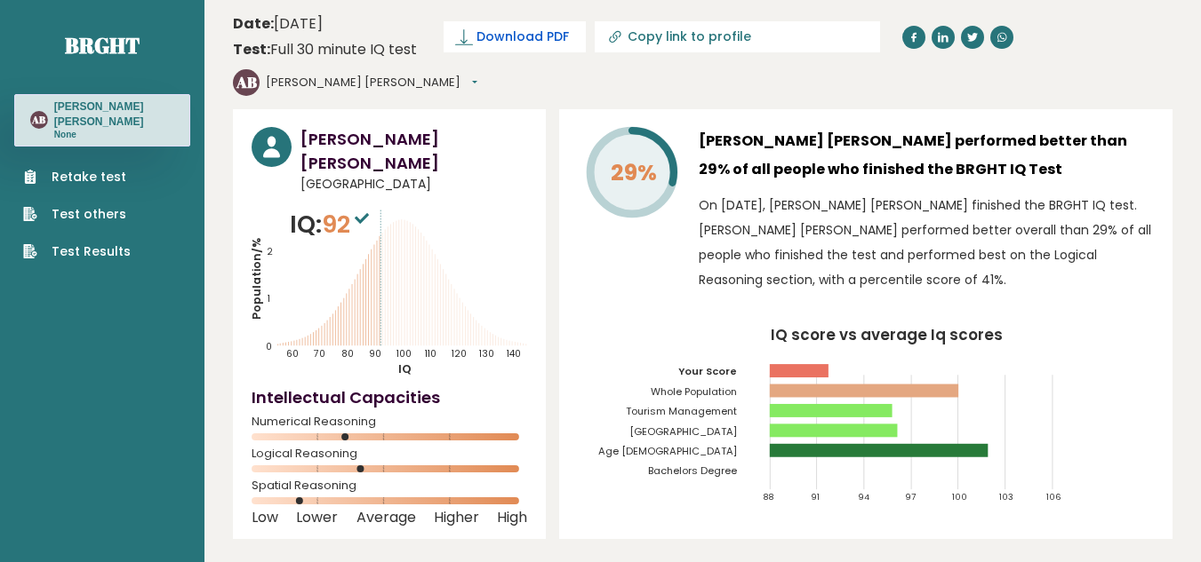
click at [504, 37] on span "Download PDF" at bounding box center [522, 37] width 92 height 19
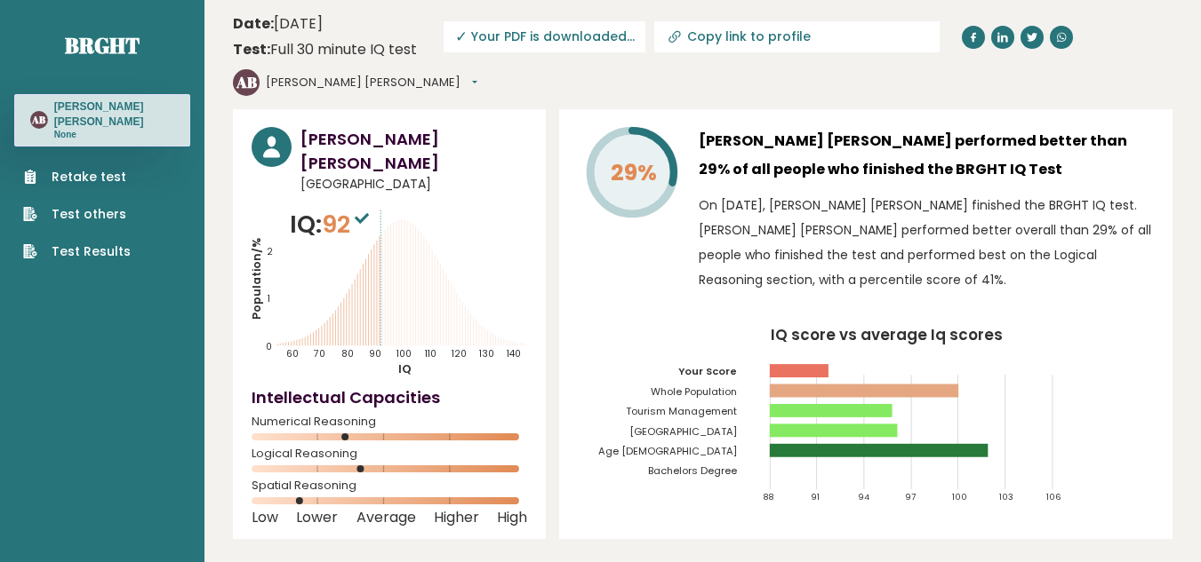
click at [136, 260] on div "Retake test Test others Test Results" at bounding box center [102, 204] width 176 height 115
click at [80, 254] on link "Test Results" at bounding box center [77, 252] width 108 height 19
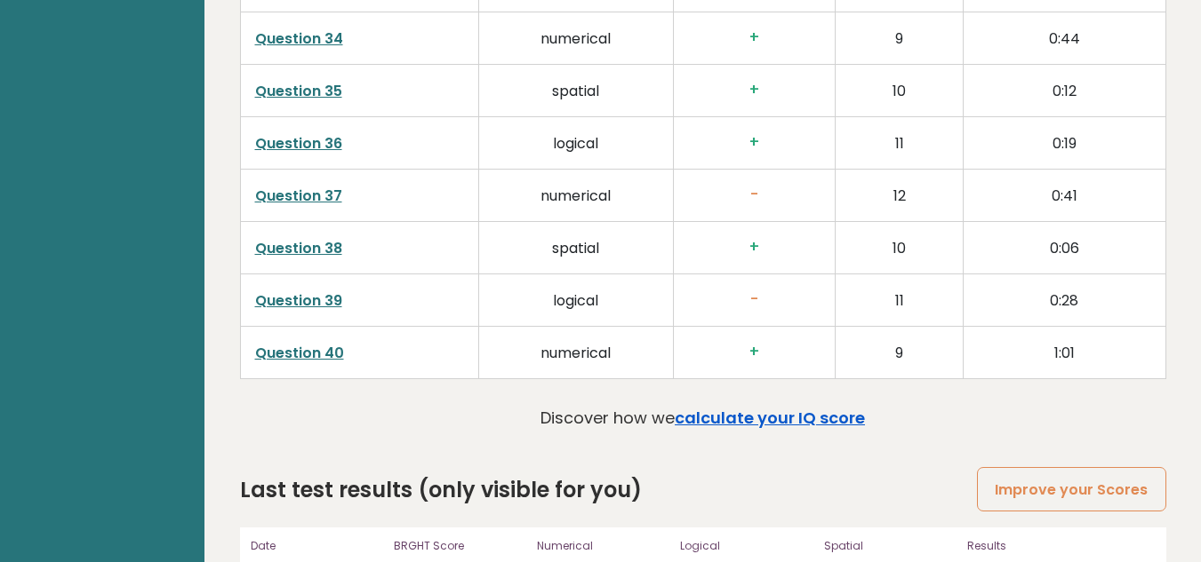
scroll to position [4657, 0]
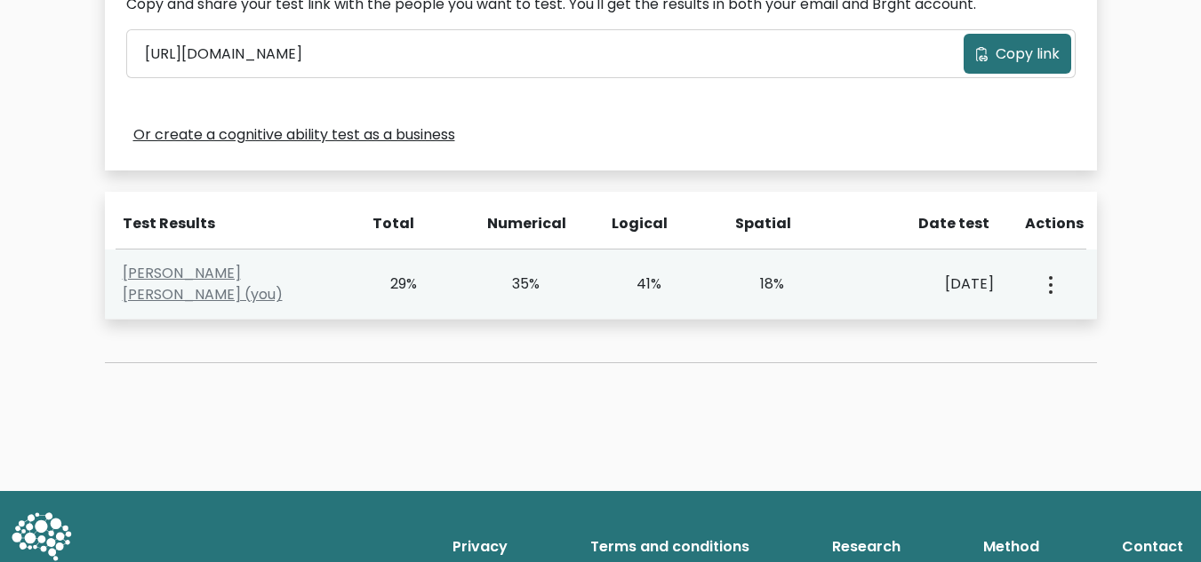
scroll to position [651, 0]
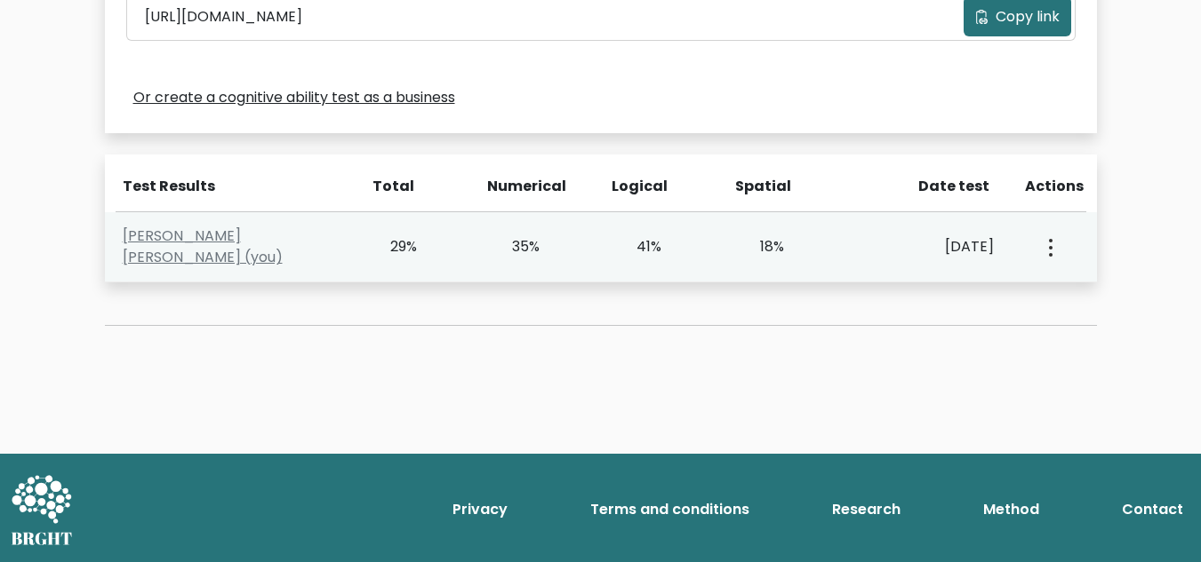
click at [1052, 255] on button "button" at bounding box center [1048, 246] width 14 height 55
click at [1100, 303] on link "View Profile" at bounding box center [1112, 298] width 140 height 28
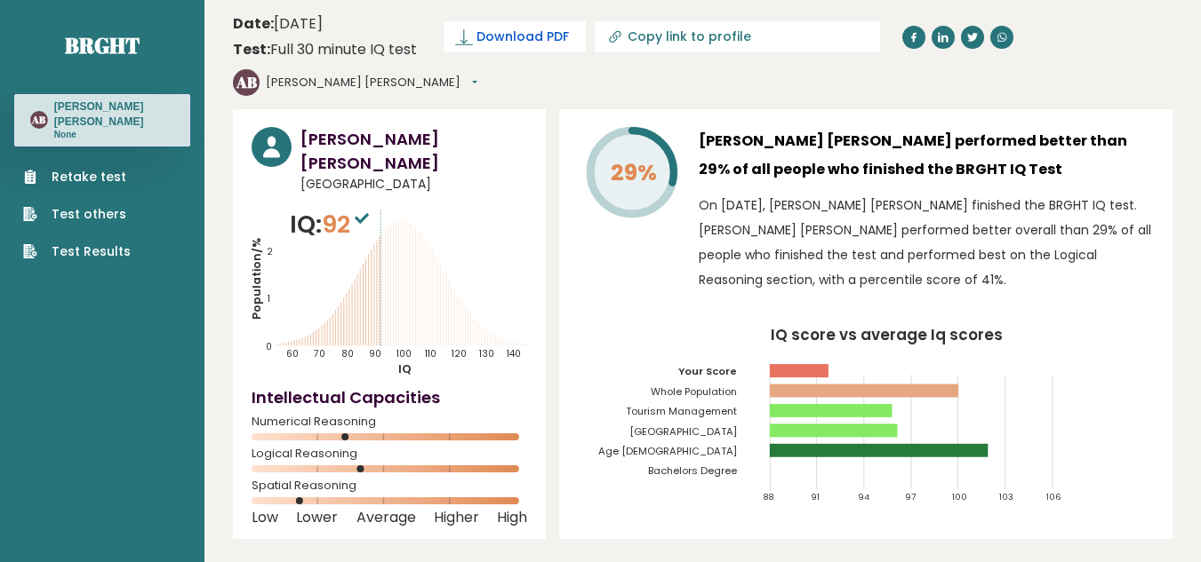
click at [511, 35] on span "Download PDF" at bounding box center [522, 37] width 92 height 19
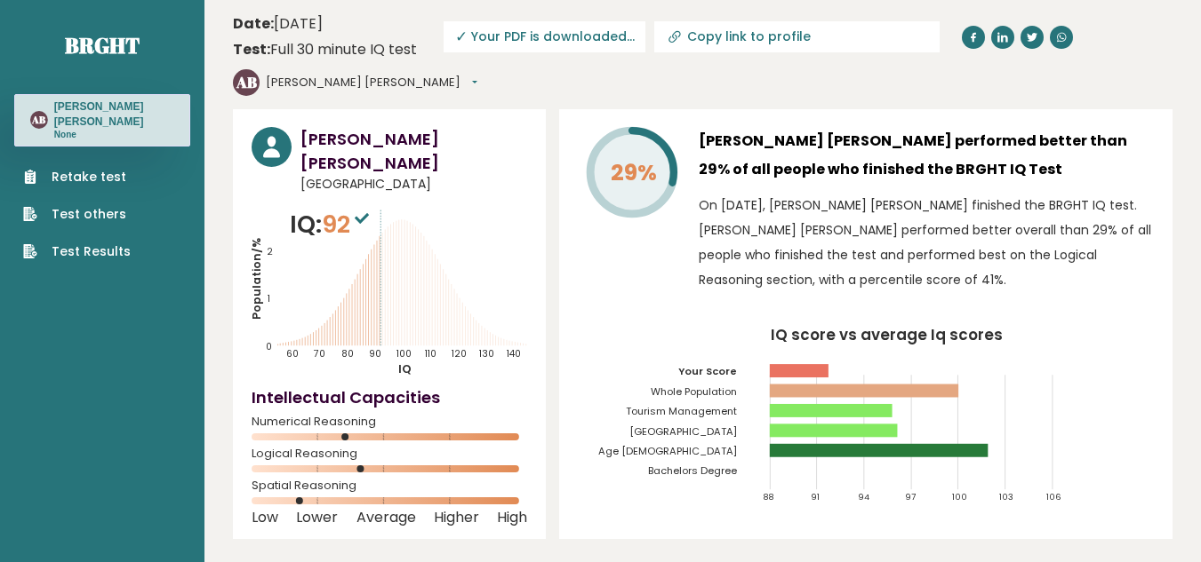
click at [116, 257] on link "Test Results" at bounding box center [77, 252] width 108 height 19
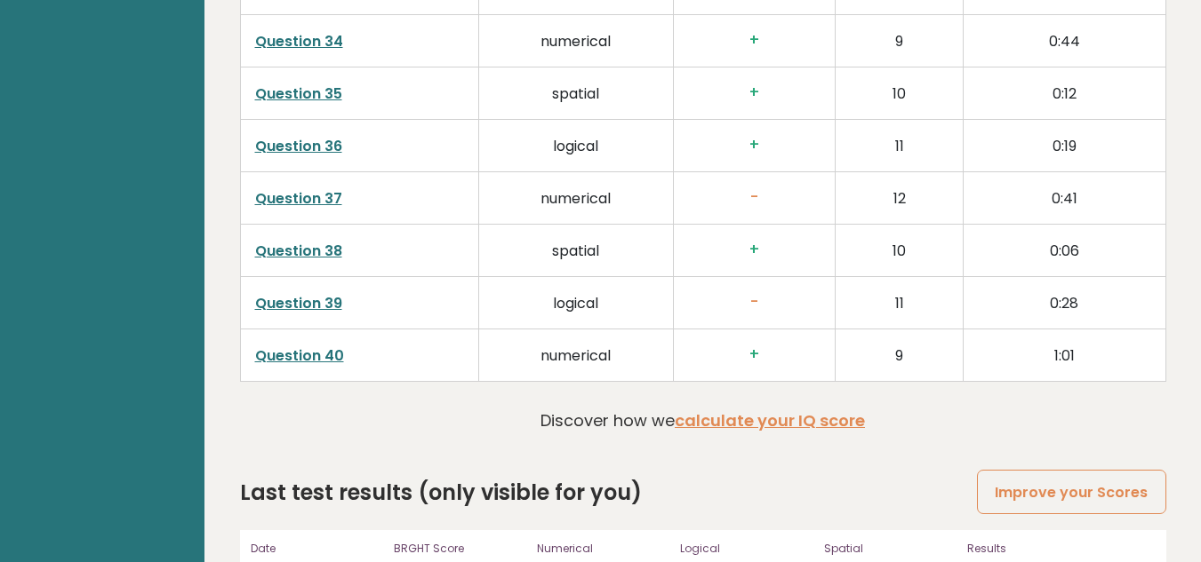
scroll to position [4657, 0]
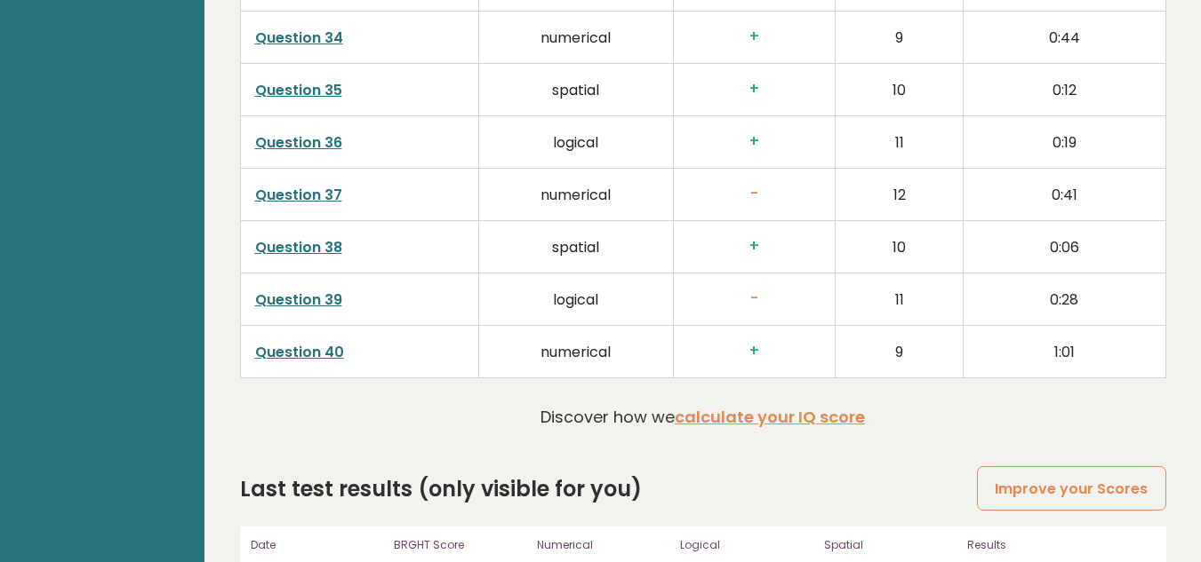
click at [532, 474] on h2 "Last test results (only visible for you)" at bounding box center [441, 490] width 402 height 32
